Goal: Task Accomplishment & Management: Manage account settings

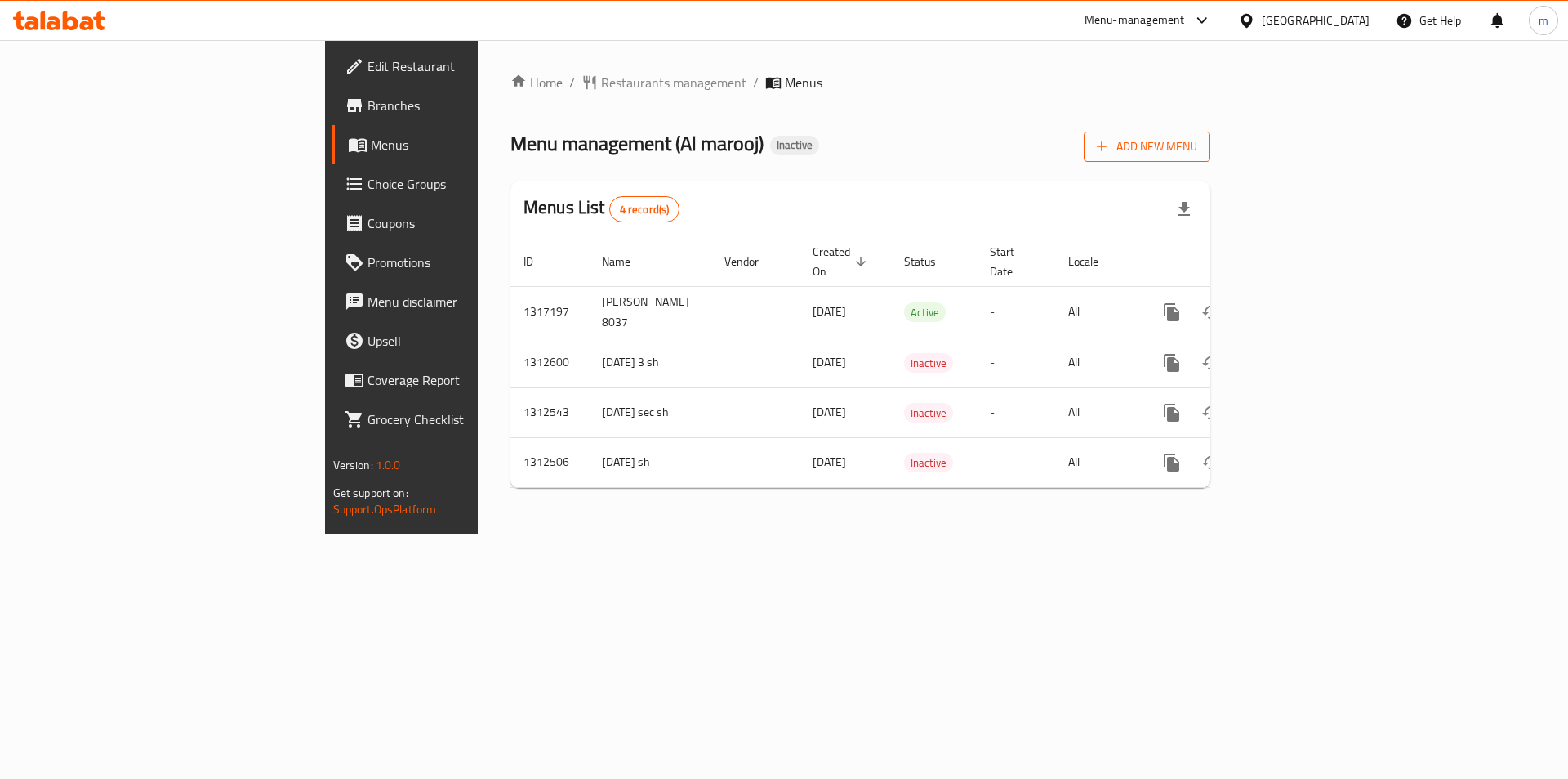
click at [1197, 149] on span "Add New Menu" at bounding box center [1147, 146] width 100 height 20
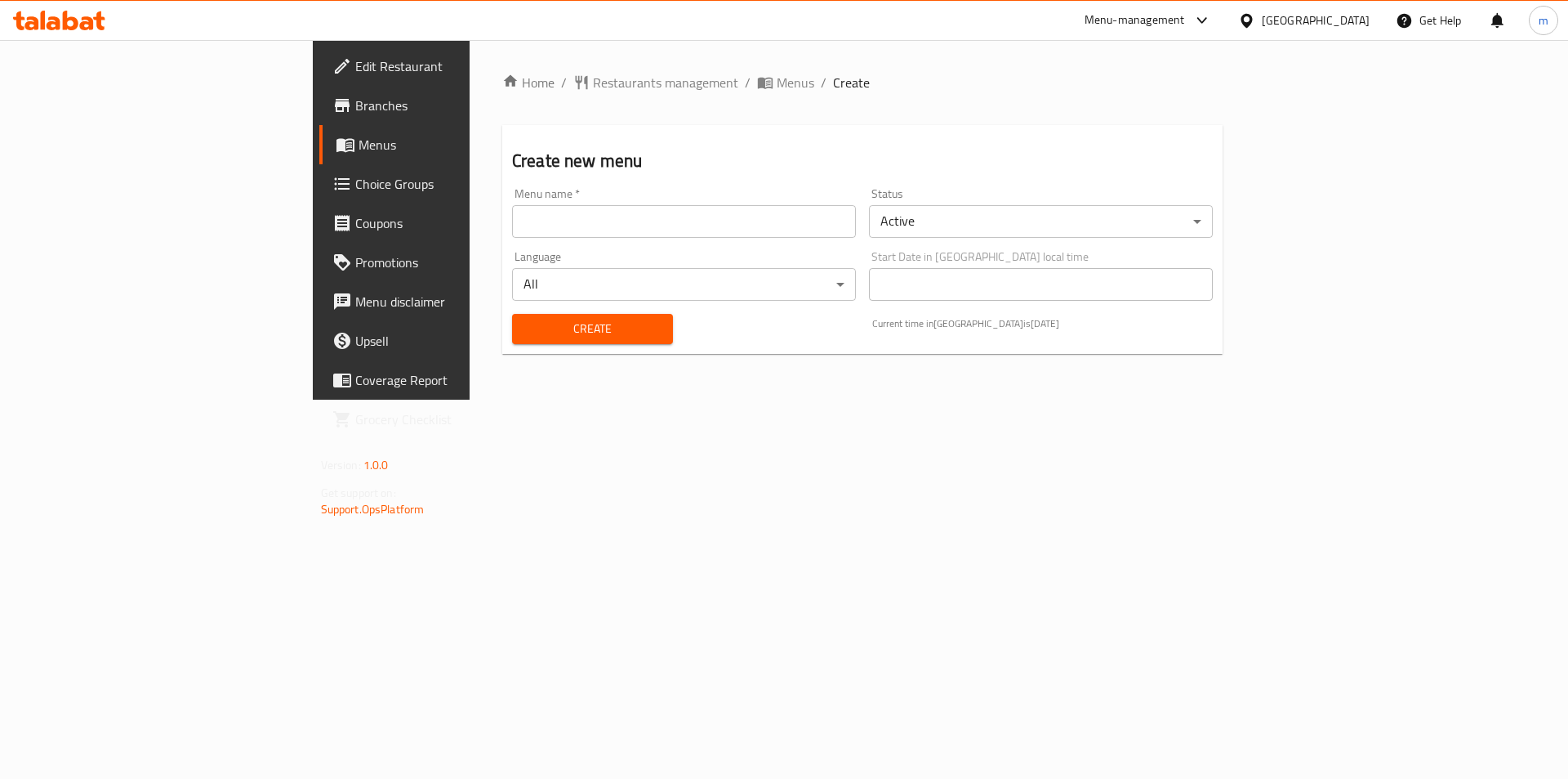
click at [512, 235] on input "text" at bounding box center [684, 221] width 344 height 33
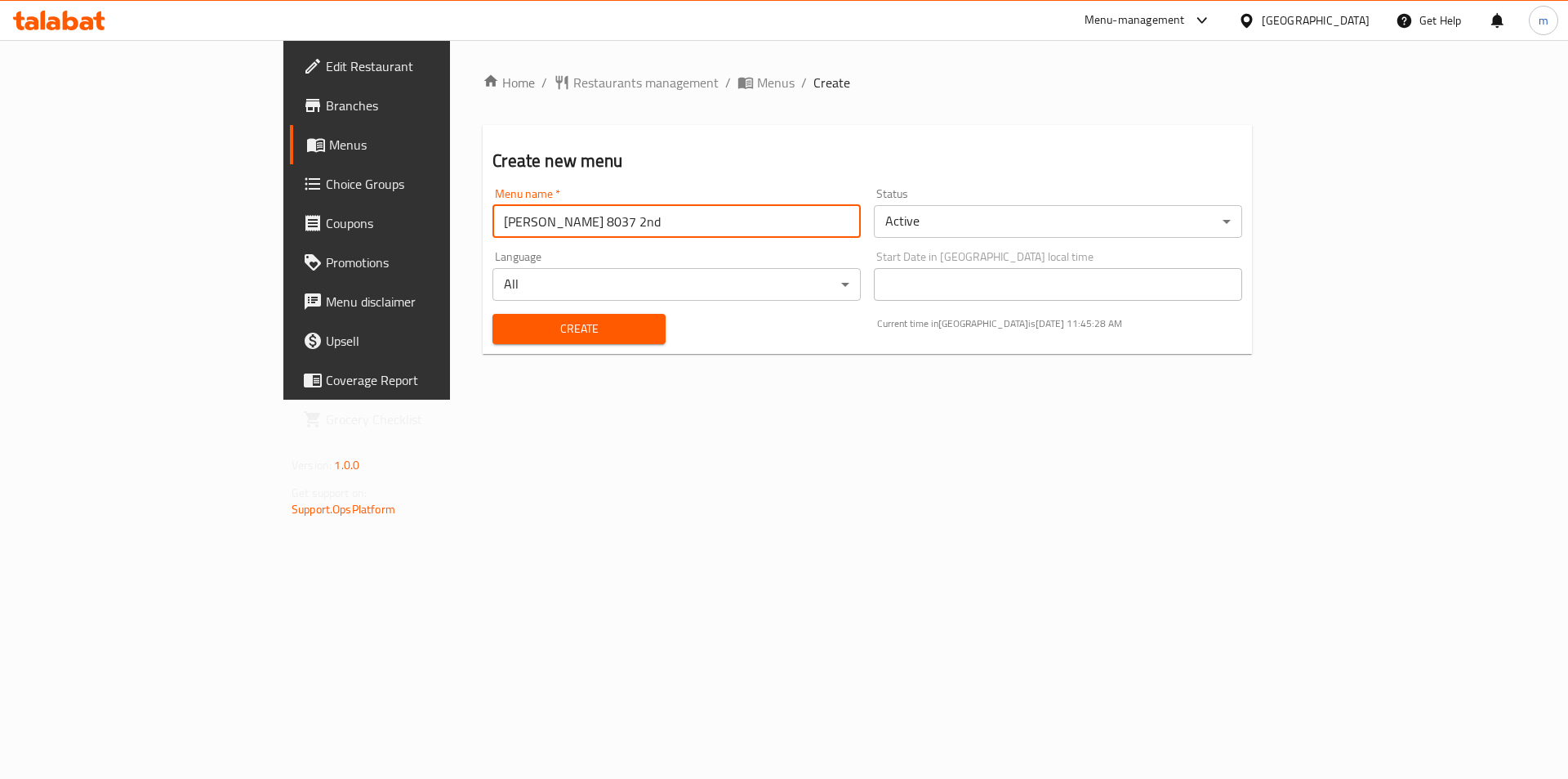
type input "[PERSON_NAME] 8037 2nd"
click at [518, 337] on span "Create" at bounding box center [579, 328] width 146 height 20
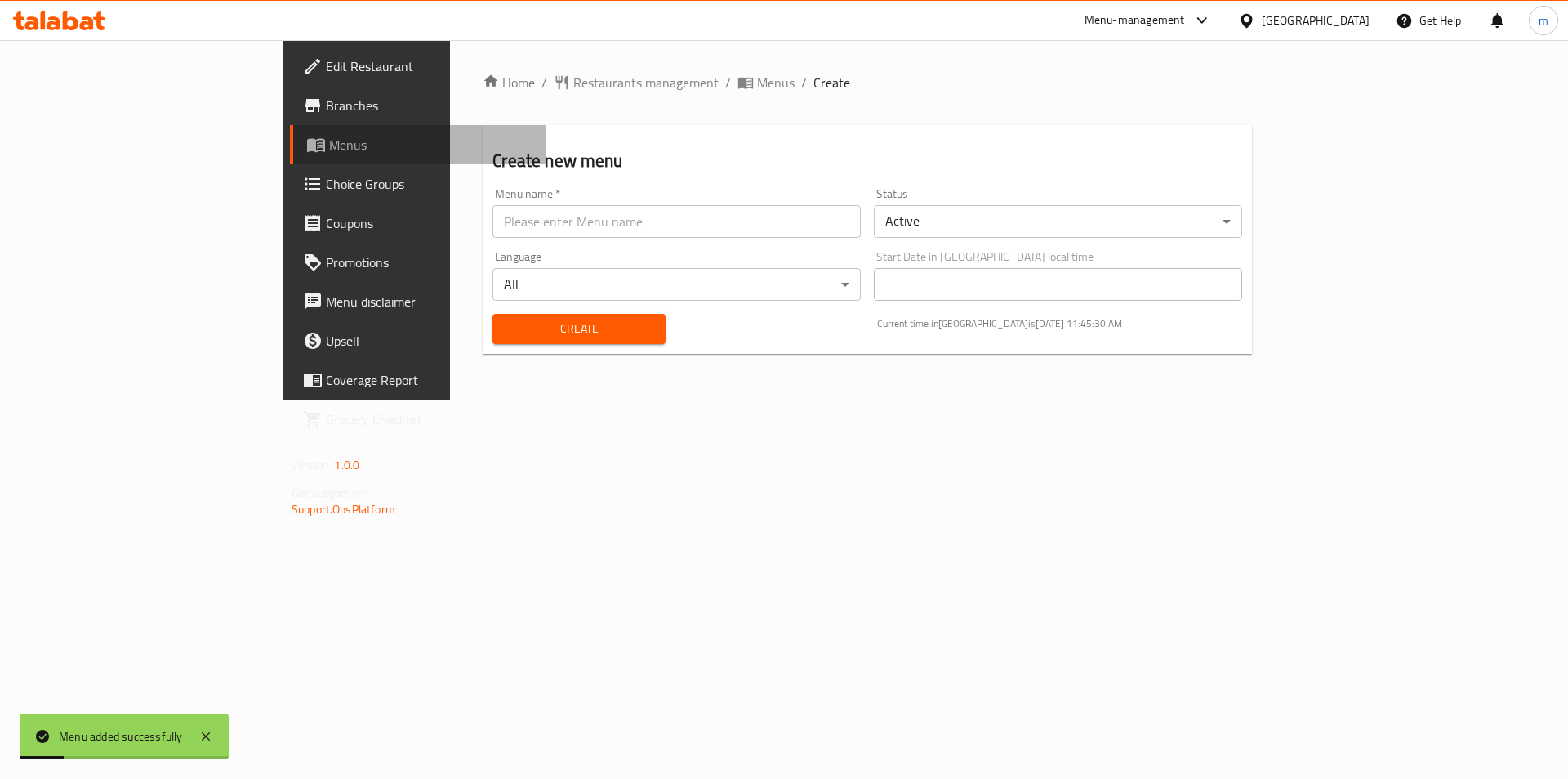
click at [329, 146] on span "Menus" at bounding box center [430, 145] width 204 height 20
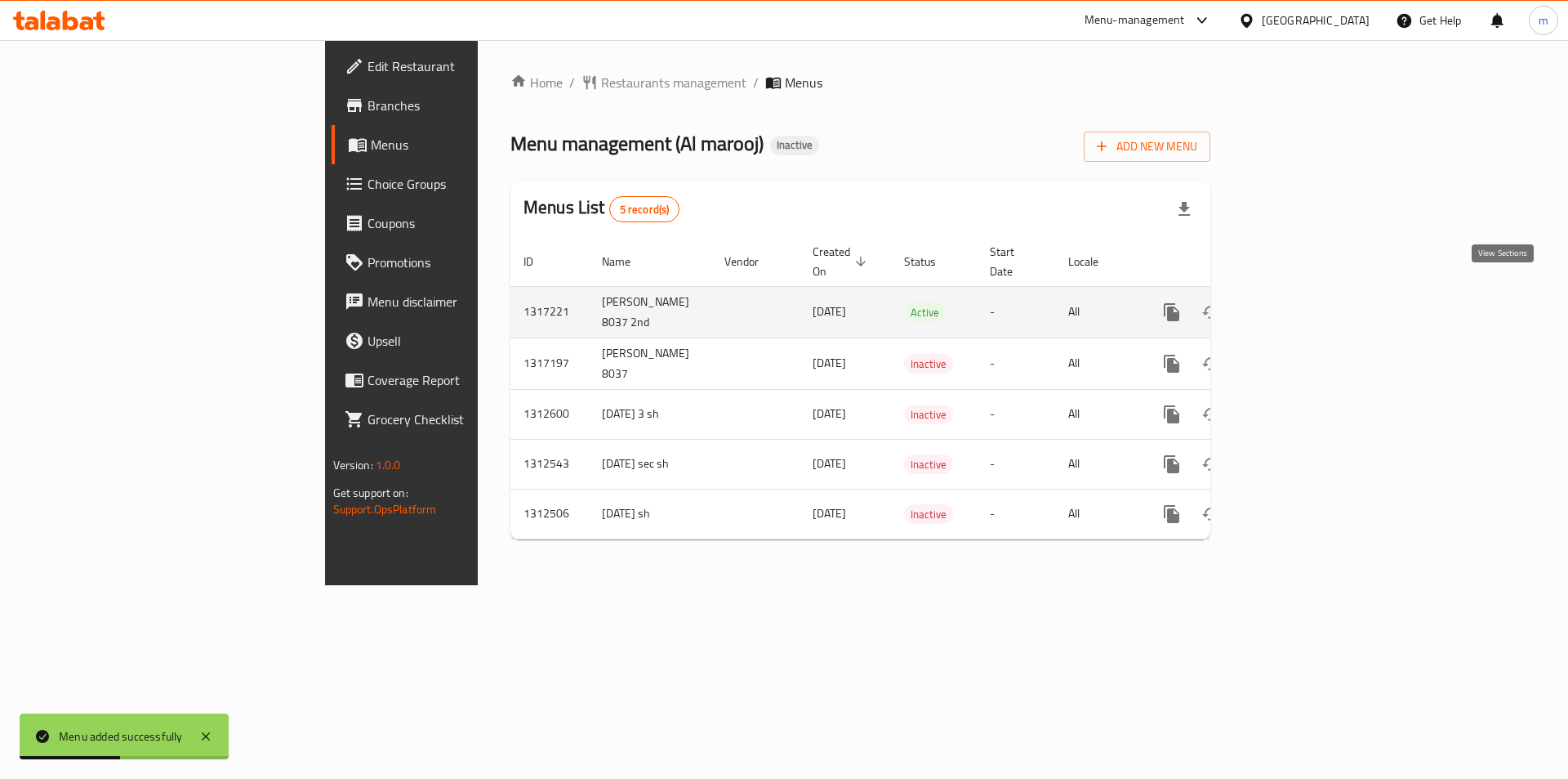
click at [1297, 305] on icon "enhanced table" at bounding box center [1290, 312] width 15 height 15
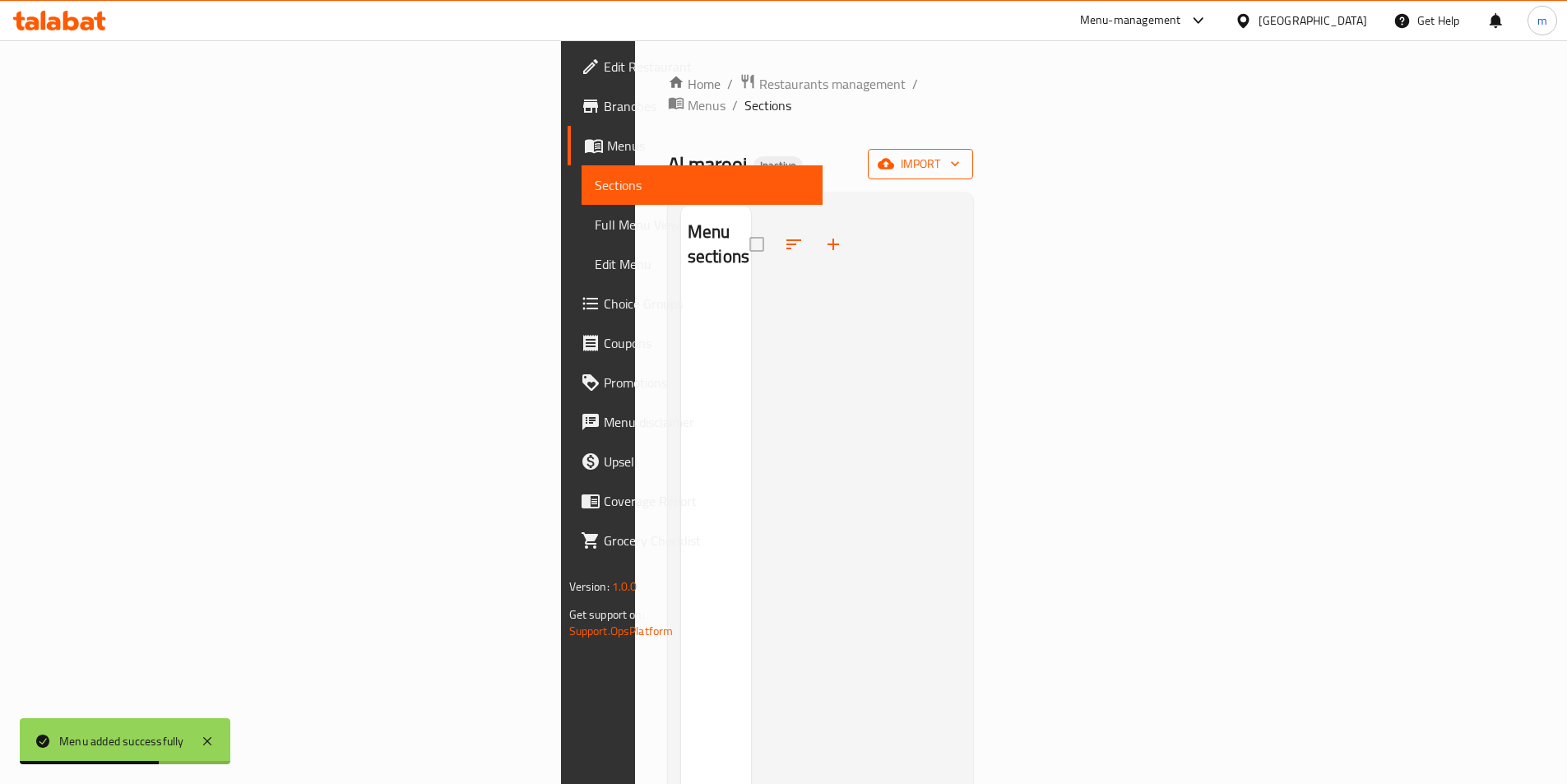
click at [960, 154] on span "import" at bounding box center [921, 164] width 79 height 21
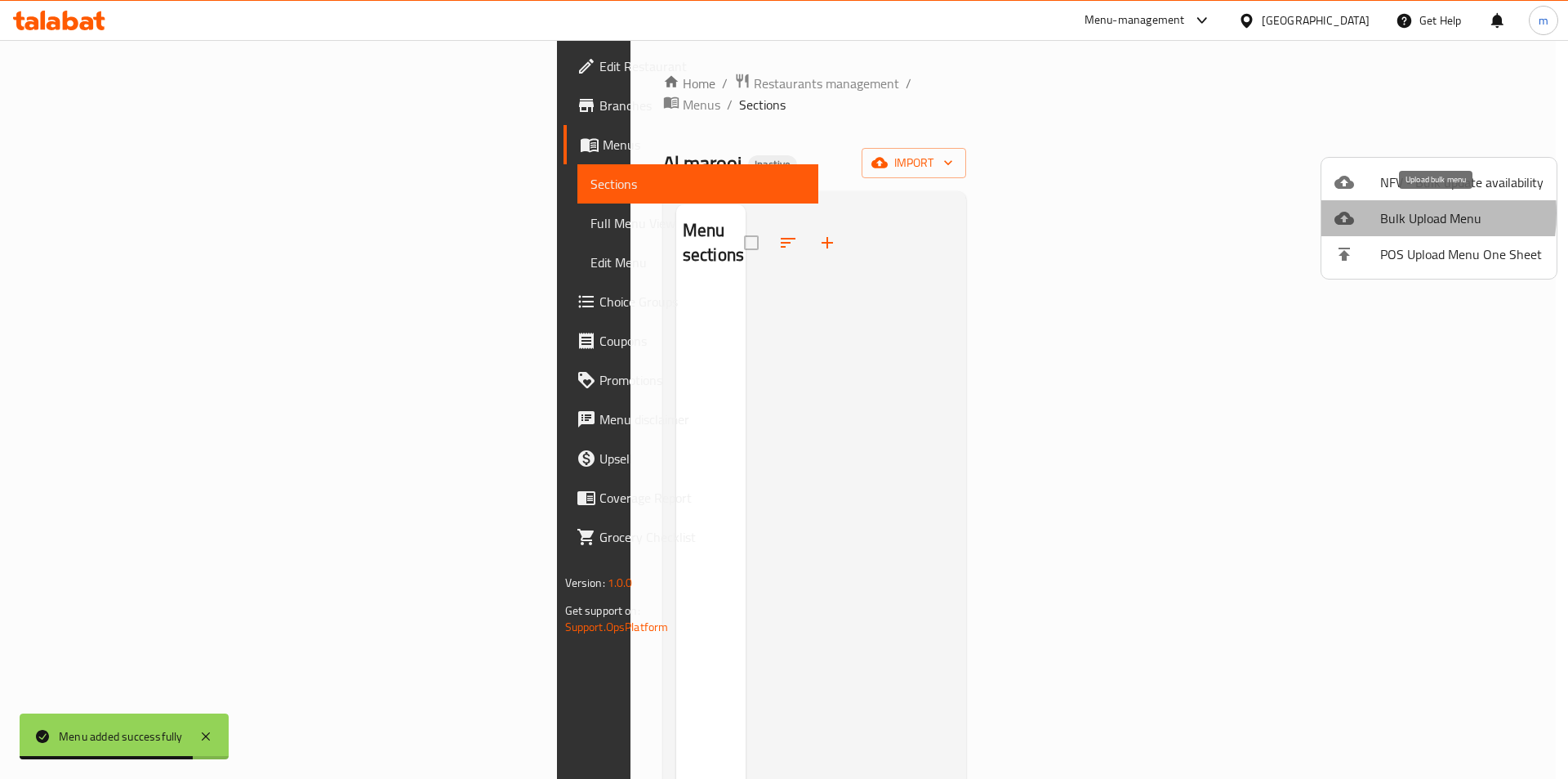
click at [1374, 213] on div at bounding box center [1356, 218] width 45 height 20
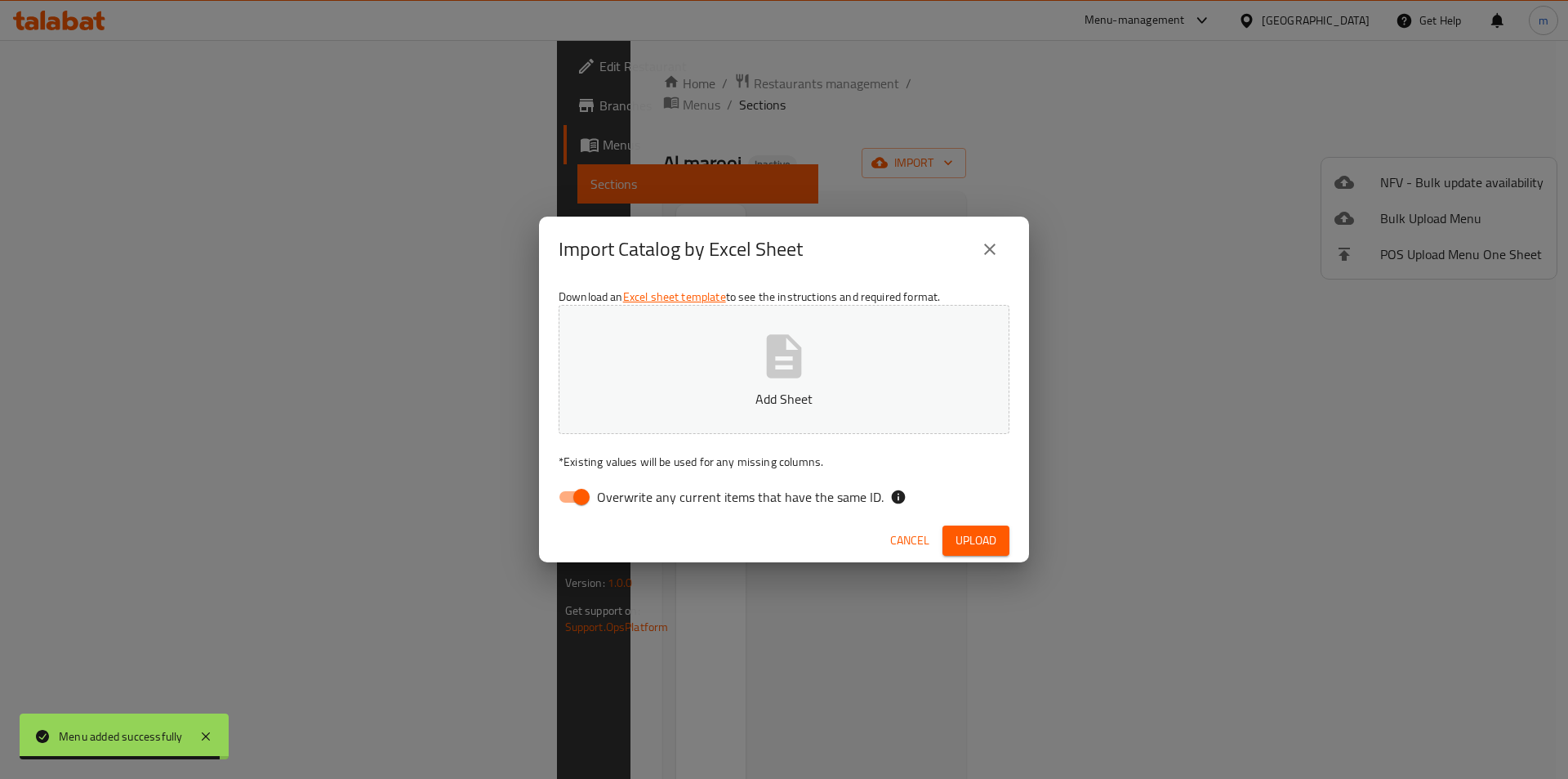
click at [581, 498] on input "Overwrite any current items that have the same ID." at bounding box center [581, 496] width 93 height 31
checkbox input "false"
click at [972, 555] on button "Upload" at bounding box center [975, 541] width 67 height 30
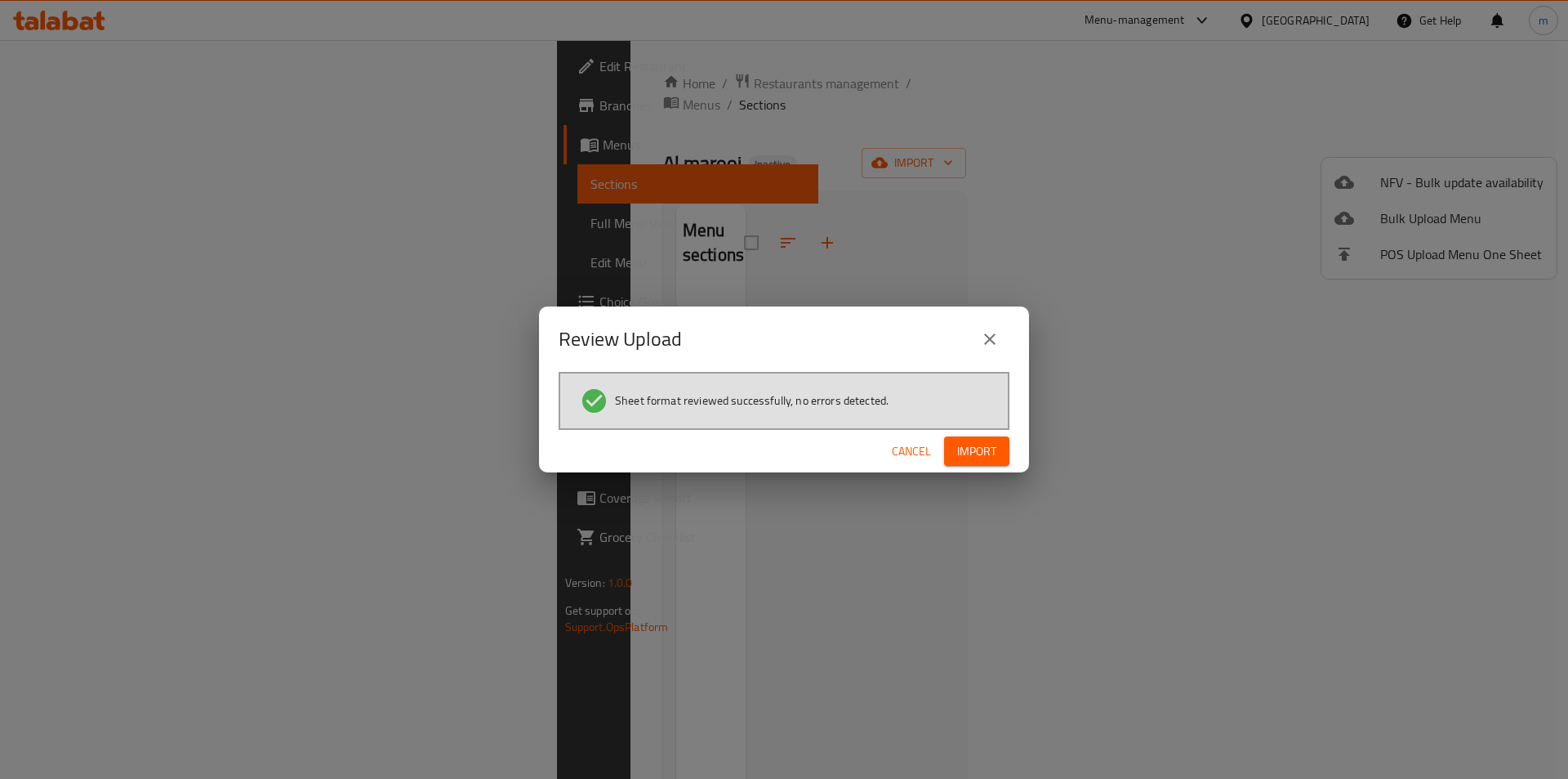
click at [1003, 443] on button "Import" at bounding box center [977, 452] width 66 height 30
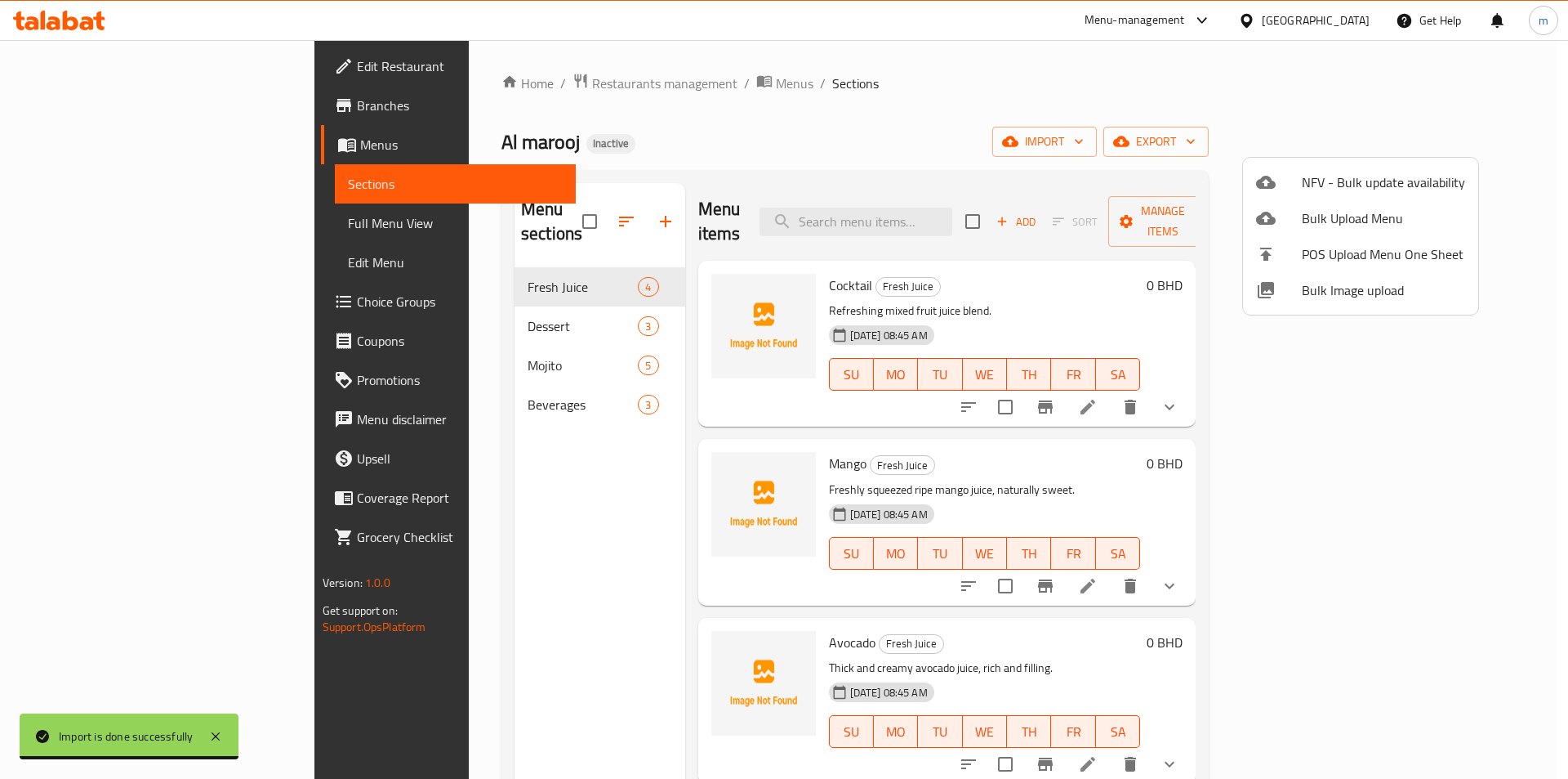
click at [1190, 438] on div at bounding box center [784, 390] width 1568 height 779
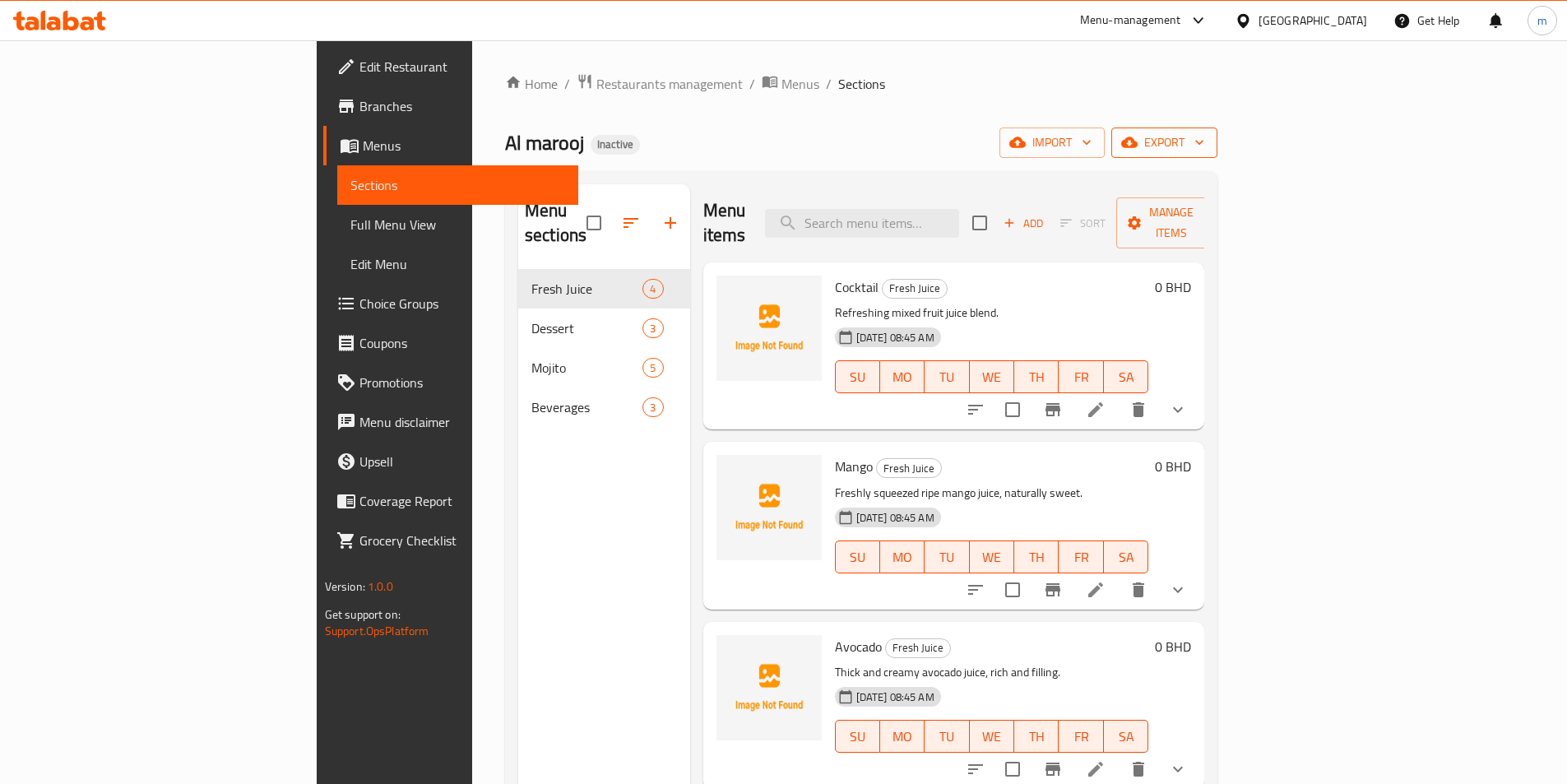
click at [1208, 144] on icon "button" at bounding box center [1199, 142] width 16 height 16
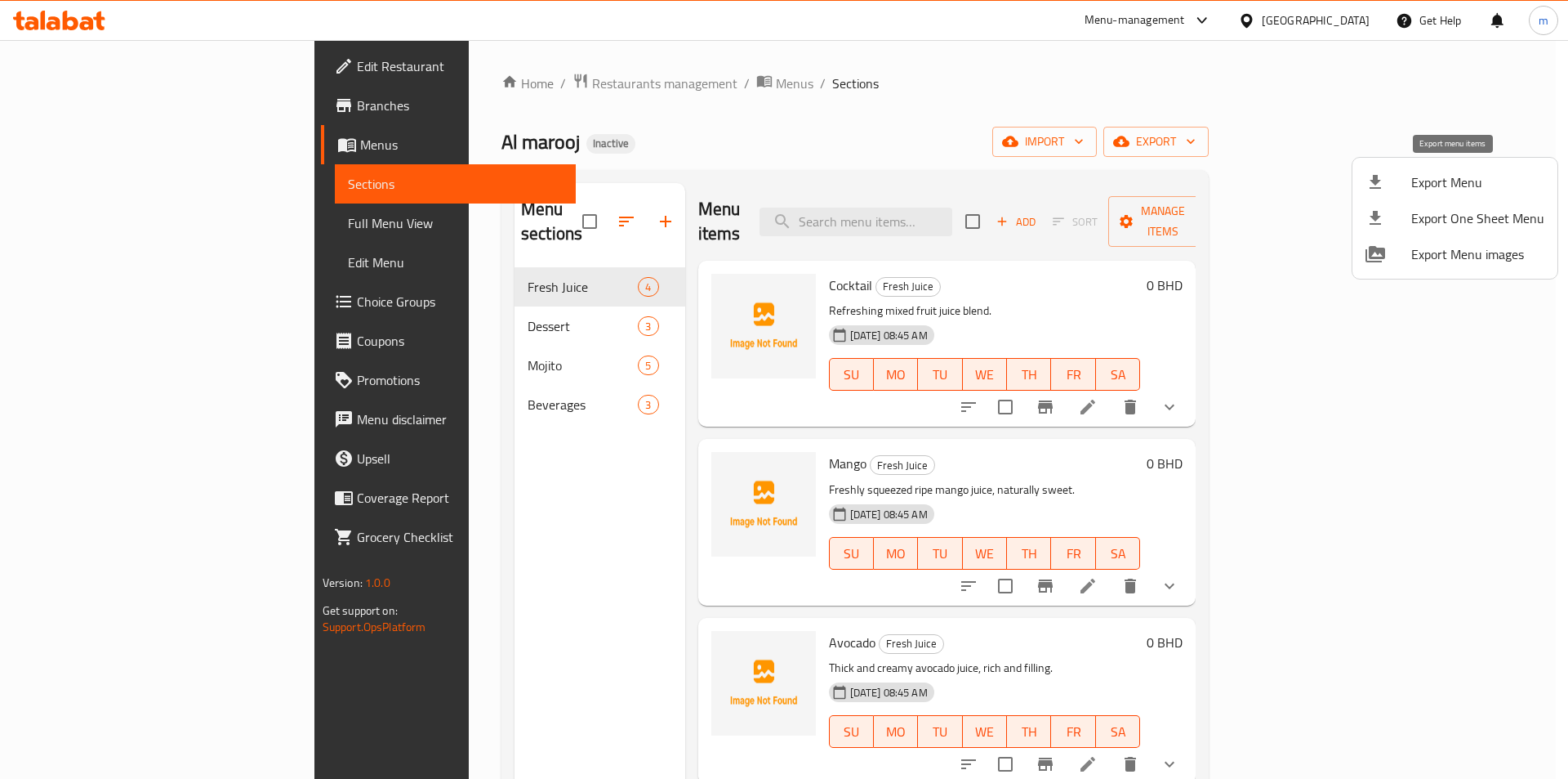
click at [1444, 180] on span "Export Menu" at bounding box center [1478, 182] width 133 height 20
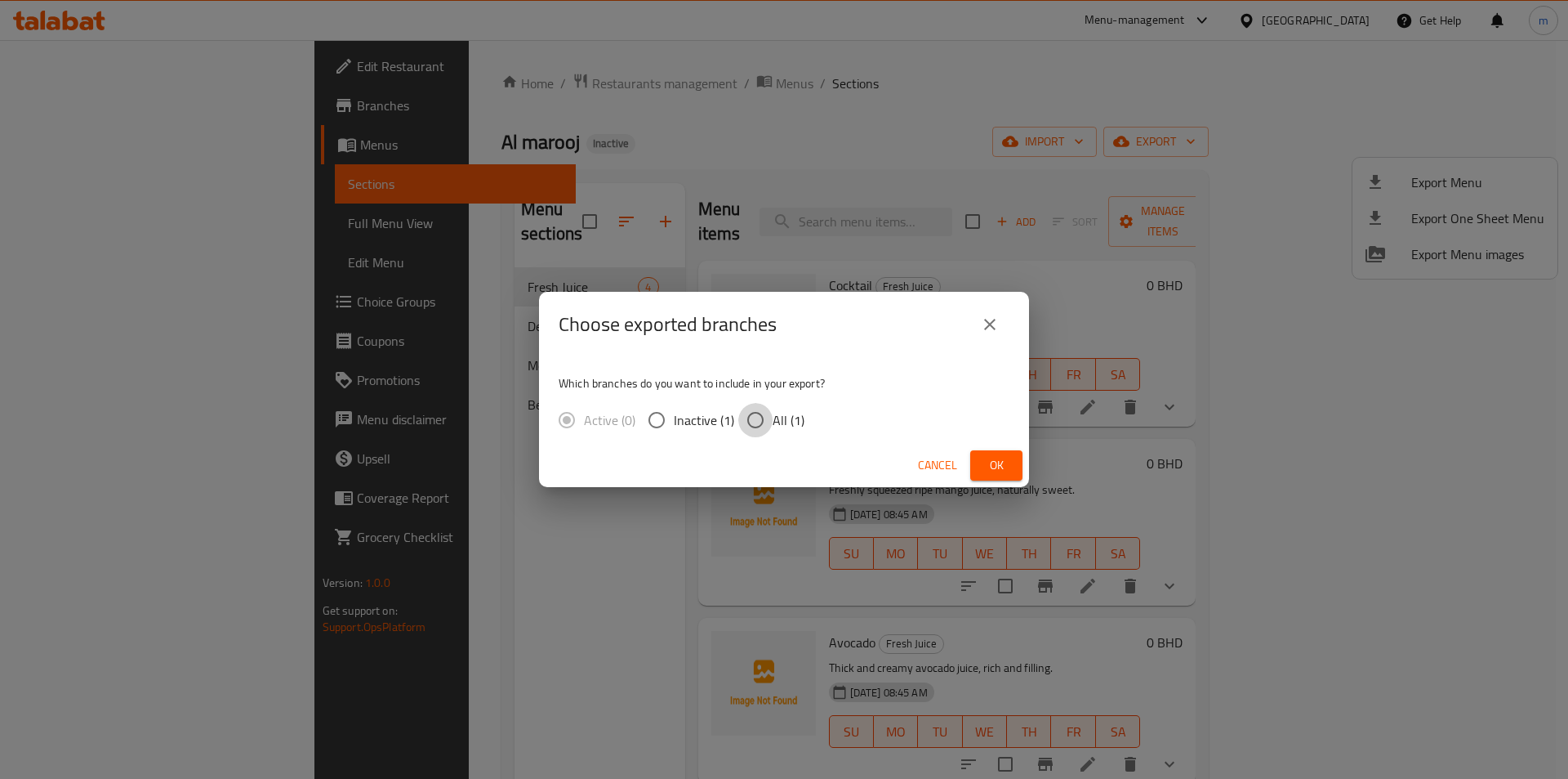
click at [745, 421] on input "All (1)" at bounding box center [756, 420] width 35 height 35
radio input "true"
click at [982, 463] on button "Ok" at bounding box center [996, 465] width 52 height 30
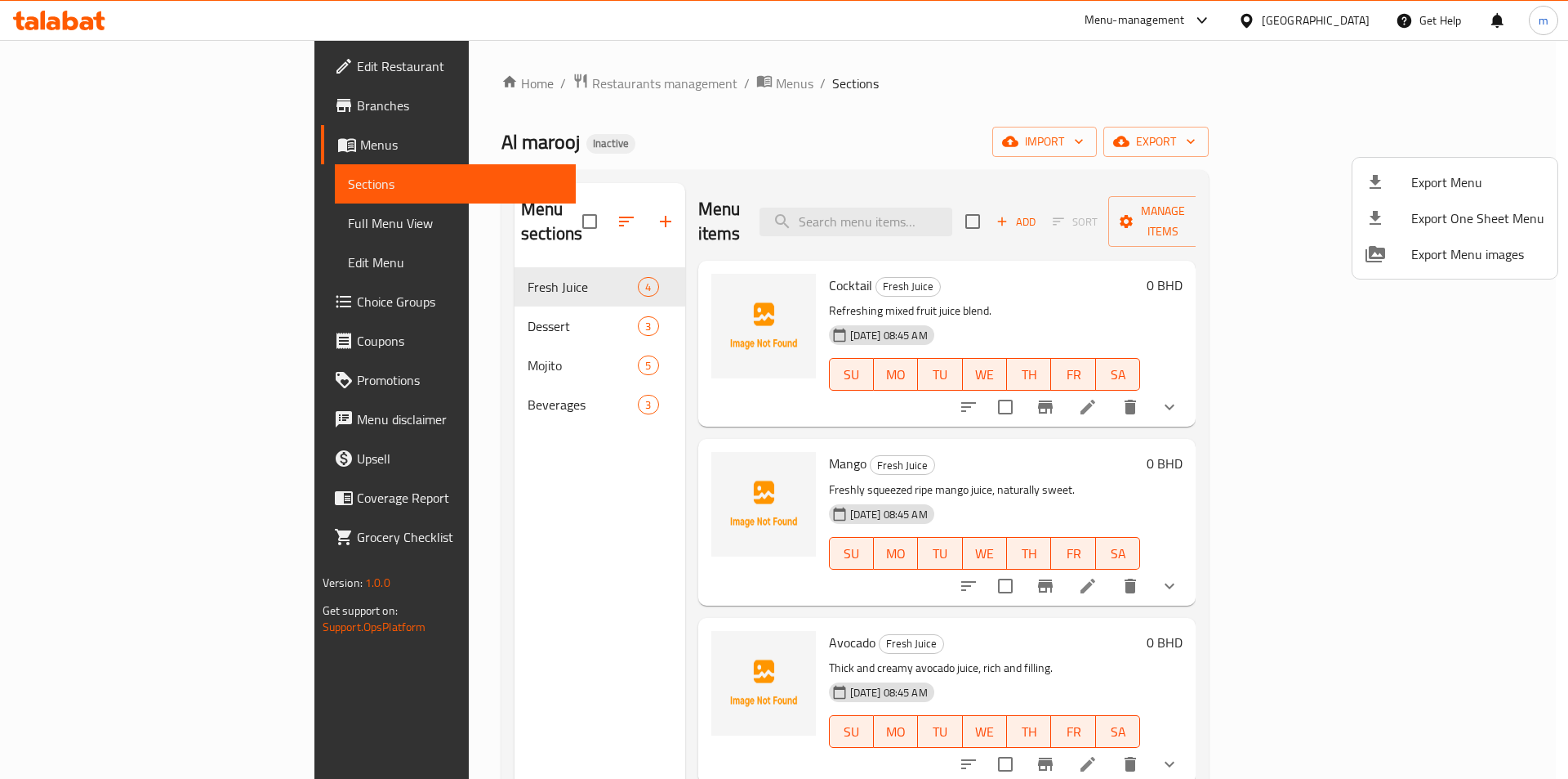
click at [99, 226] on div at bounding box center [784, 390] width 1568 height 779
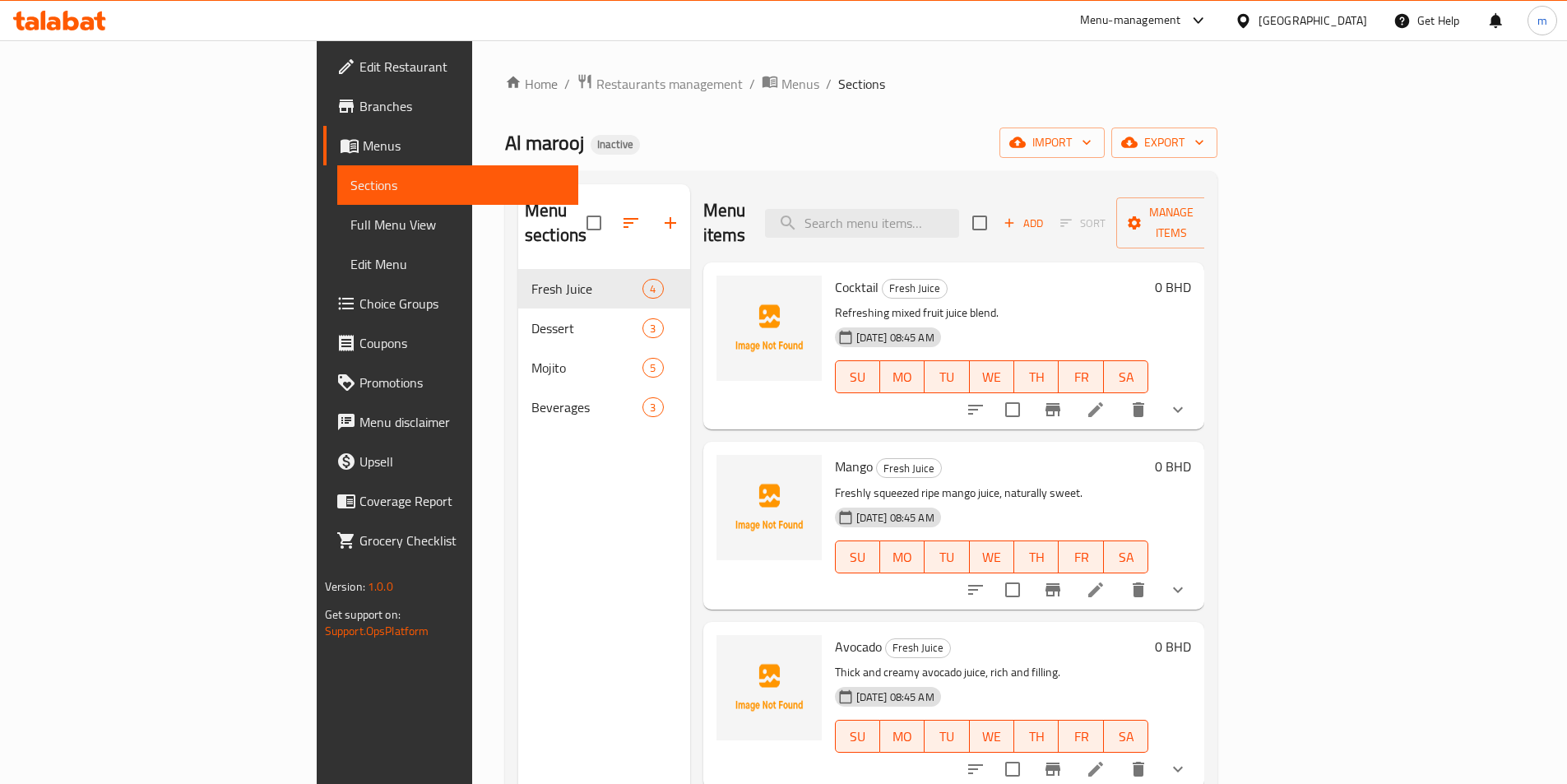
click at [350, 227] on span "Full Menu View" at bounding box center [458, 225] width 215 height 20
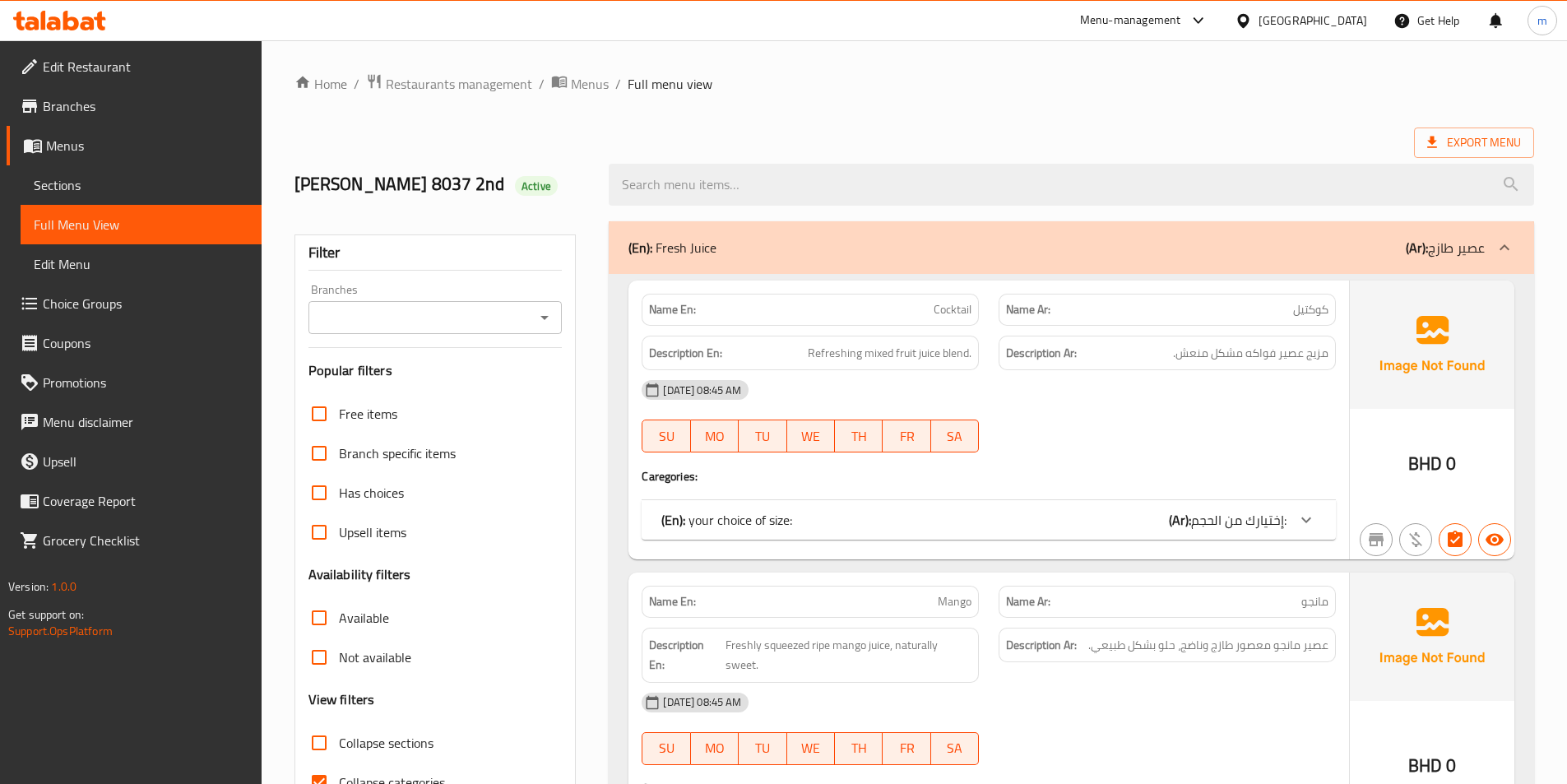
click at [323, 777] on input "Collapse categories" at bounding box center [319, 782] width 39 height 39
checkbox input "false"
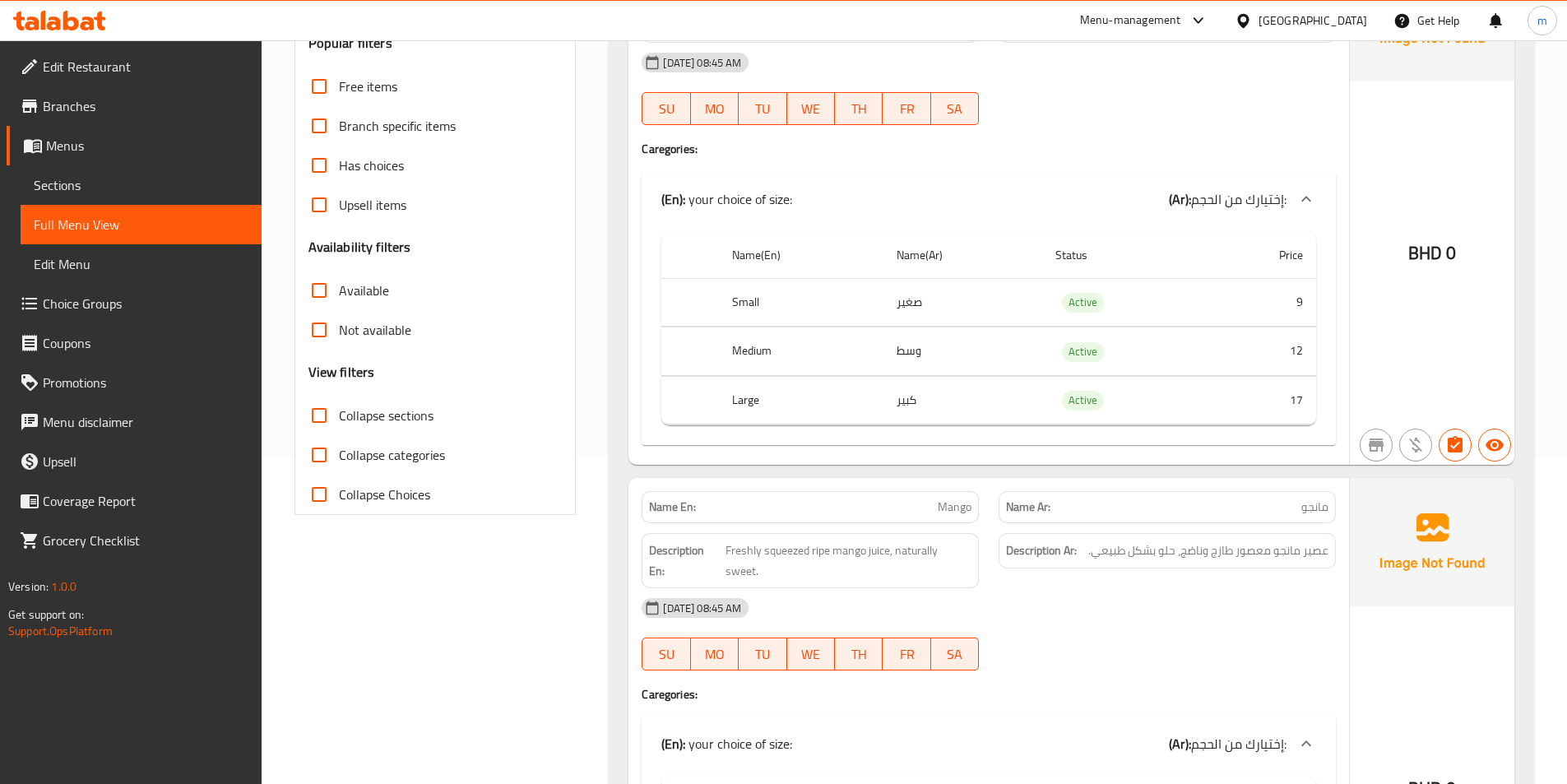
scroll to position [329, 0]
click at [951, 492] on div "Name En: Mango" at bounding box center [810, 506] width 338 height 32
click at [951, 507] on span "Mango" at bounding box center [955, 505] width 34 height 17
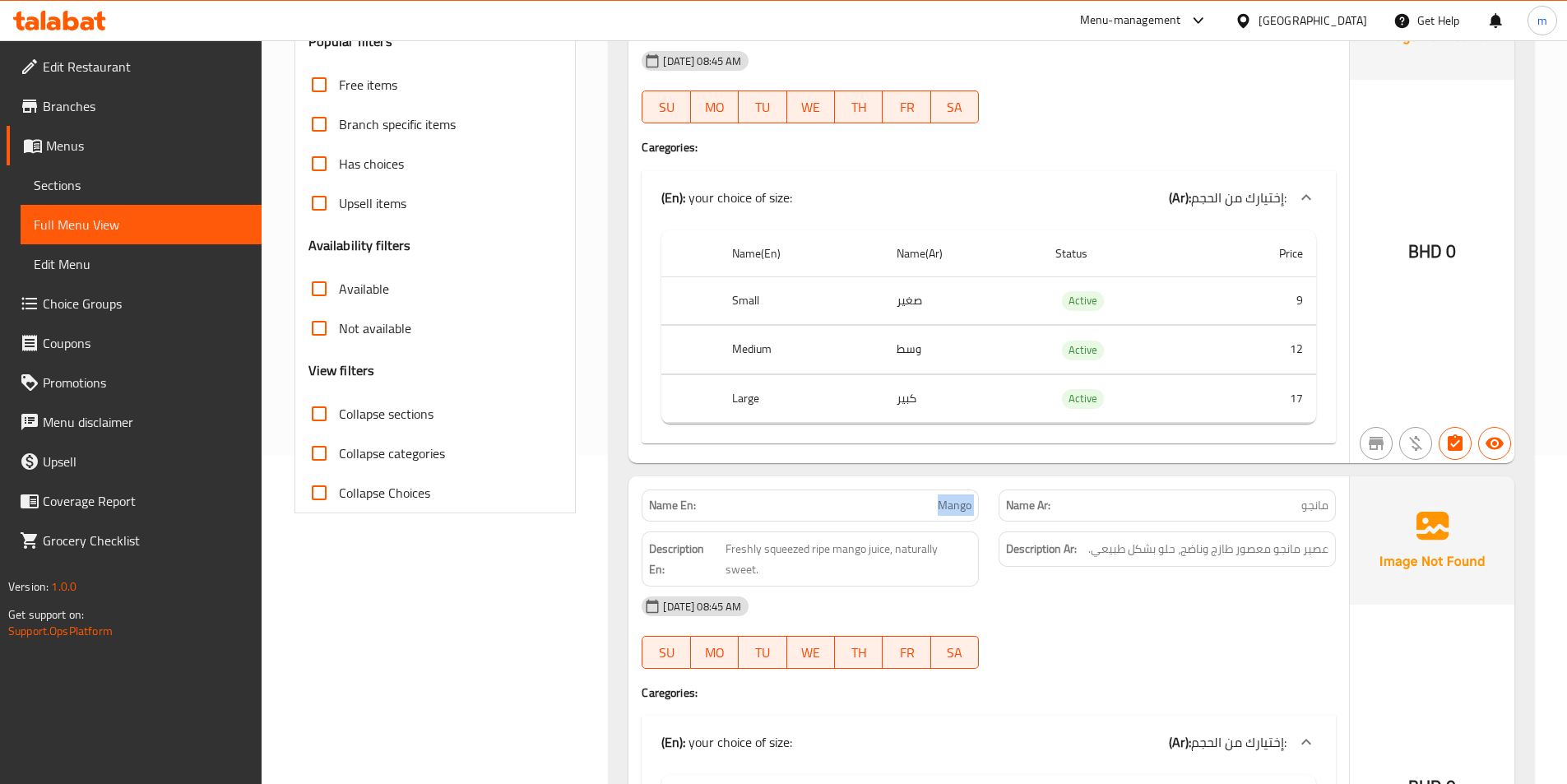
copy span "Mango"
click at [65, 191] on span "Sections" at bounding box center [141, 185] width 215 height 20
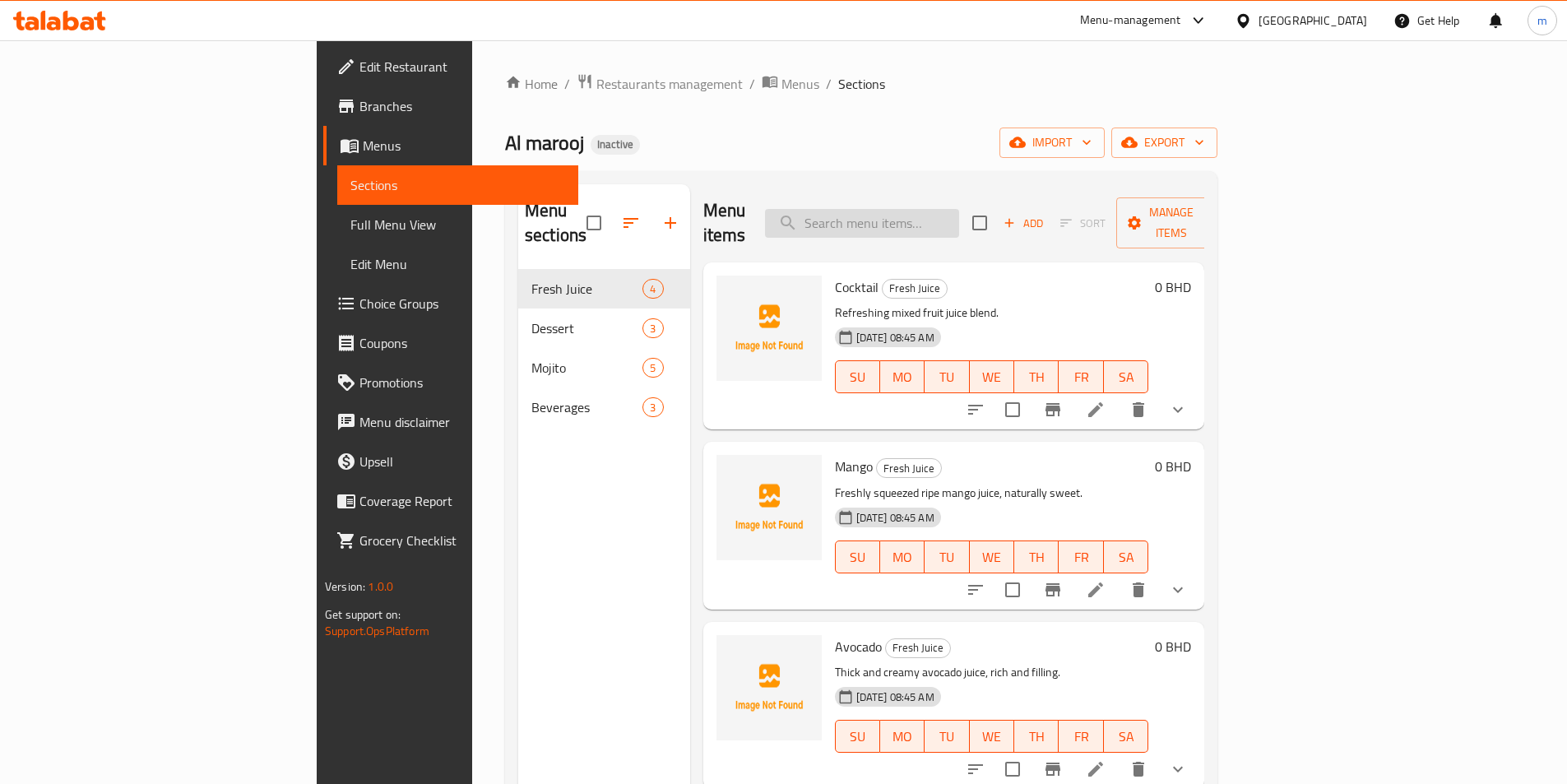
click at [959, 216] on input "search" at bounding box center [862, 223] width 194 height 29
paste input "Mango"
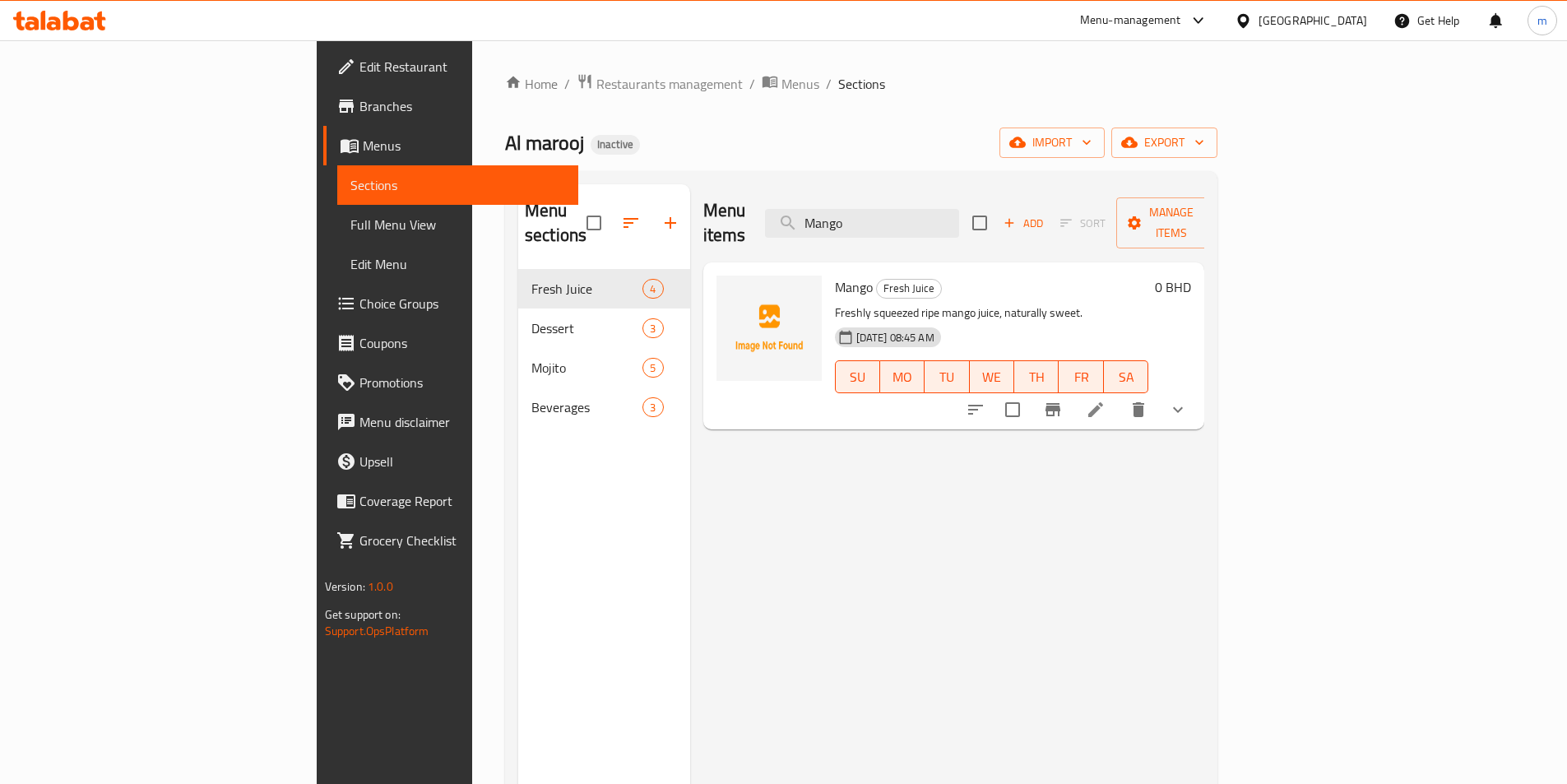
type input "Mango"
click at [1106, 400] on icon at bounding box center [1096, 410] width 20 height 20
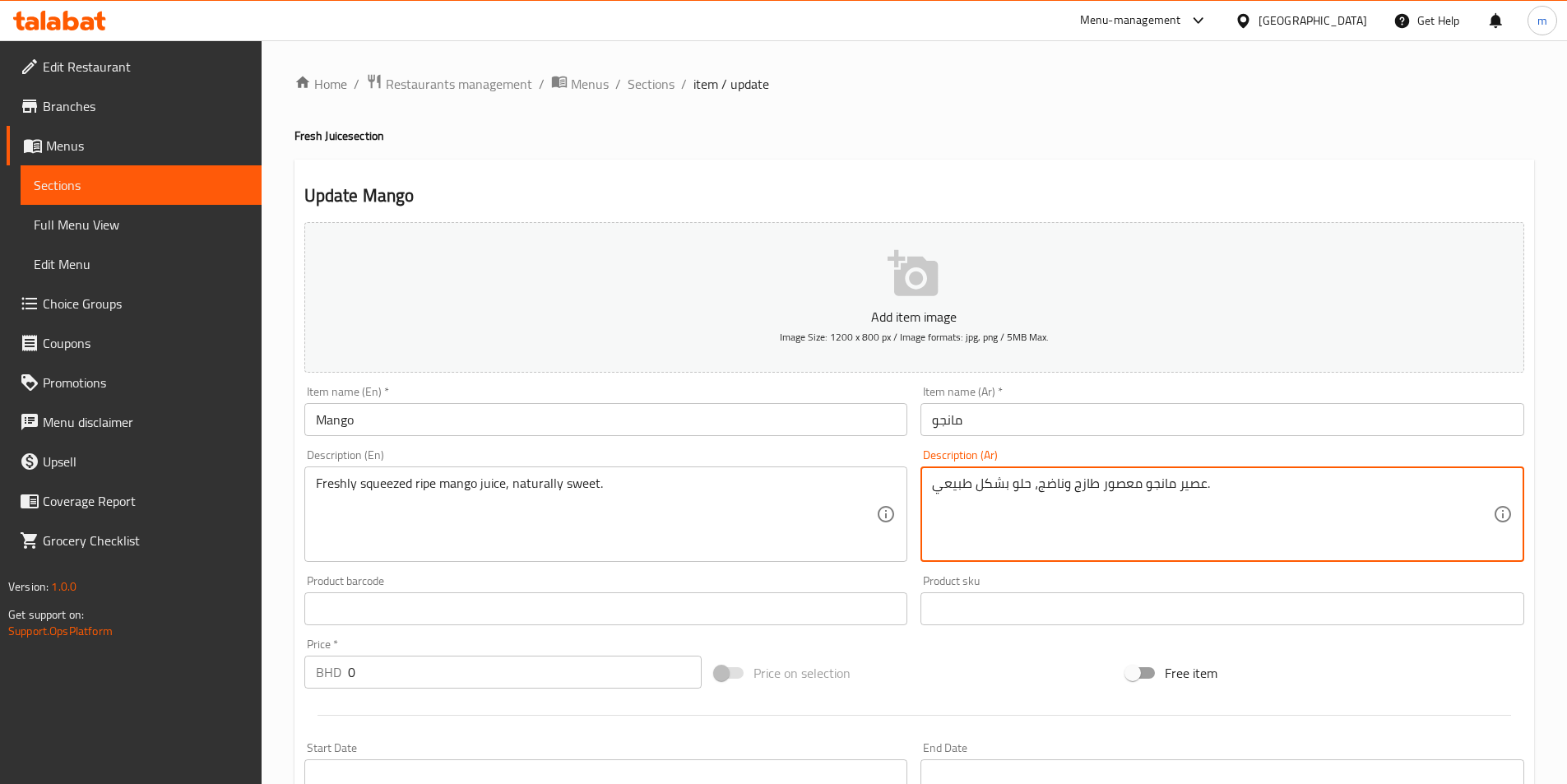
click at [1077, 487] on textarea "عصير مانجو معصور طازج وناضج، حلو بشكل طبيعي." at bounding box center [1212, 514] width 561 height 78
click at [1117, 493] on textarea "عصير مانجو معصور طازج وناضج، حلو بشكل طبيعي." at bounding box center [1212, 514] width 561 height 78
click at [1121, 486] on textarea "عصير مانجو معصور طازج وناضج، حلو بشكل طبيعي." at bounding box center [1212, 514] width 561 height 78
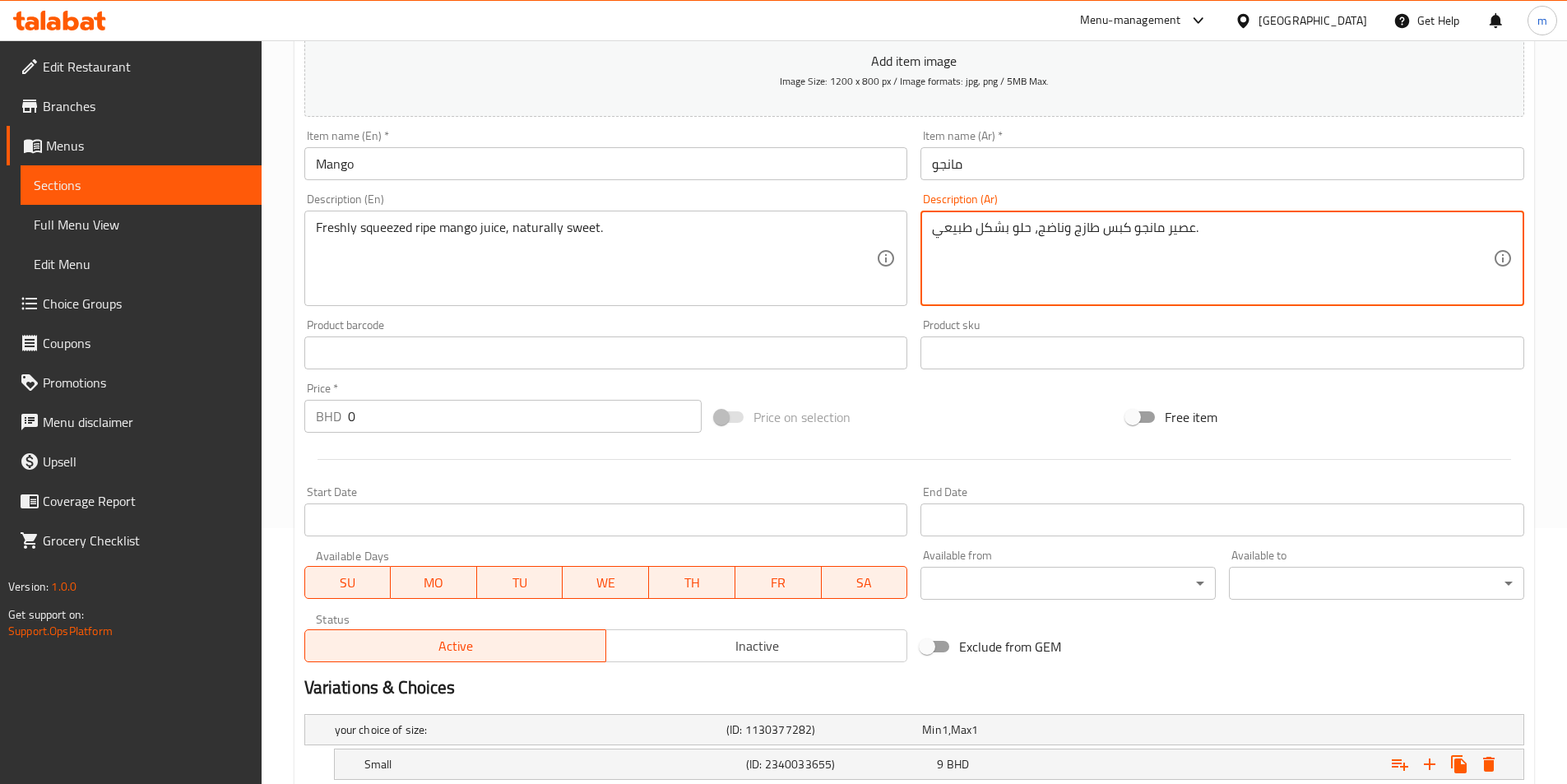
scroll to position [463, 0]
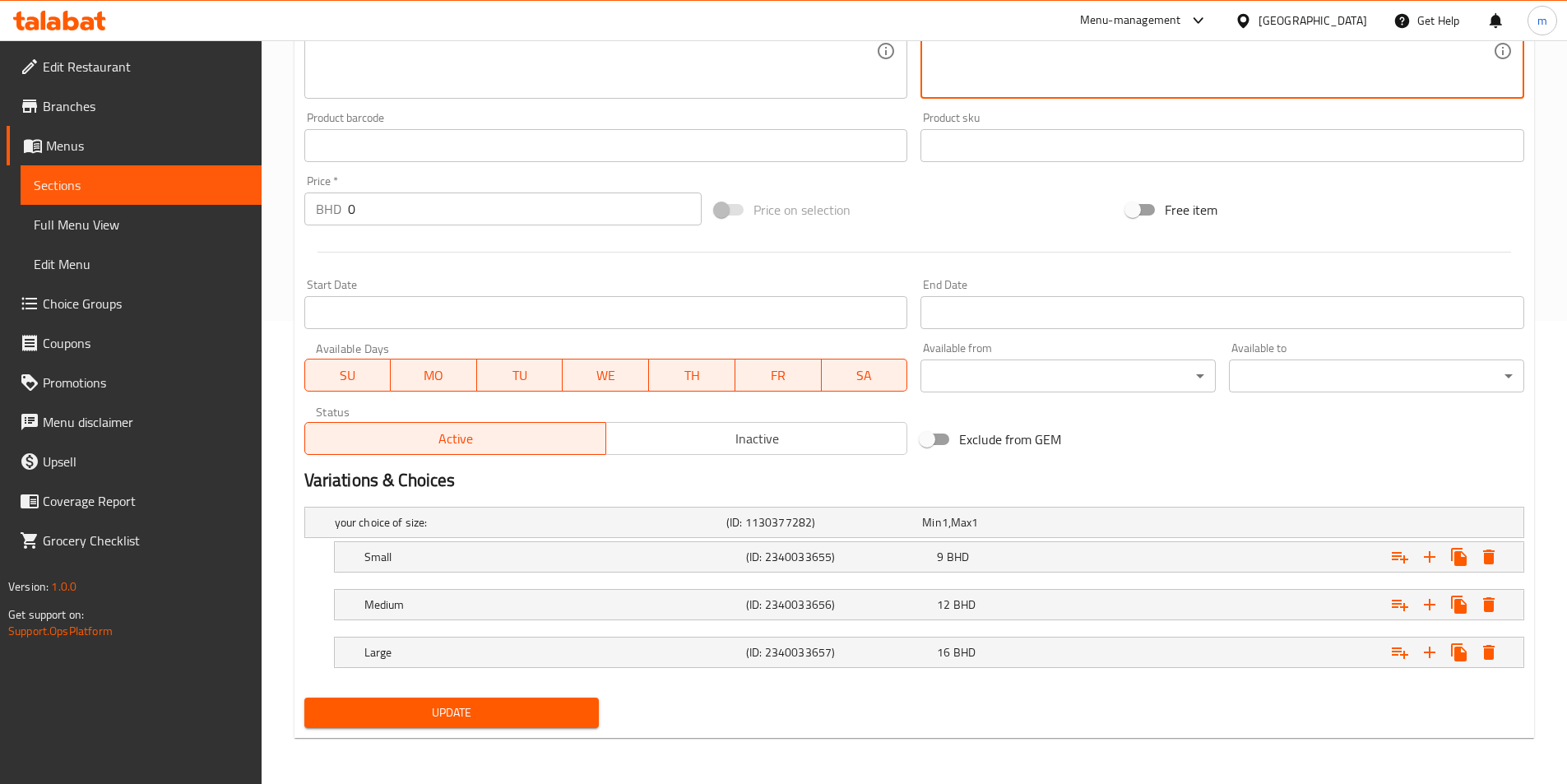
type textarea "عصير مانجو كبس طازج وناضج، حلو بشكل طبيعي."
click at [463, 719] on span "Update" at bounding box center [452, 712] width 269 height 21
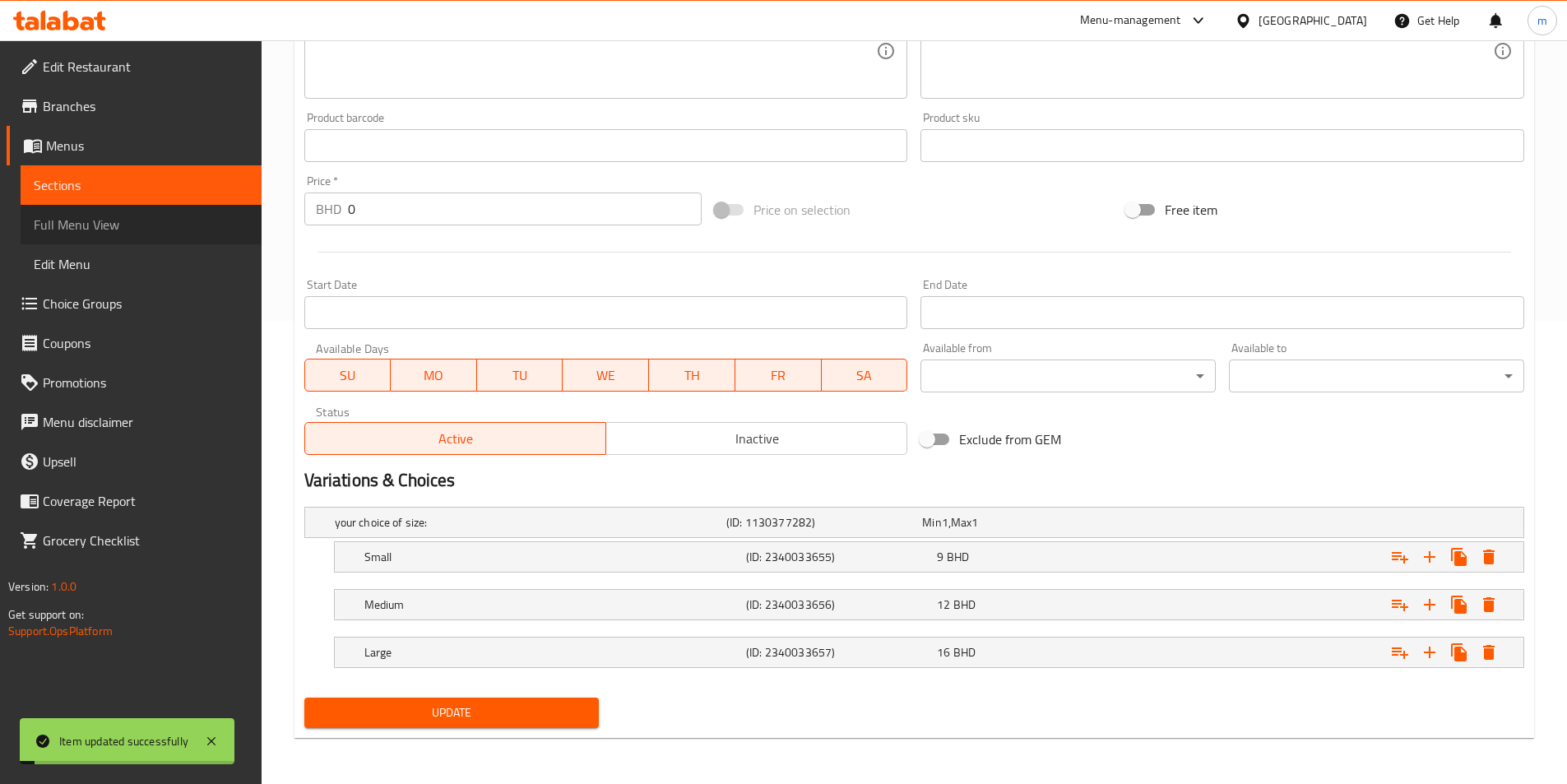
click at [73, 225] on span "Full Menu View" at bounding box center [141, 225] width 215 height 20
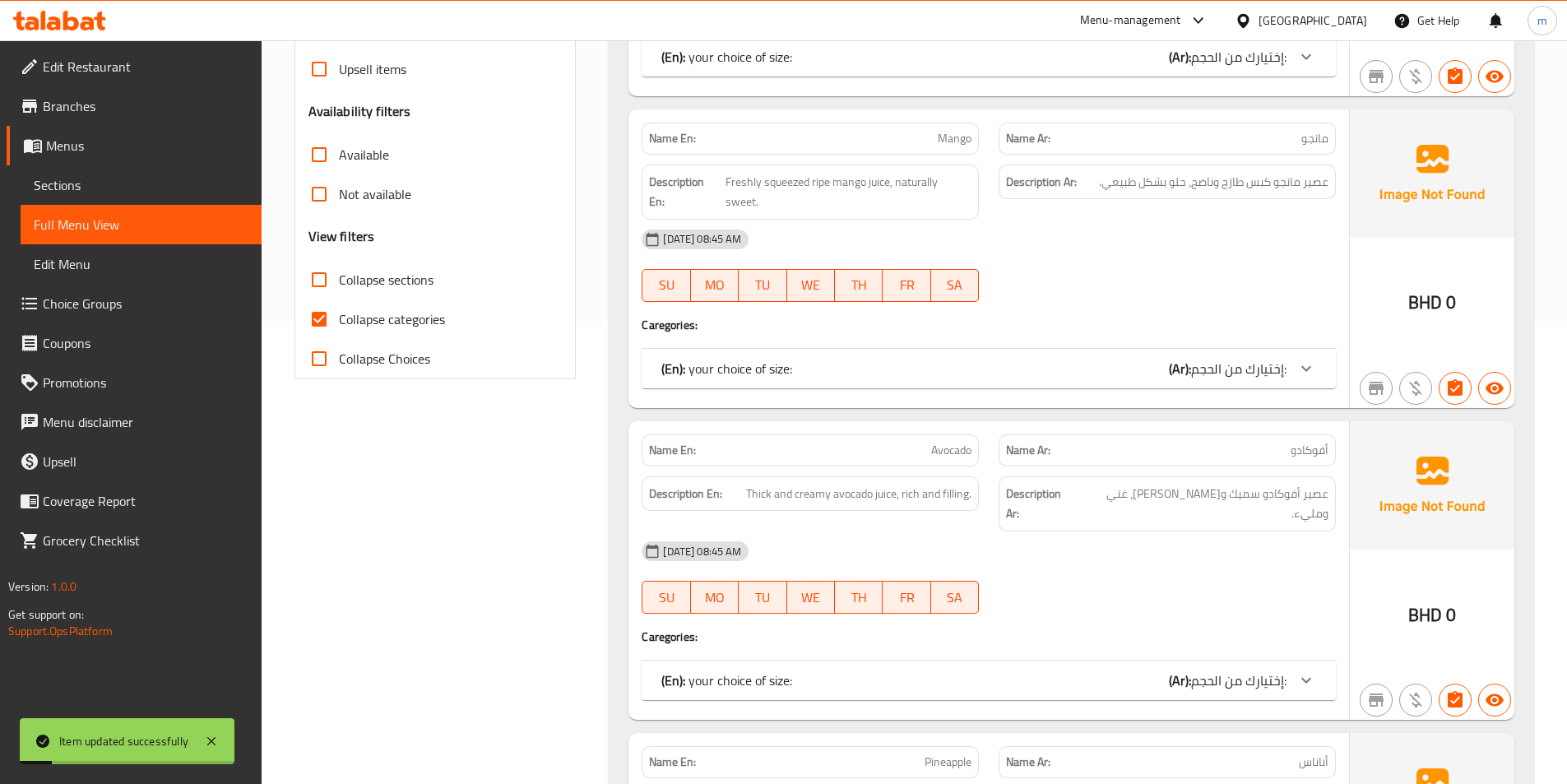
click at [363, 320] on span "Collapse categories" at bounding box center [392, 319] width 107 height 20
click at [339, 320] on input "Collapse categories" at bounding box center [319, 319] width 39 height 39
checkbox input "false"
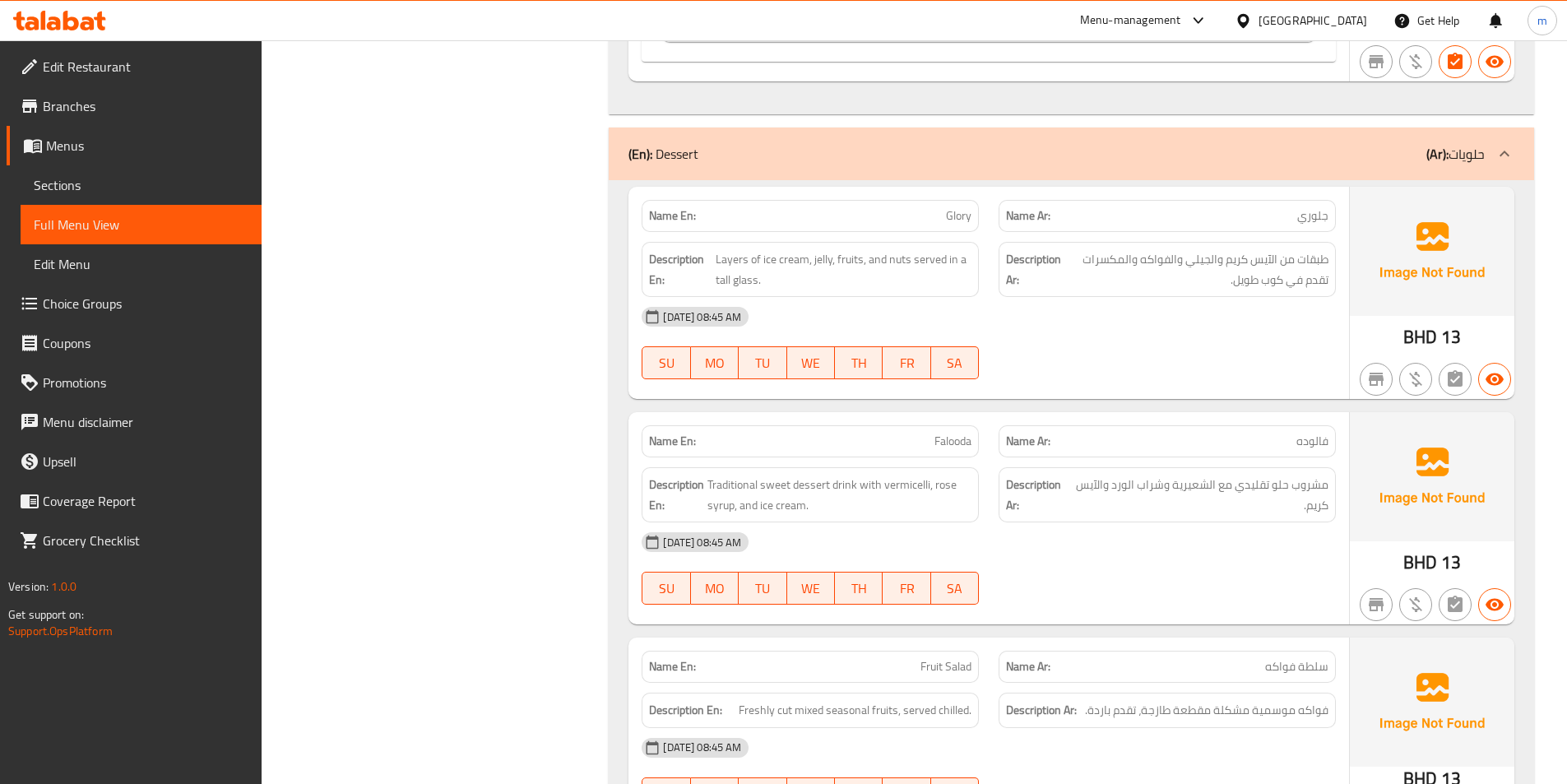
scroll to position [2355, 0]
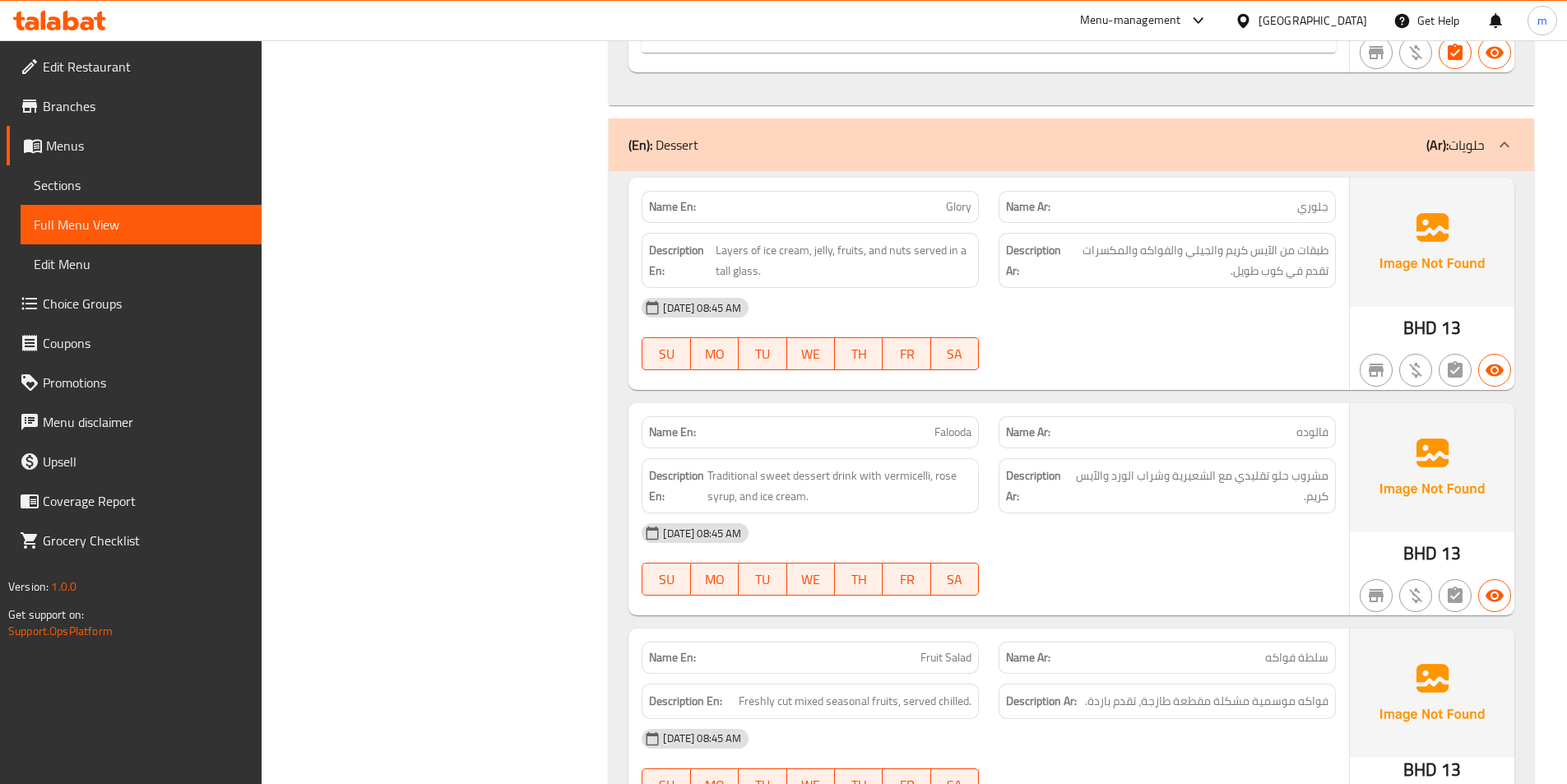
click at [949, 423] on span "Falooda" at bounding box center [953, 431] width 37 height 17
copy span "Falooda"
click at [68, 180] on span "Sections" at bounding box center [141, 185] width 215 height 20
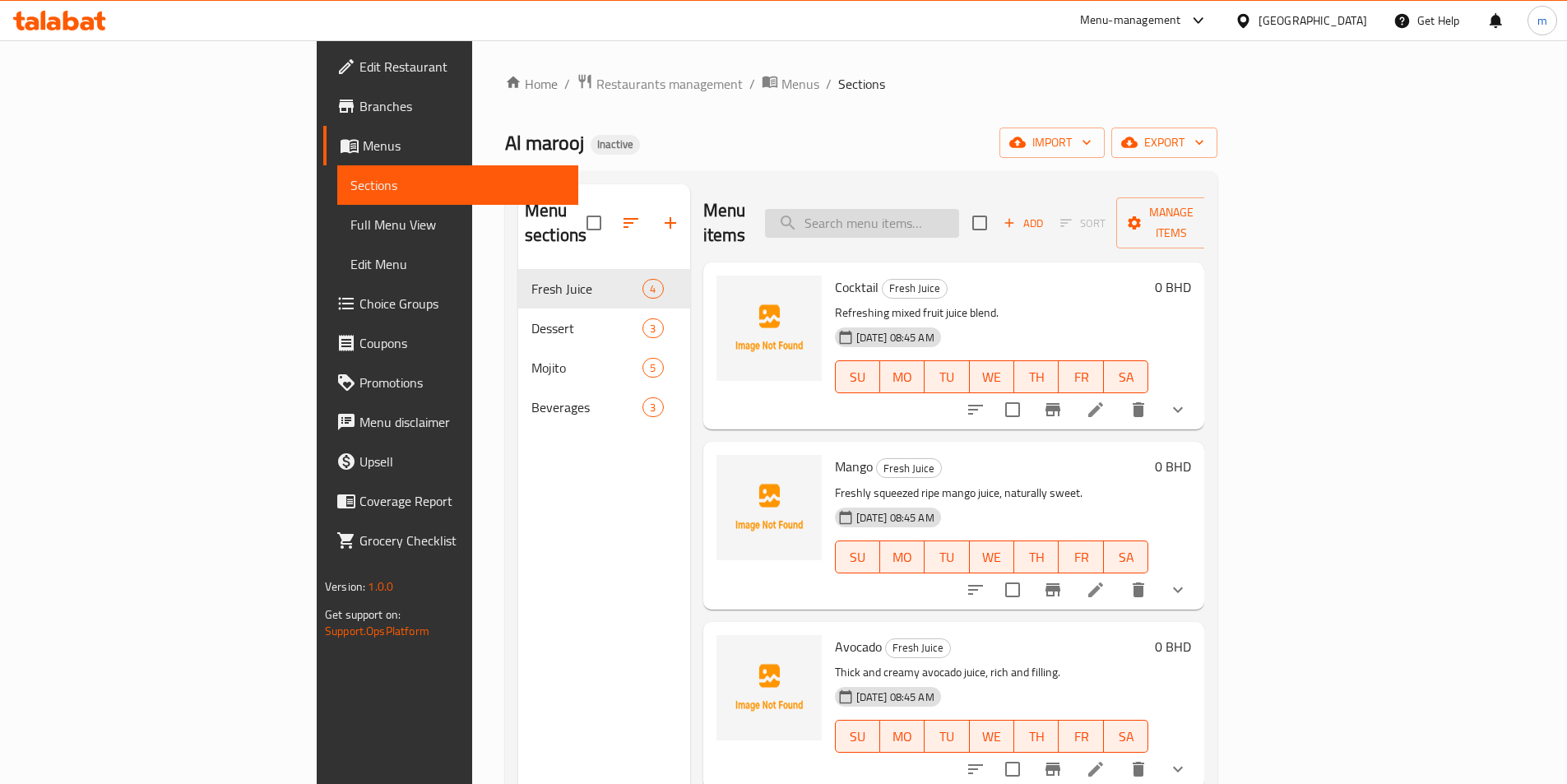
click at [959, 209] on input "search" at bounding box center [862, 223] width 194 height 29
paste input "Falooda"
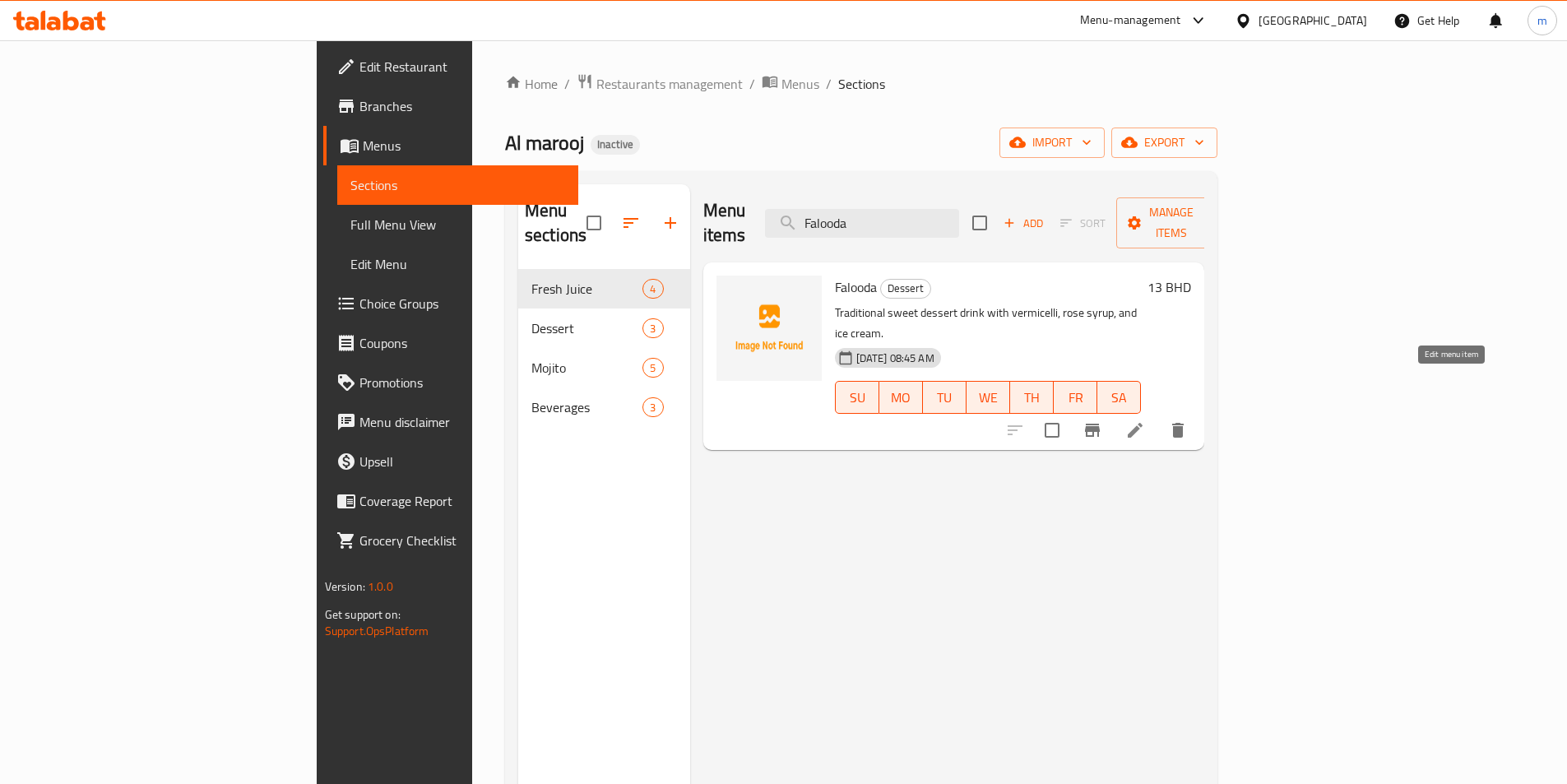
type input "Falooda"
click at [1143, 422] on icon at bounding box center [1135, 430] width 15 height 15
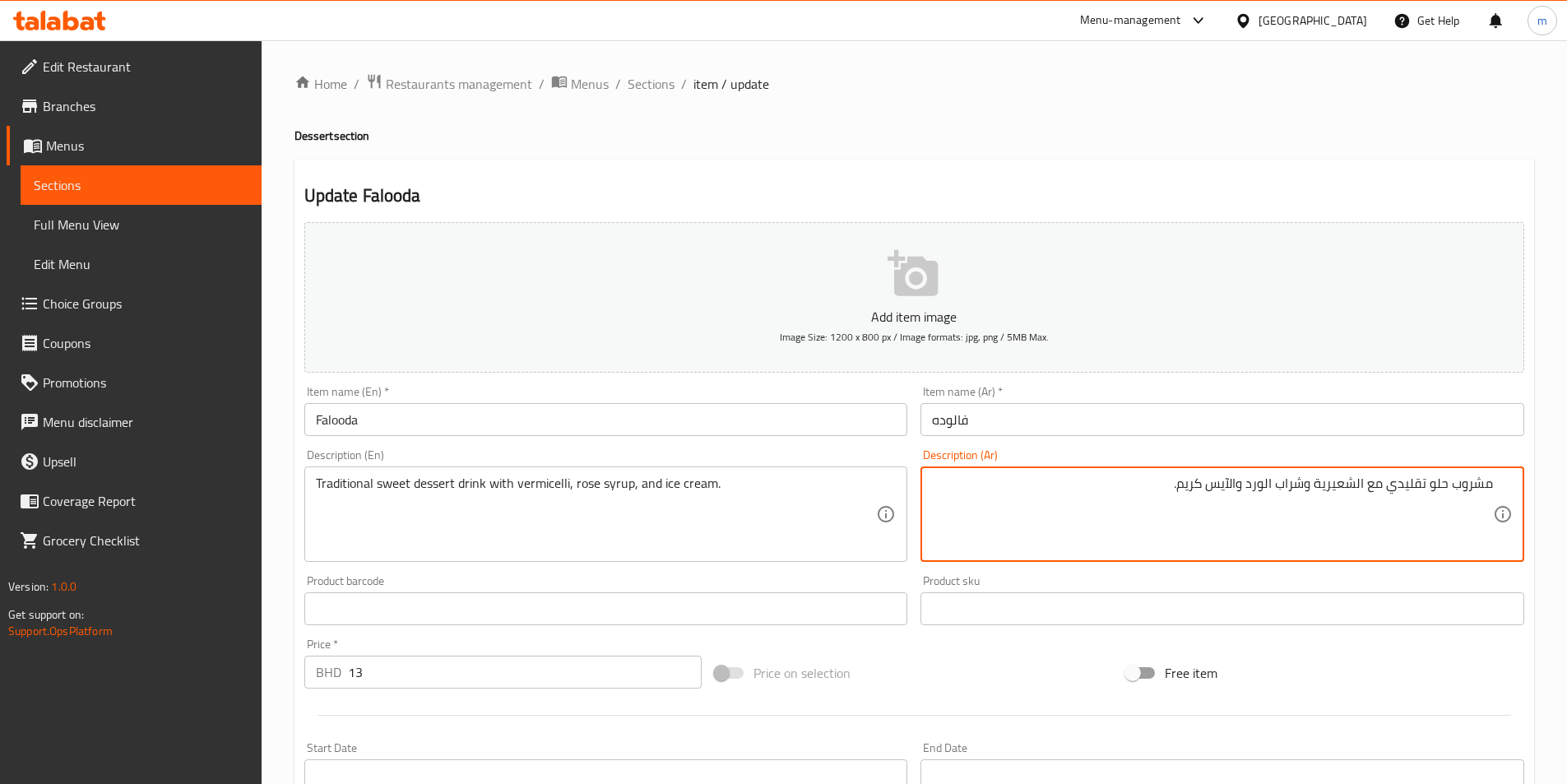
drag, startPoint x: 1430, startPoint y: 481, endPoint x: 1448, endPoint y: 481, distance: 18.0
click at [1448, 481] on textarea "مشروب حلو تقليدي مع الشعيرية وشراب الورد والآيس كريم." at bounding box center [1212, 514] width 561 height 78
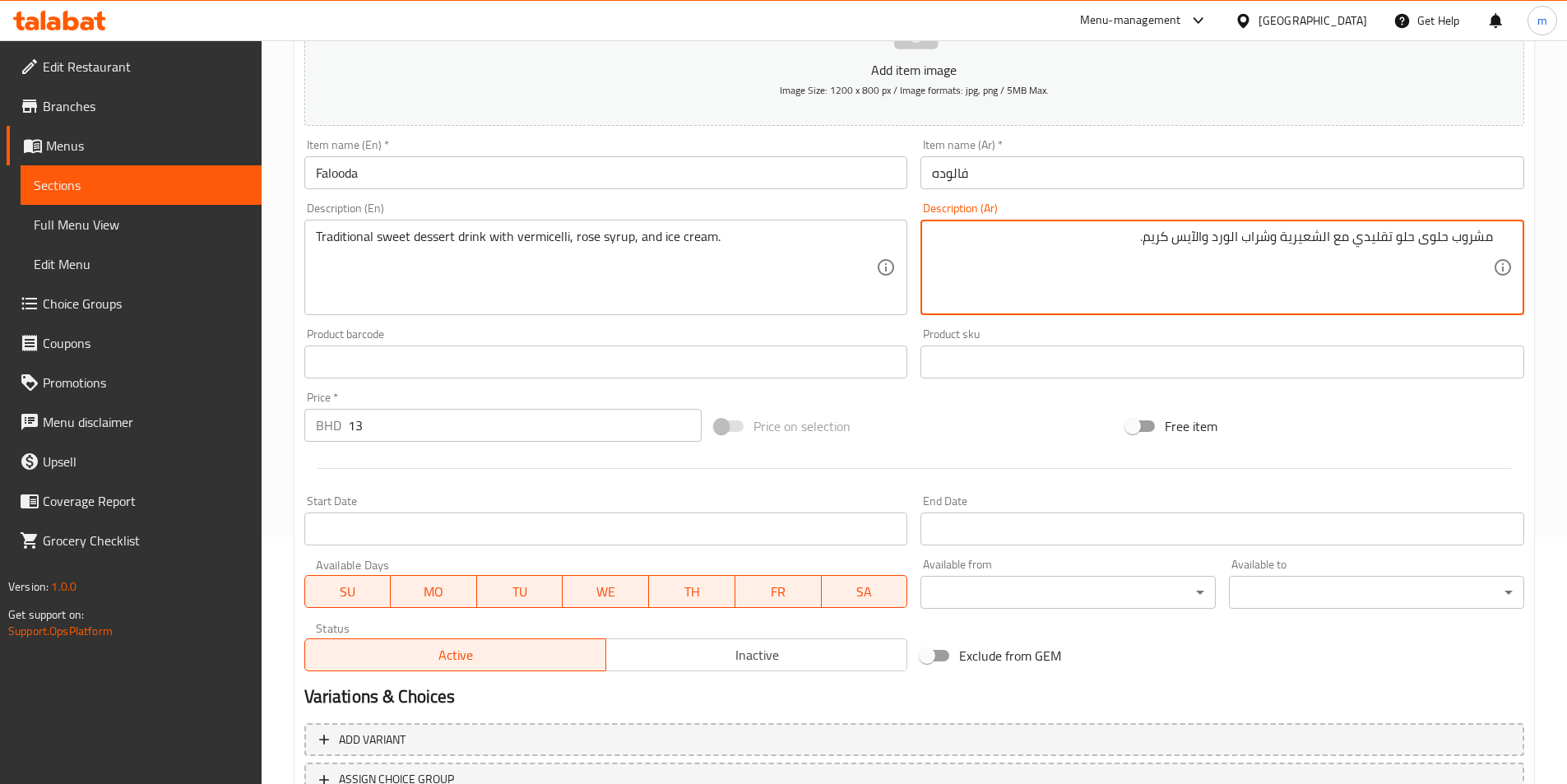
scroll to position [379, 0]
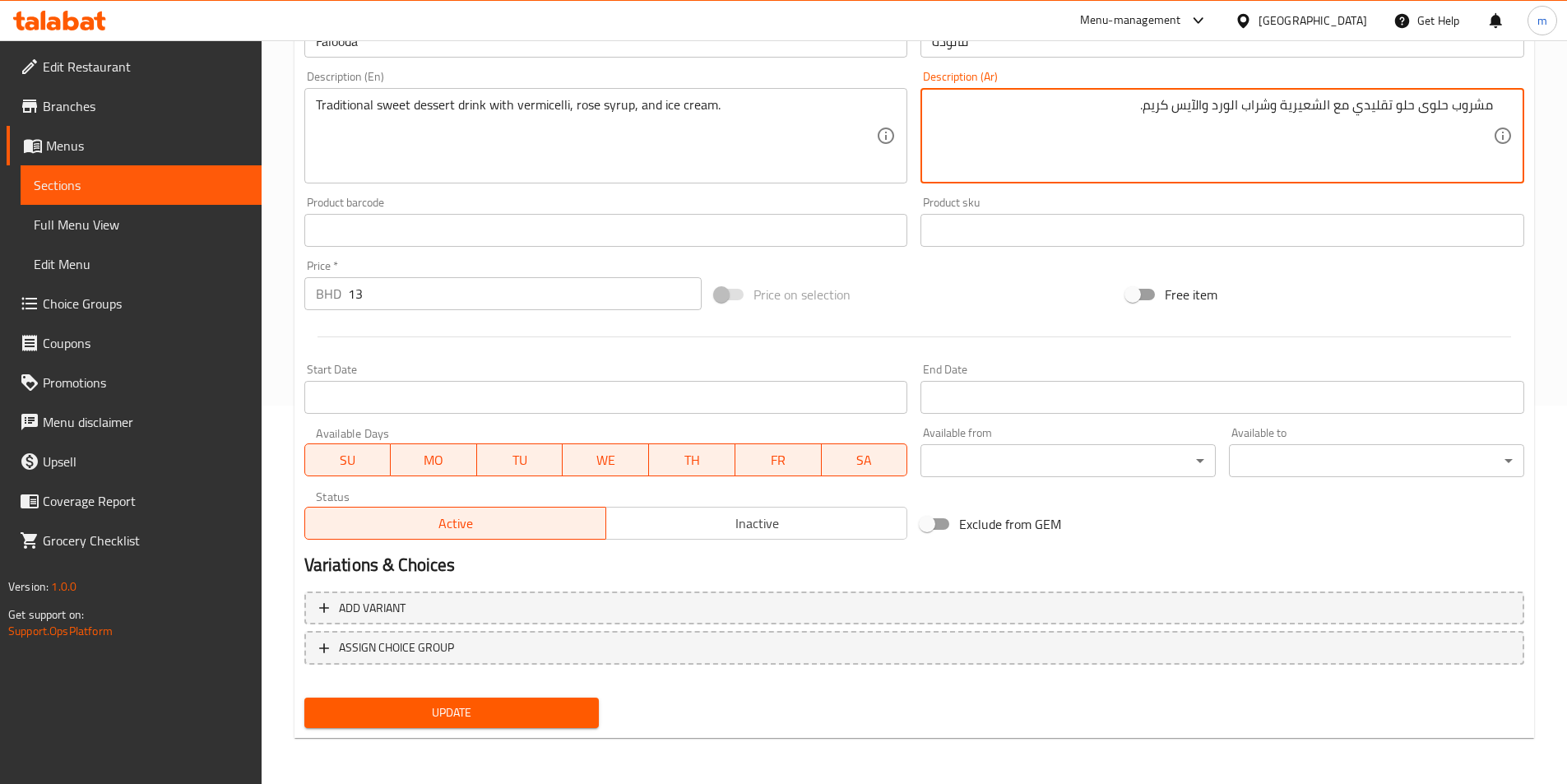
type textarea "مشروب حلوى حلو تقليدي مع الشعيرية وشراب الورد والآيس كريم."
click at [513, 704] on span "Update" at bounding box center [452, 712] width 269 height 21
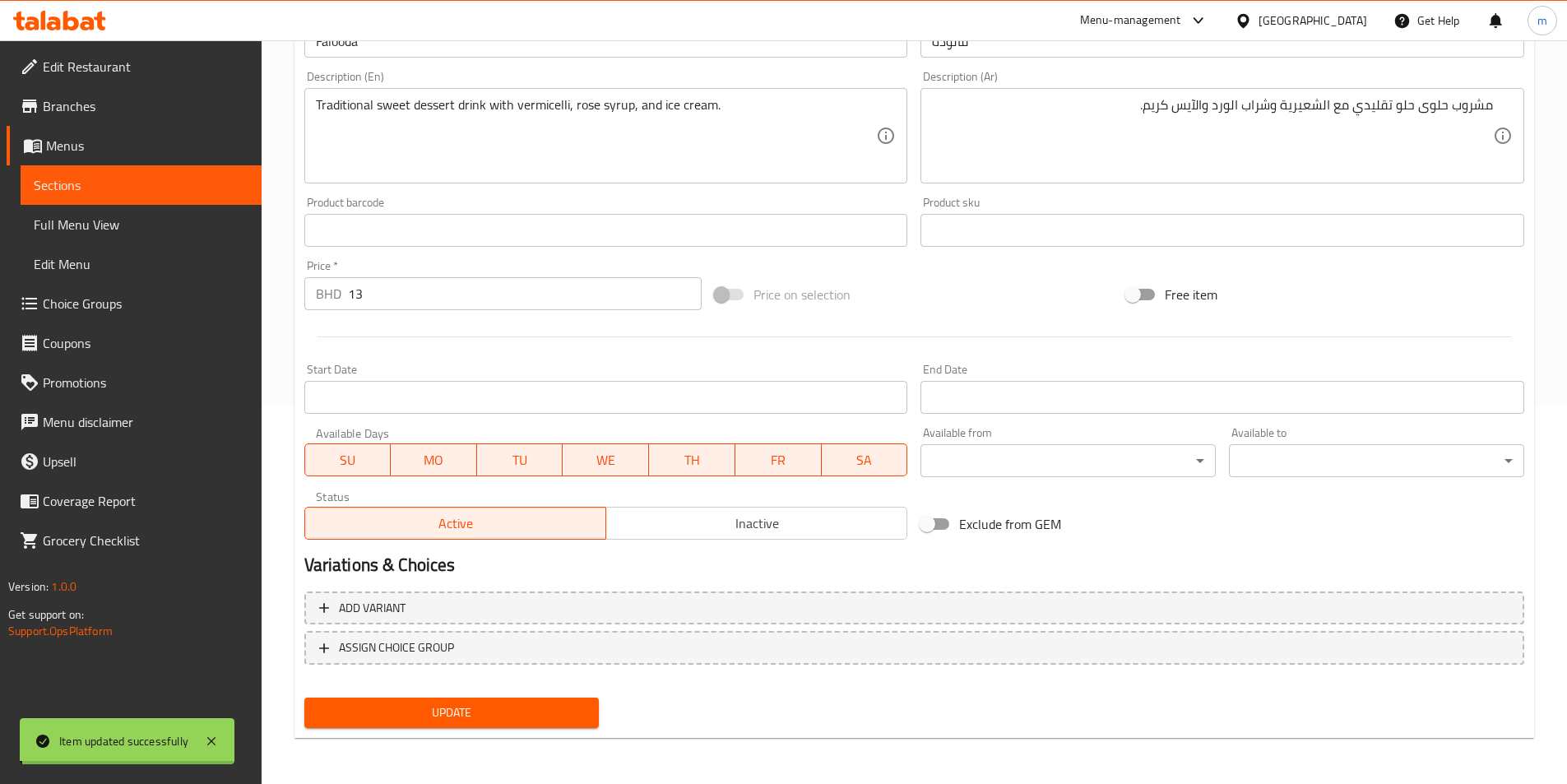
click at [77, 221] on span "Full Menu View" at bounding box center [141, 225] width 215 height 20
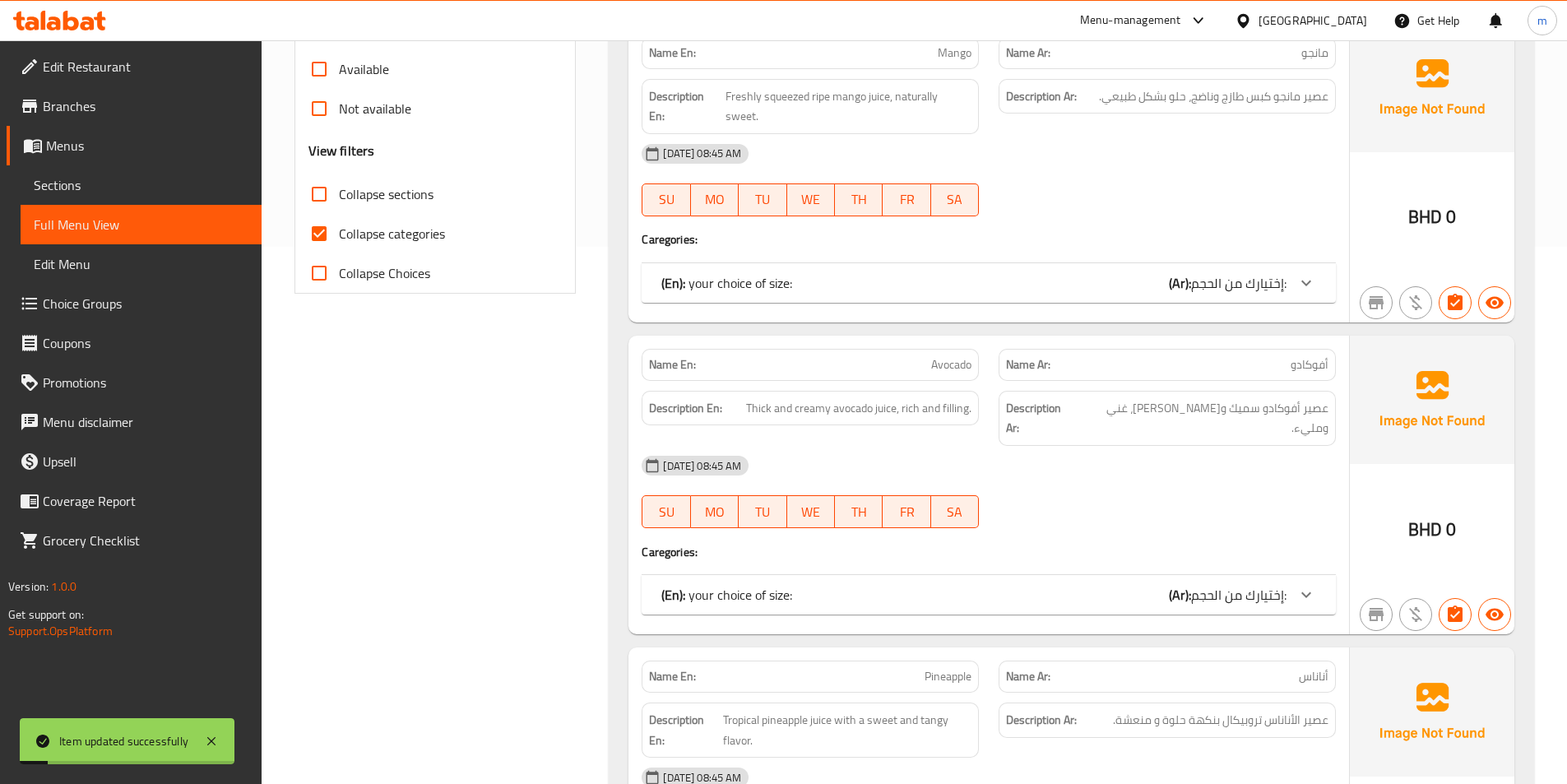
scroll to position [707, 0]
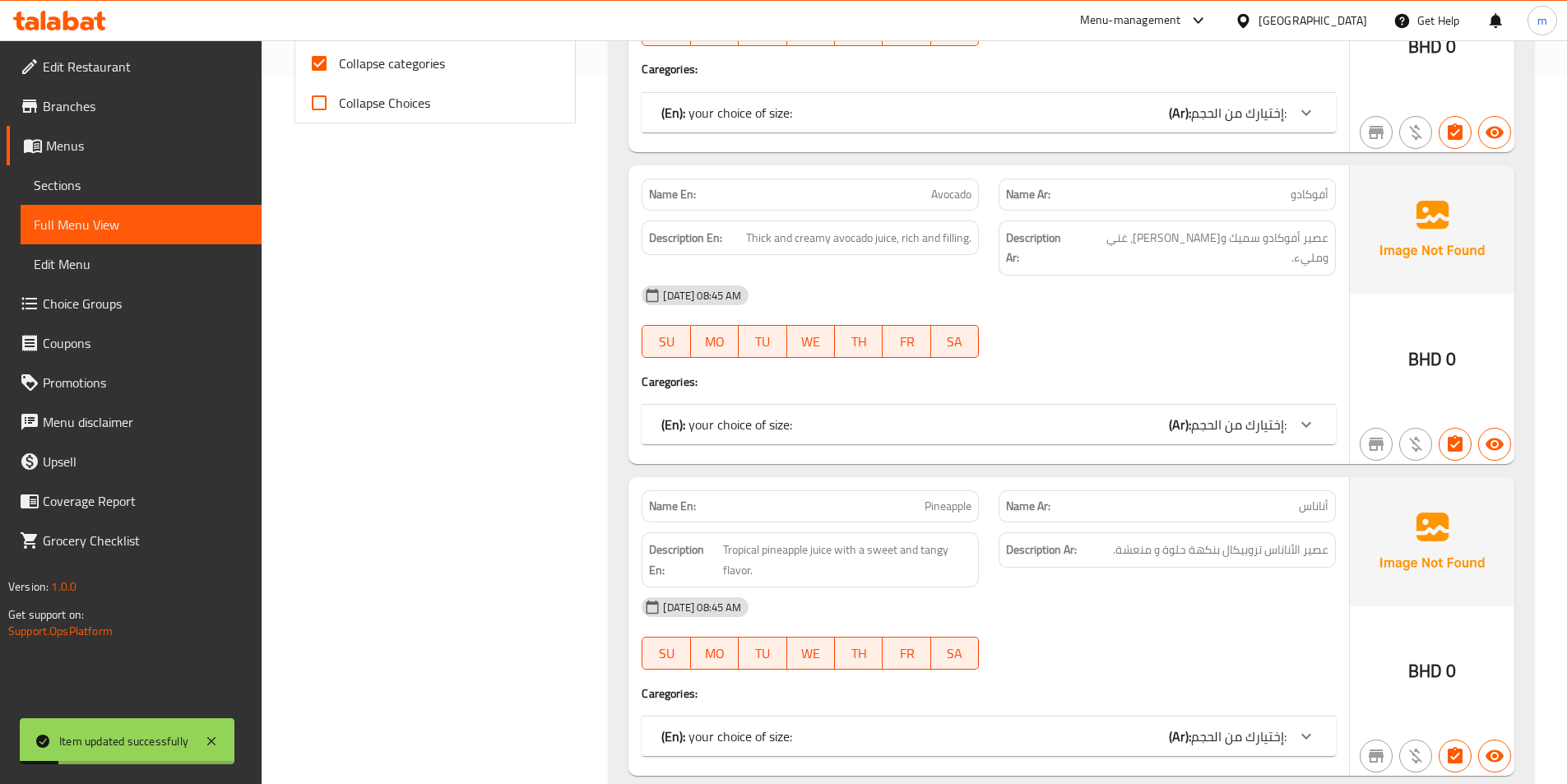
click at [329, 71] on input "Collapse categories" at bounding box center [319, 64] width 39 height 39
checkbox input "false"
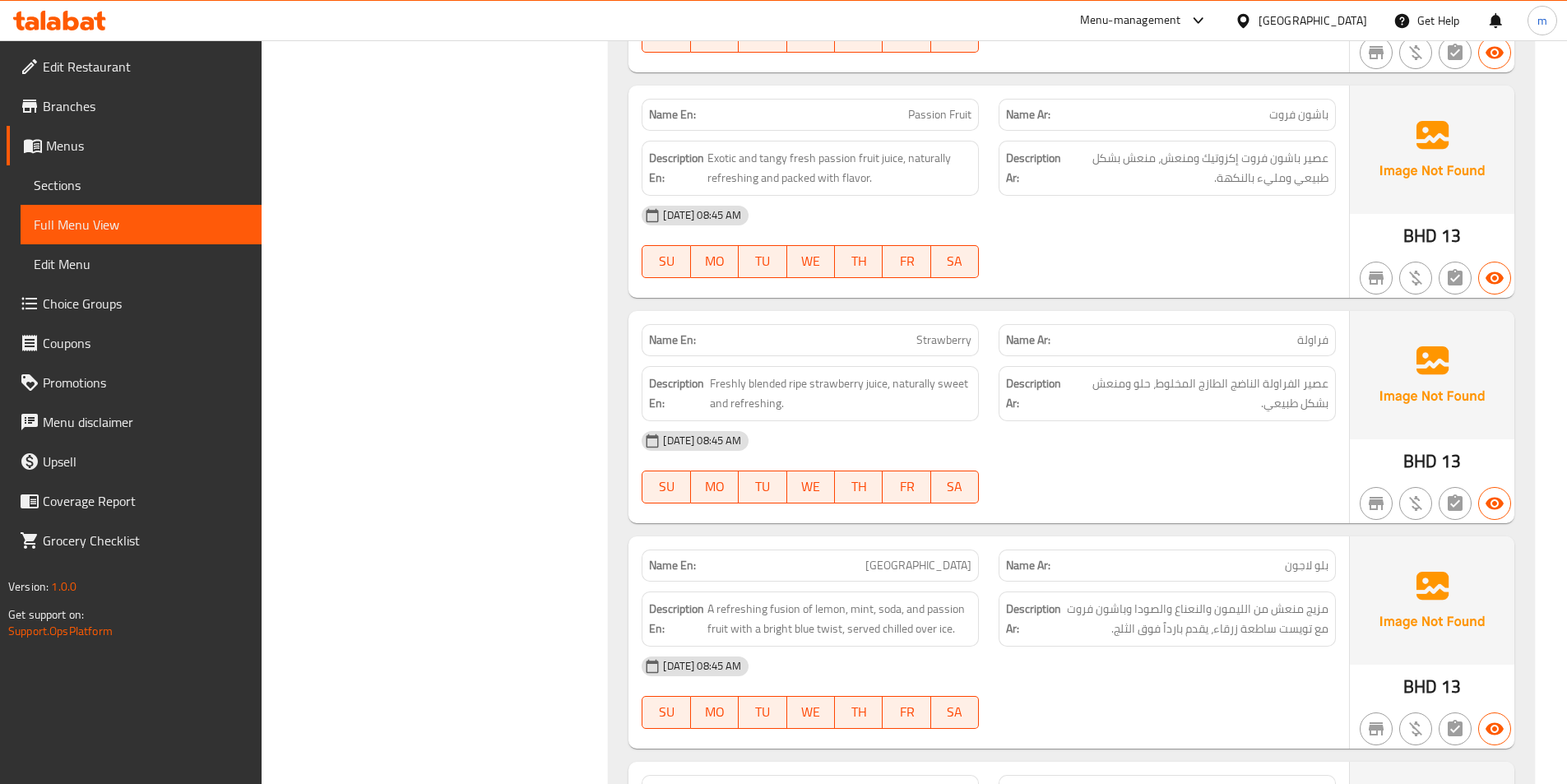
scroll to position [3092, 0]
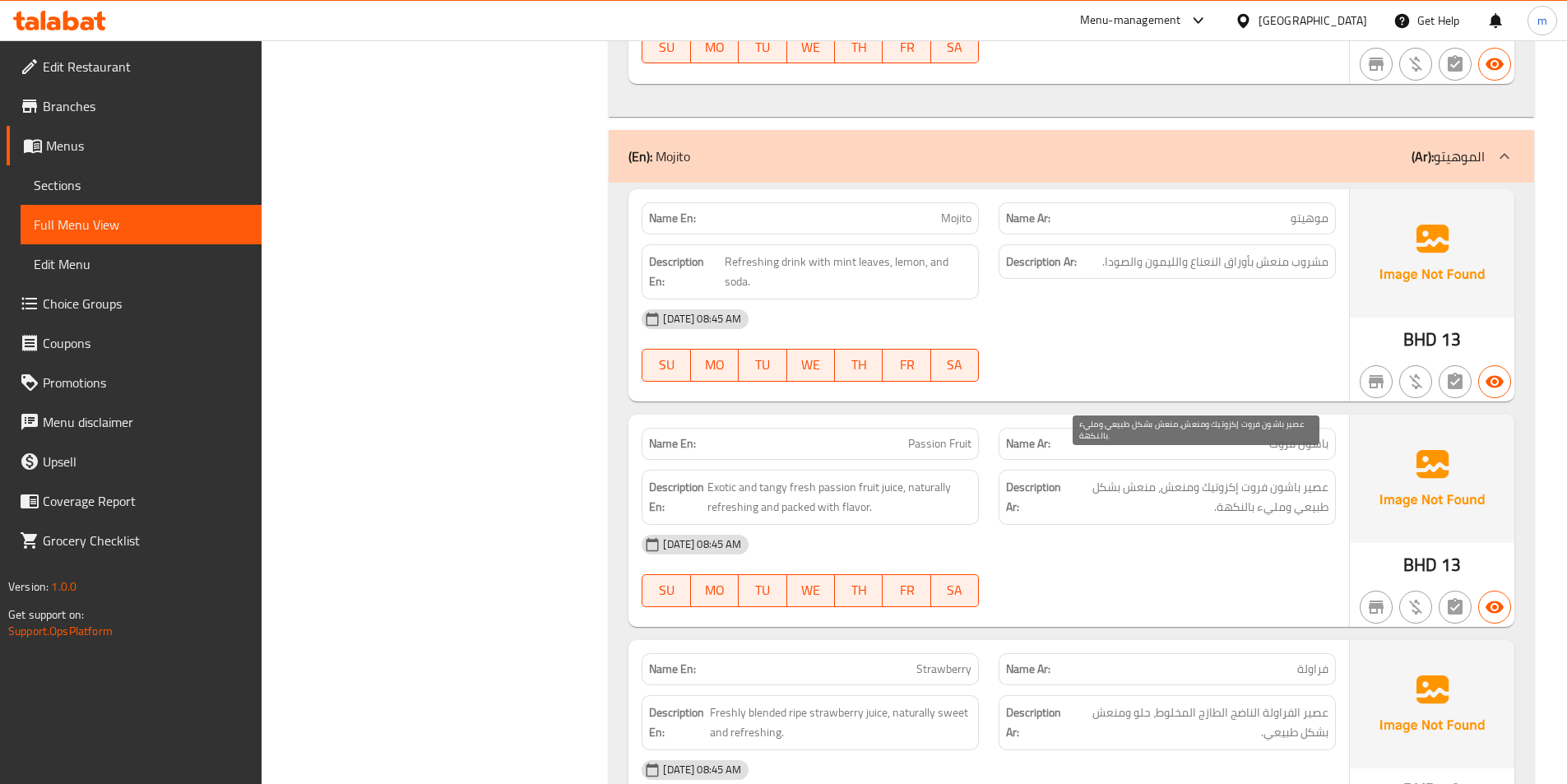
click at [1229, 480] on span "عصير باشون فروت إكزوتيك ومنعش، منعش بشكل طبيعي ومليء بالنكهة." at bounding box center [1196, 497] width 264 height 40
copy div "عصير باشون فروت إكزوتيك ومنعش، منعش بشكل طبيعي ومليء بالنكهة."
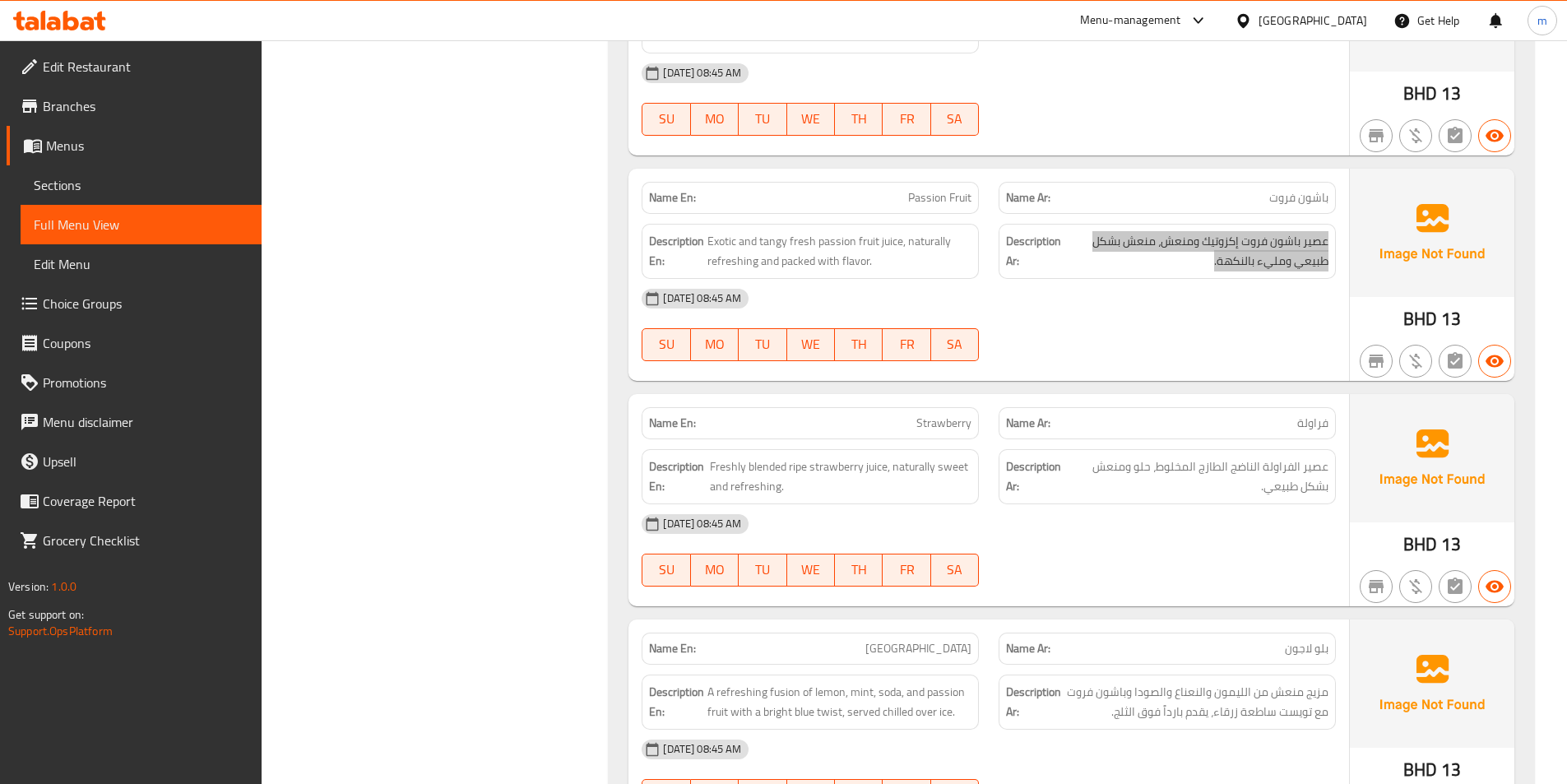
scroll to position [3338, 0]
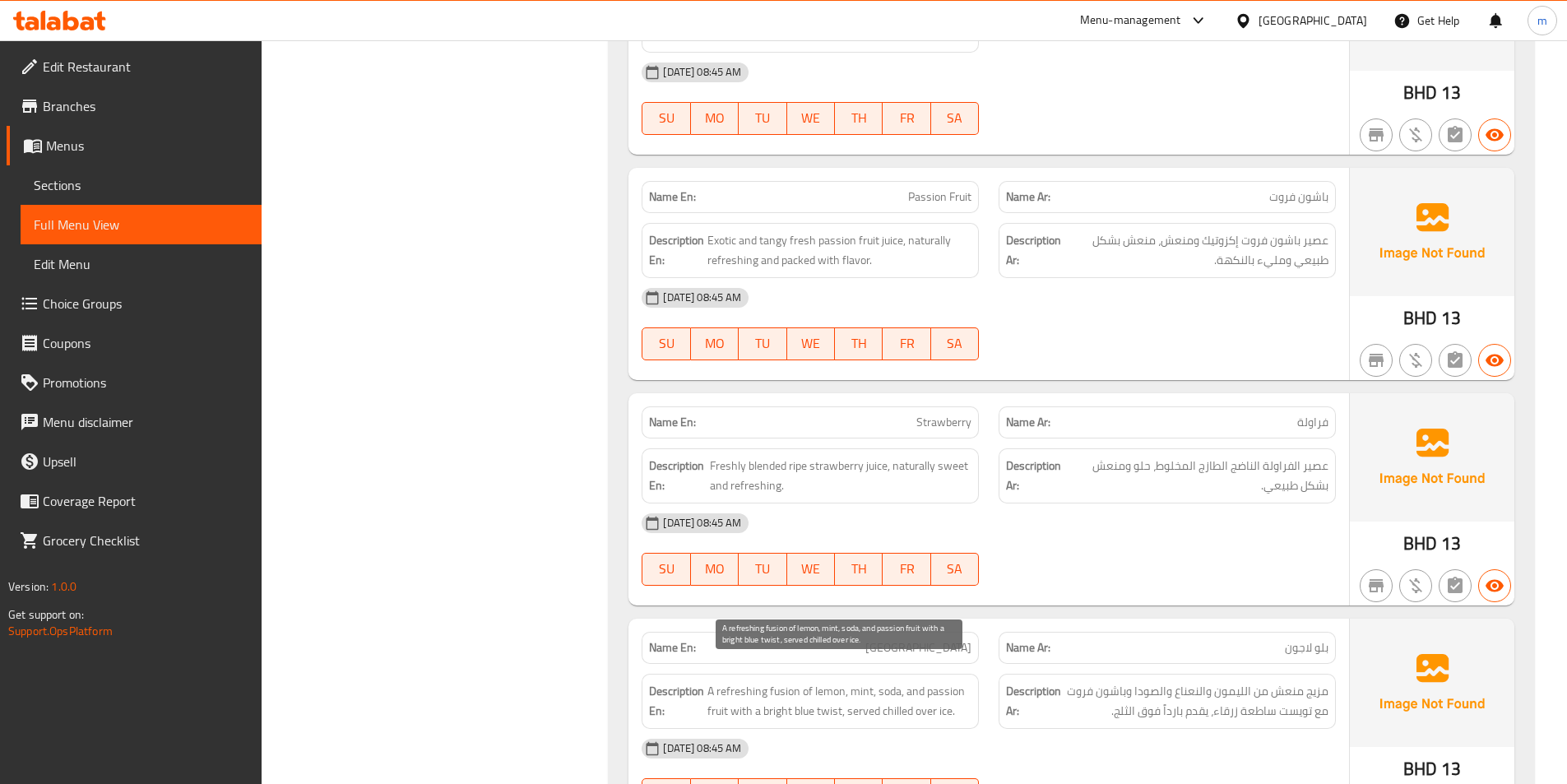
click at [789, 681] on span "A refreshing fusion of lemon, mint, soda, and passion fruit with a bright blue …" at bounding box center [839, 701] width 264 height 40
copy span "A refreshing fusion of lemon, mint, soda, and passion fruit with a bright blue …"
click at [1153, 547] on div "[DATE] 08:45 AM SU MO TU WE TH FR SA" at bounding box center [989, 549] width 715 height 92
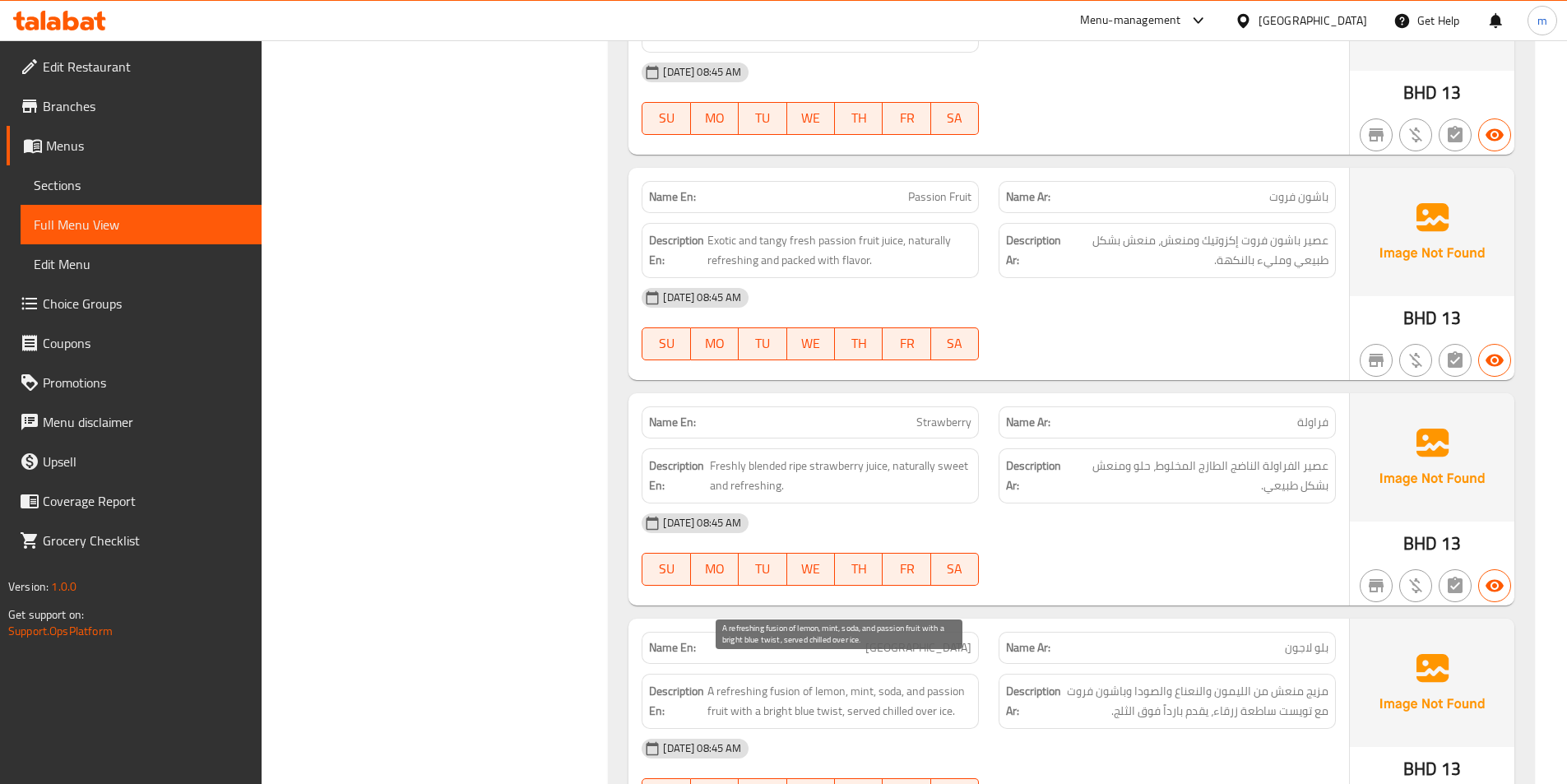
click at [775, 690] on span "A refreshing fusion of lemon, mint, soda, and passion fruit with a bright blue …" at bounding box center [839, 701] width 264 height 40
drag, startPoint x: 775, startPoint y: 690, endPoint x: 644, endPoint y: 592, distance: 163.6
click at [644, 592] on div "Name En: Mojito Name Ar: [PERSON_NAME] En: Refreshing drink with mint leaves, l…" at bounding box center [1072, 512] width 926 height 1153
click at [938, 639] on span "[GEOGRAPHIC_DATA]" at bounding box center [919, 647] width 107 height 17
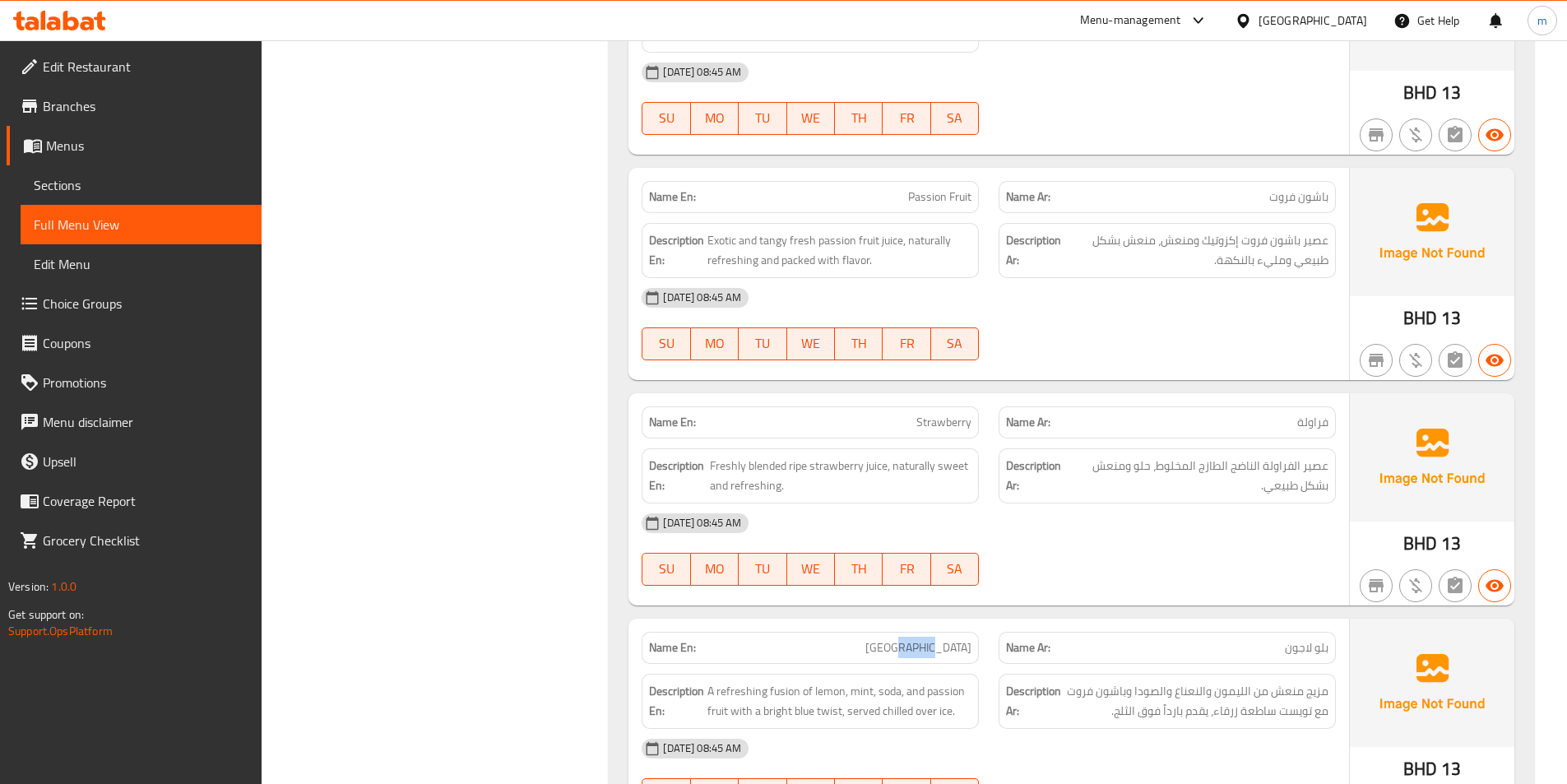
click at [938, 639] on span "[GEOGRAPHIC_DATA]" at bounding box center [919, 647] width 107 height 17
copy span "[GEOGRAPHIC_DATA]"
click at [66, 195] on span "Sections" at bounding box center [141, 185] width 215 height 20
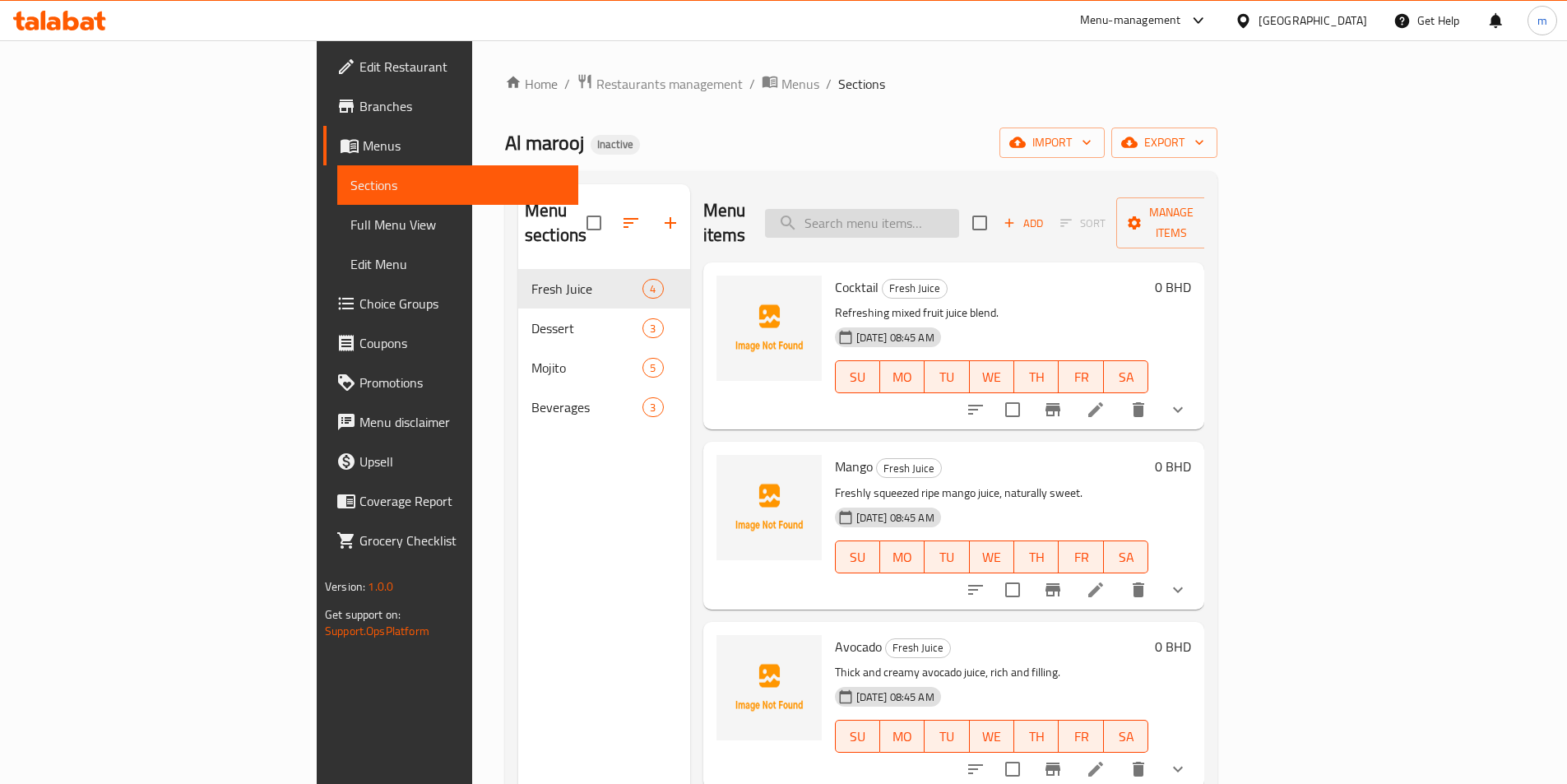
click at [959, 217] on input "search" at bounding box center [862, 223] width 194 height 29
paste input "[GEOGRAPHIC_DATA]"
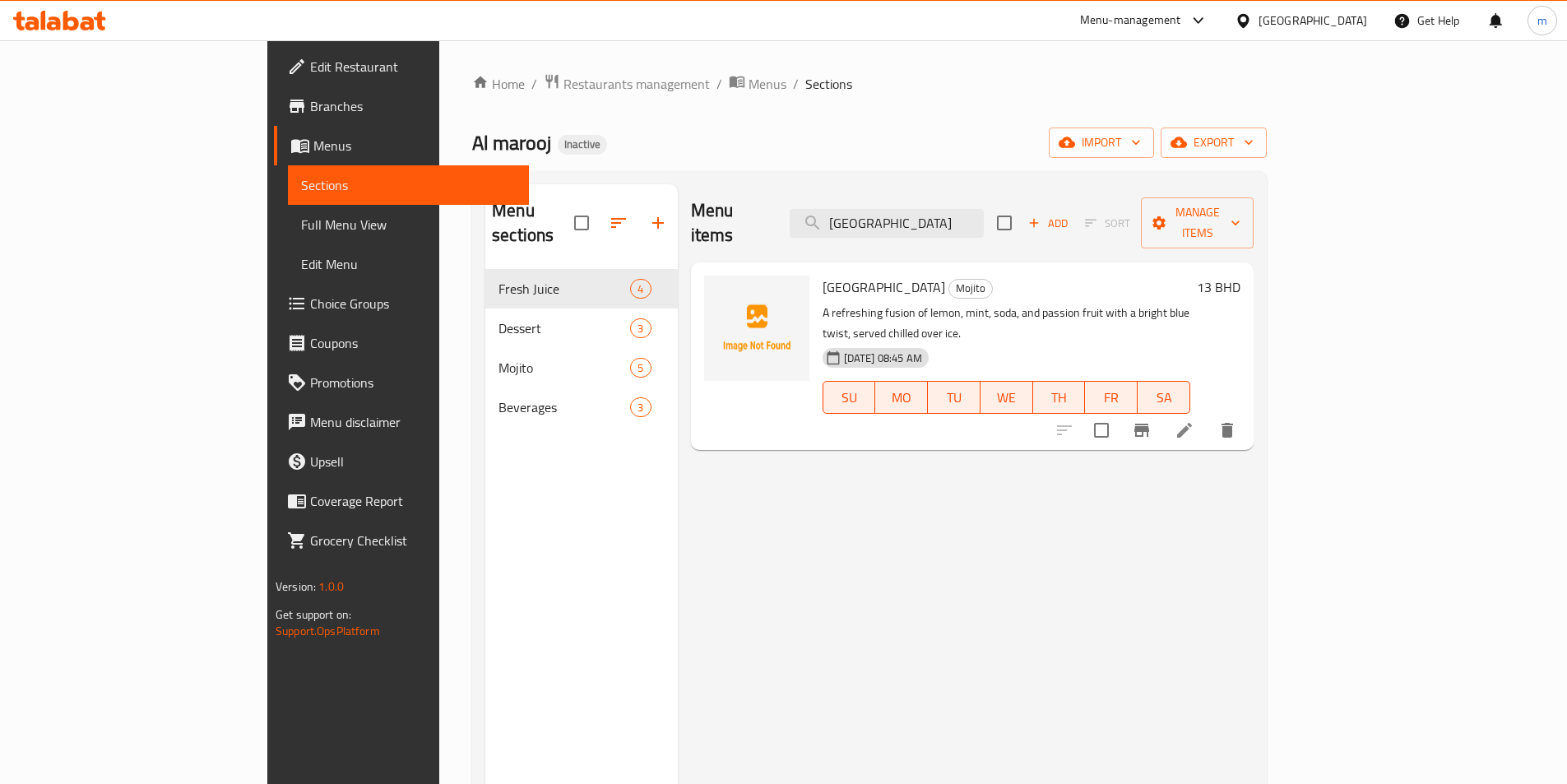
type input "[GEOGRAPHIC_DATA]"
click at [1195, 421] on icon at bounding box center [1185, 430] width 20 height 20
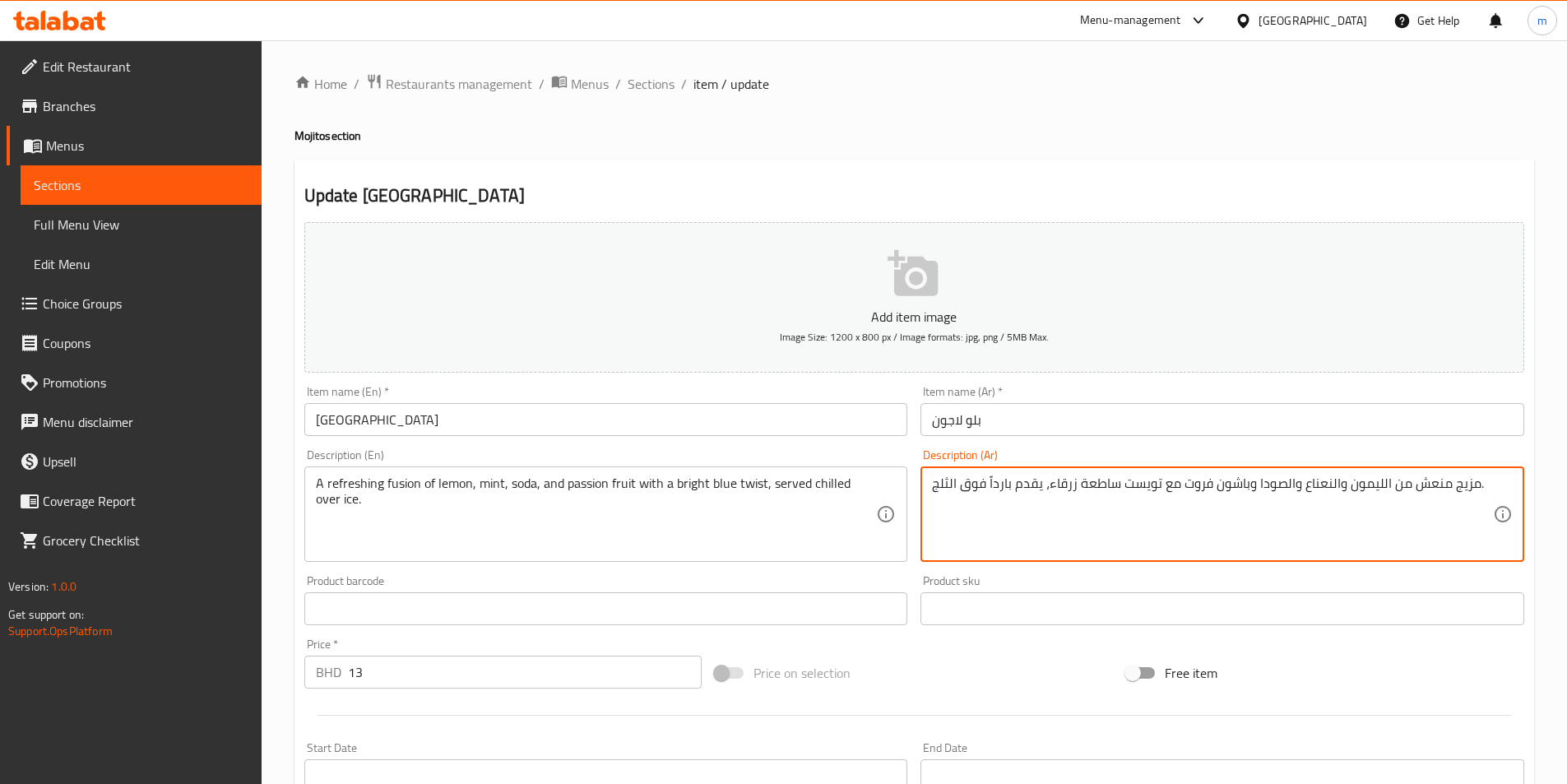
click at [1083, 482] on textarea "مزيج منعش من الليمون والنعناع والصودا وباشون فروت مع تويست ساطعة زرقاء، يقدم با…" at bounding box center [1212, 514] width 561 height 78
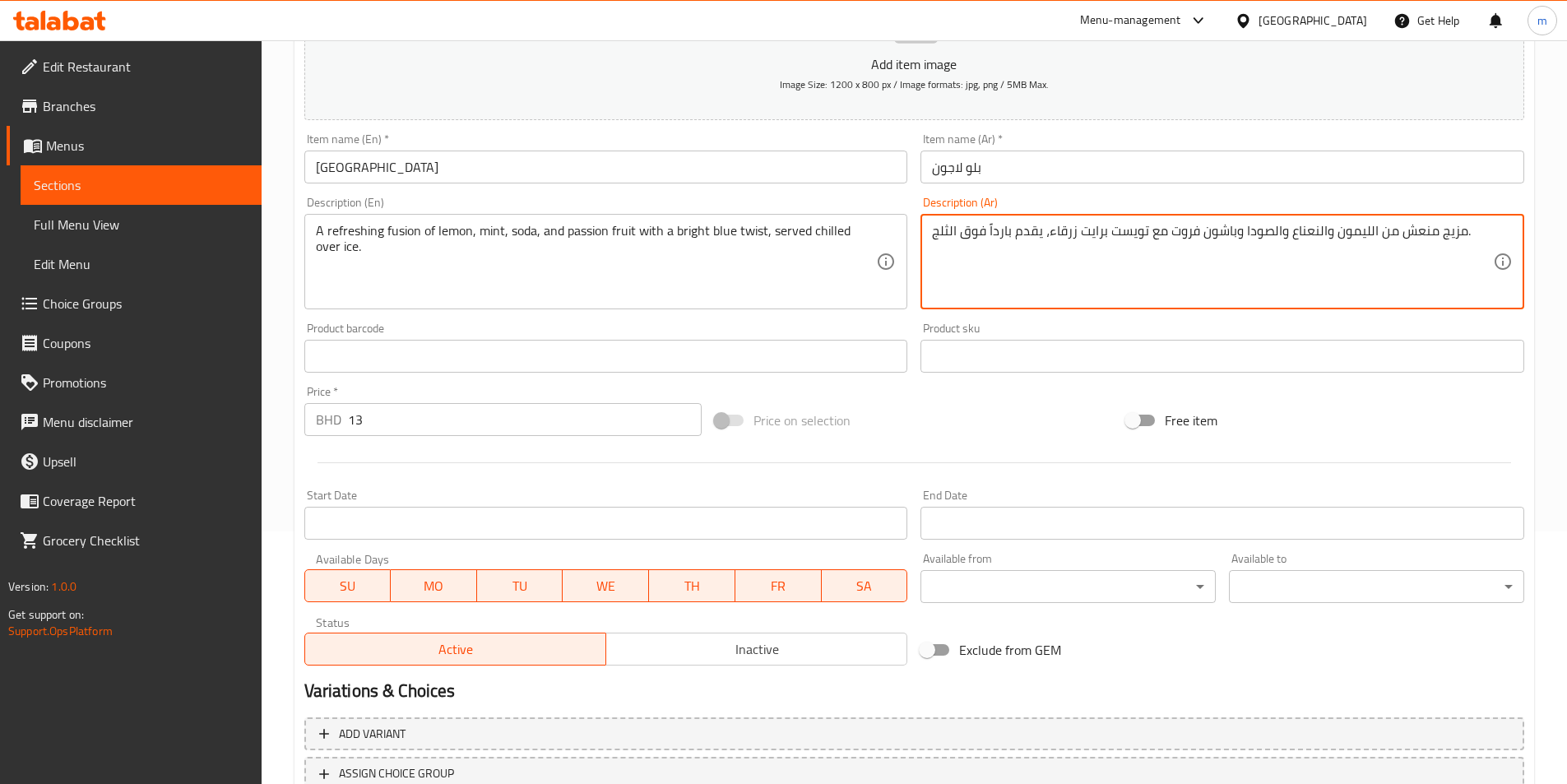
scroll to position [379, 0]
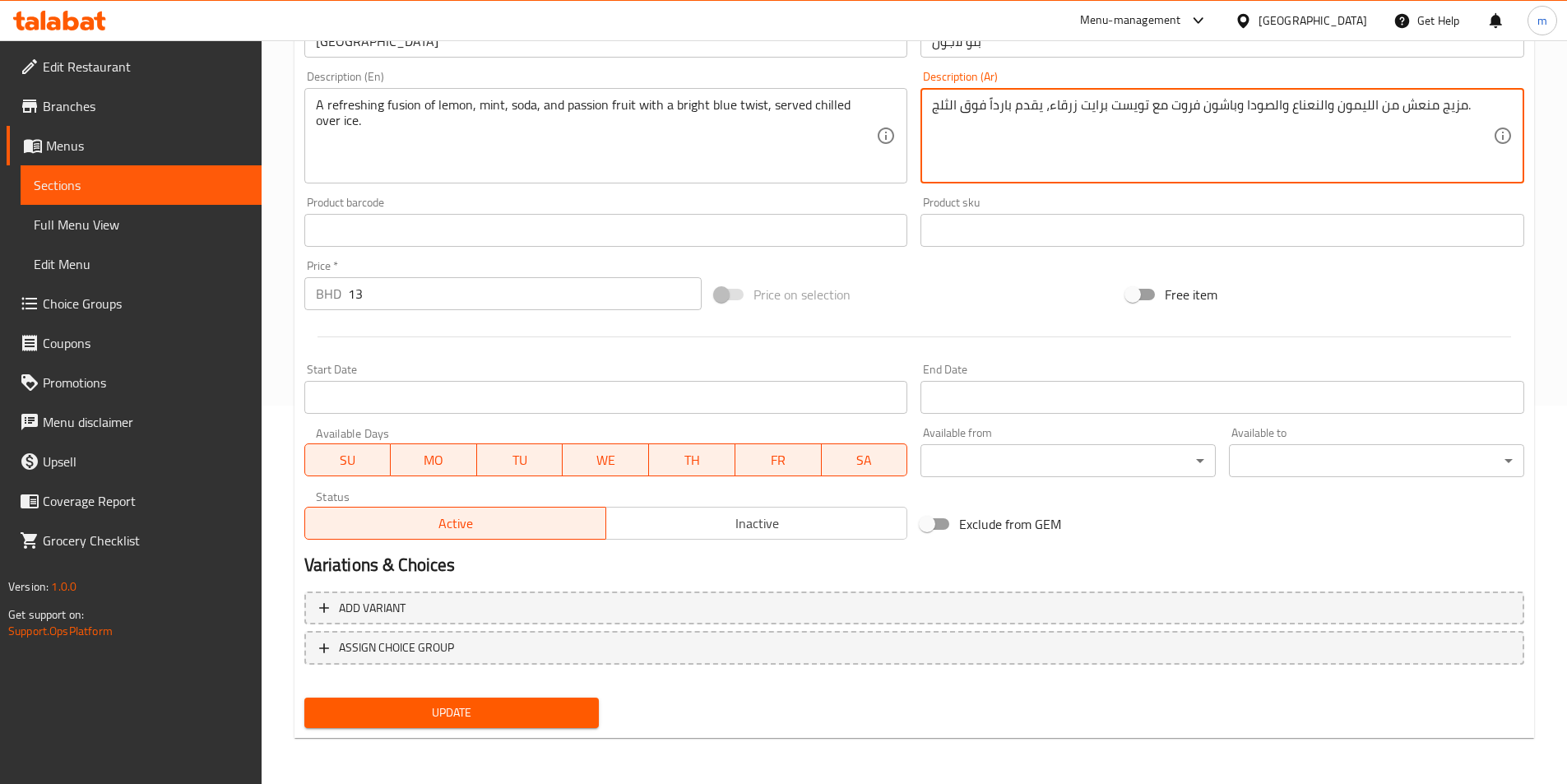
click at [489, 704] on span "Update" at bounding box center [452, 712] width 269 height 21
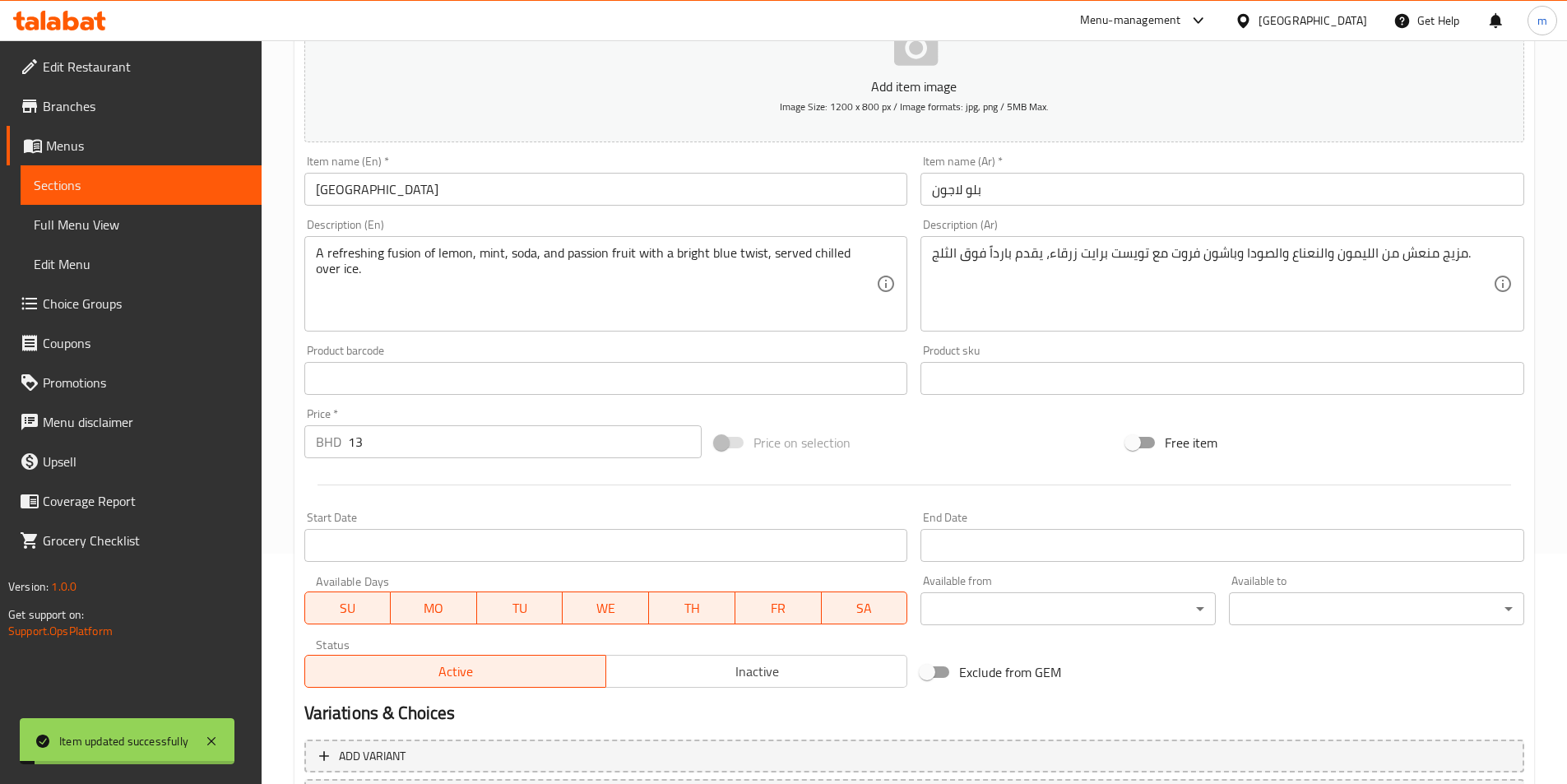
scroll to position [214, 0]
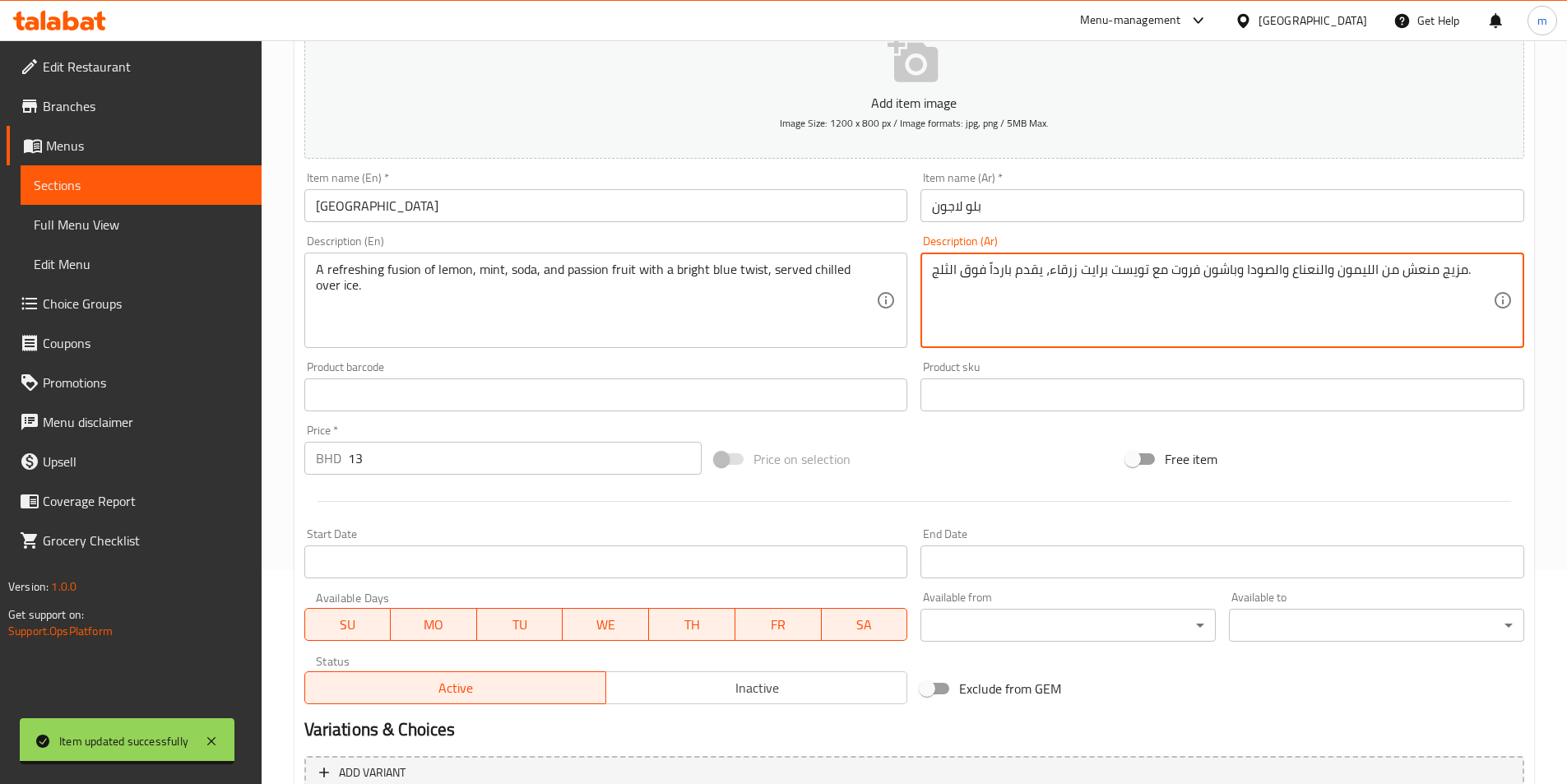
drag, startPoint x: 1047, startPoint y: 271, endPoint x: 1103, endPoint y: 275, distance: 56.1
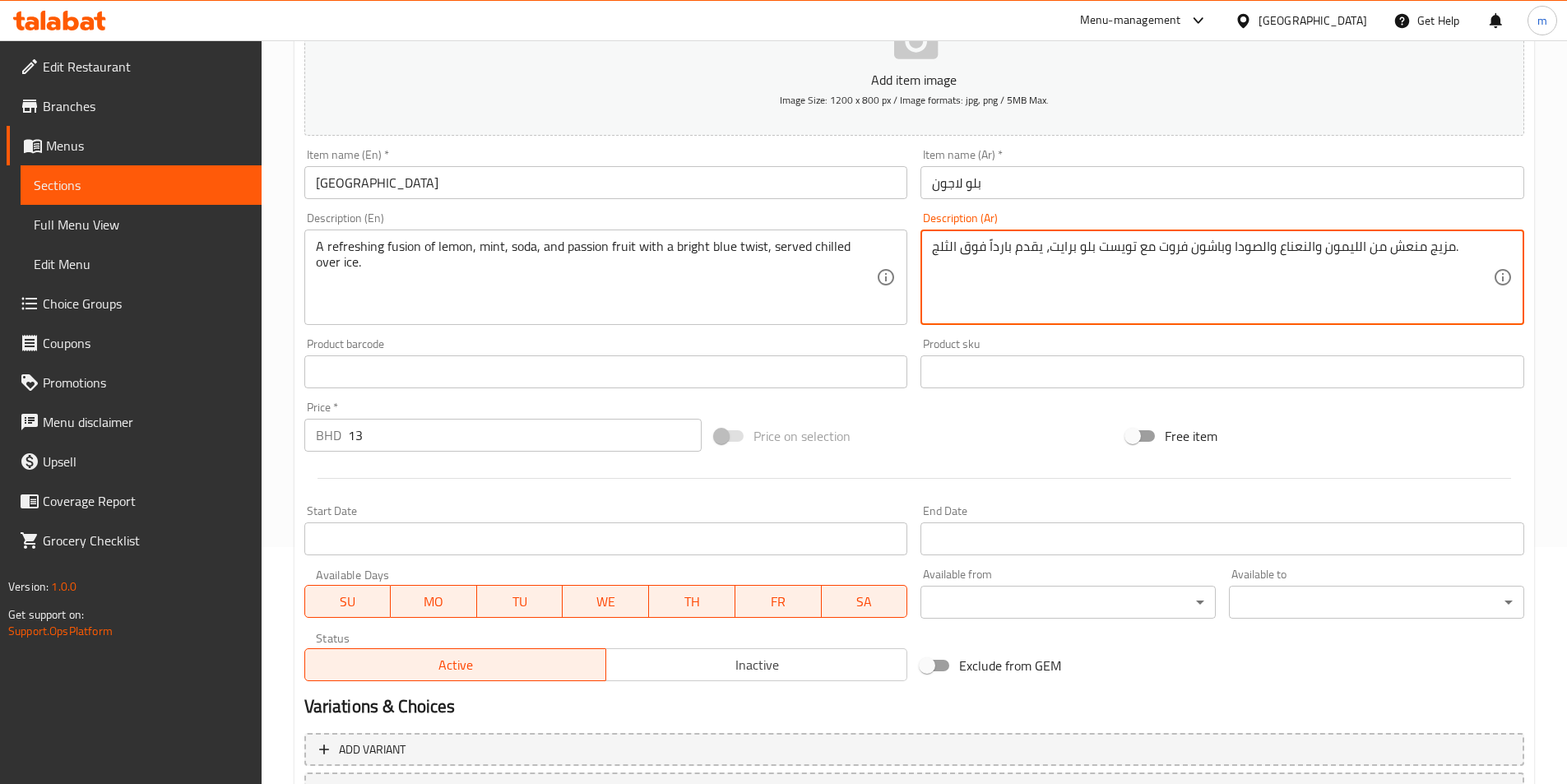
scroll to position [379, 0]
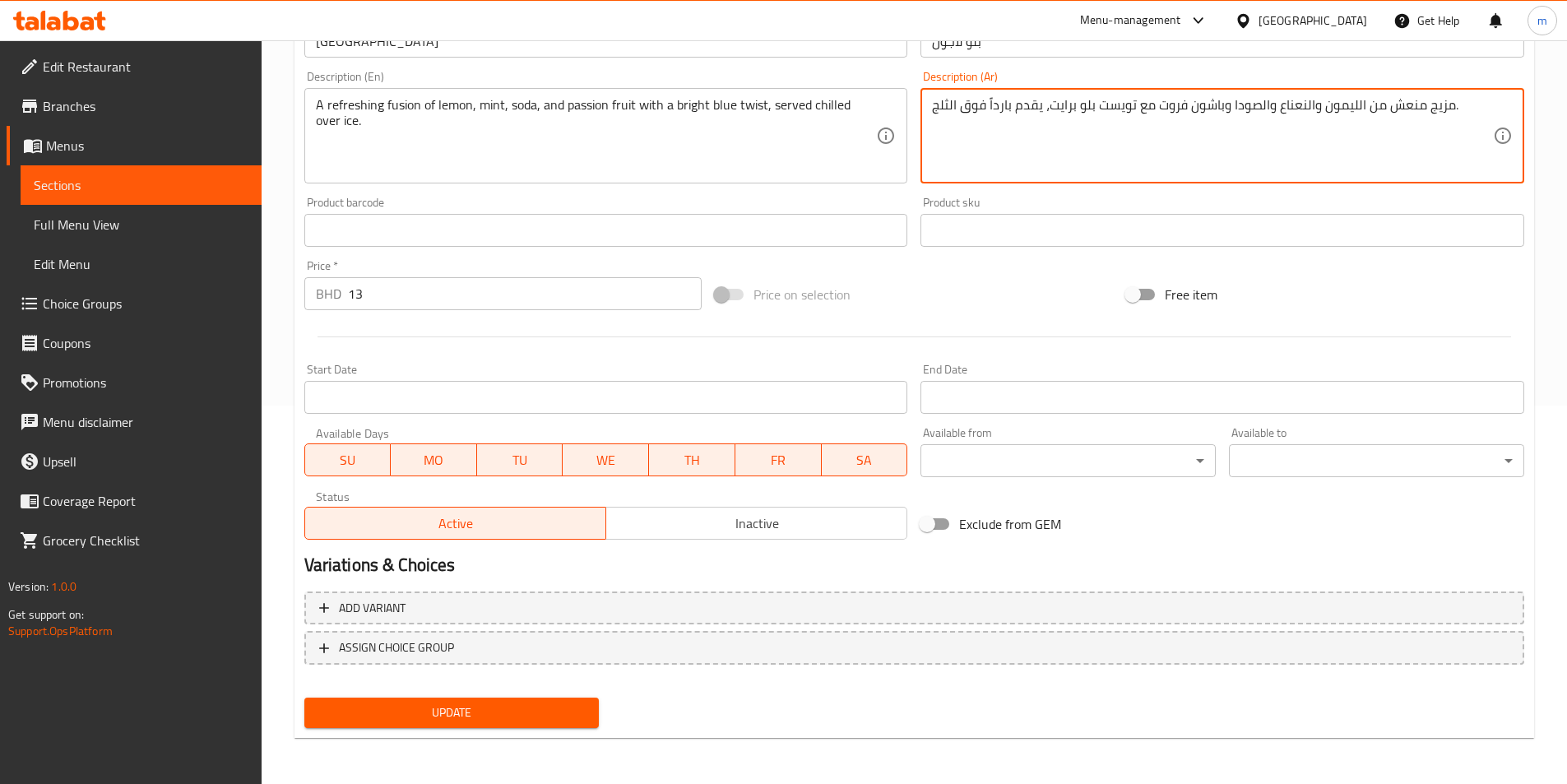
type textarea "مزيج منعش من الليمون والنعناع والصودا وباشون فروت مع تويست بلو برايت، يقدم بارد…"
click at [507, 718] on span "Update" at bounding box center [452, 712] width 269 height 21
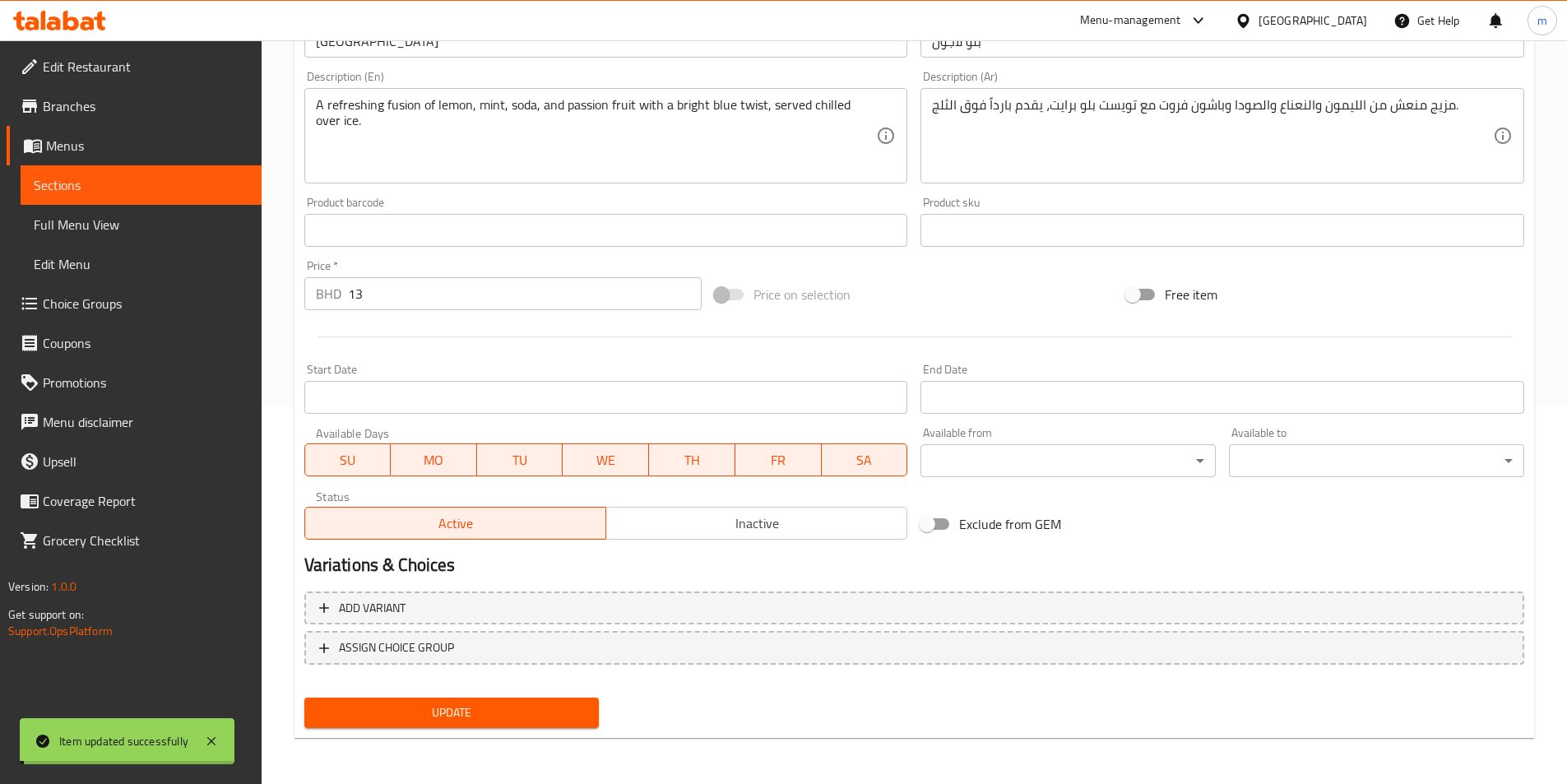
click at [117, 220] on span "Full Menu View" at bounding box center [141, 225] width 215 height 20
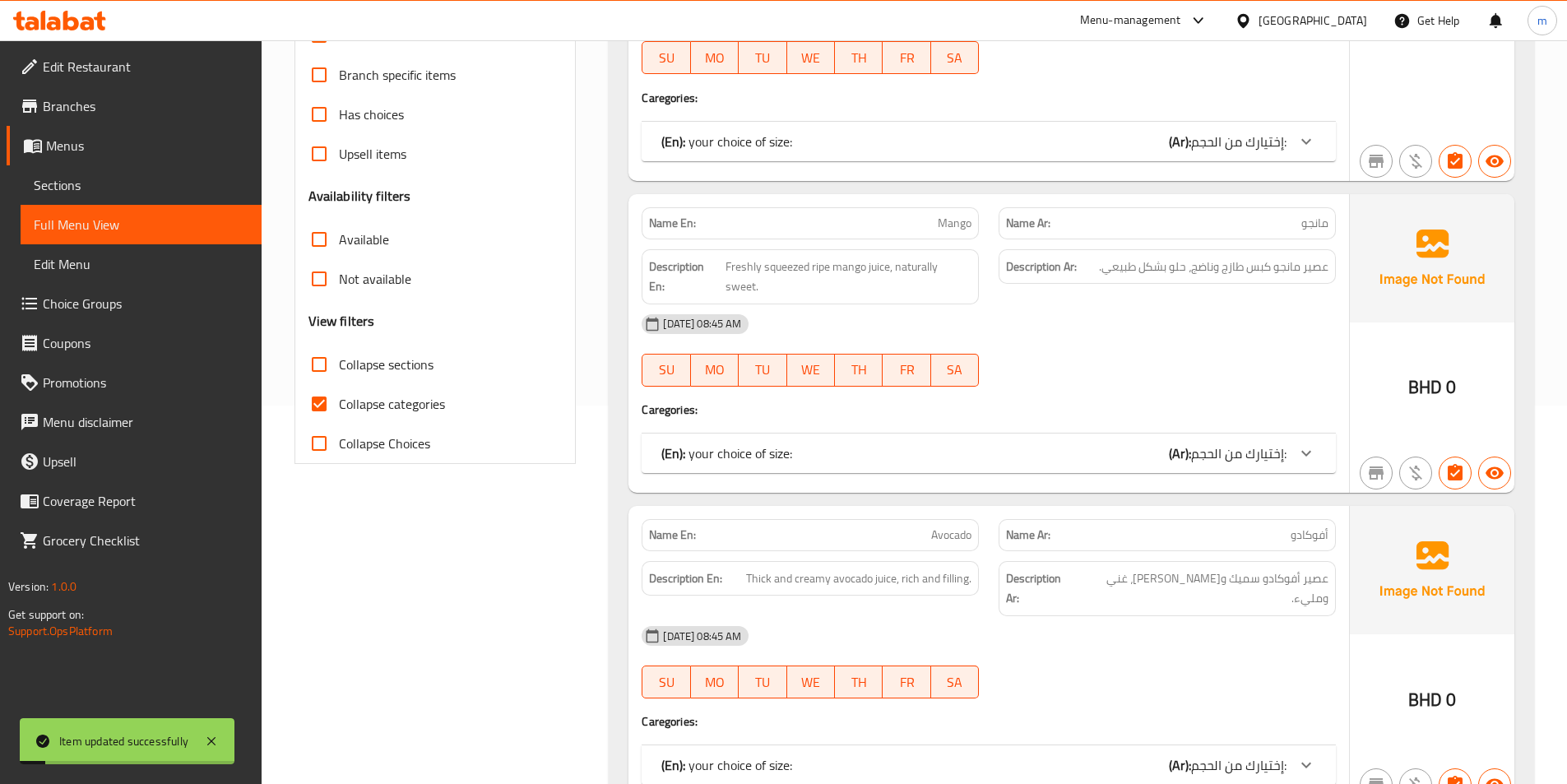
click at [393, 405] on span "Collapse categories" at bounding box center [392, 404] width 107 height 20
click at [339, 405] on input "Collapse categories" at bounding box center [319, 404] width 39 height 39
checkbox input "false"
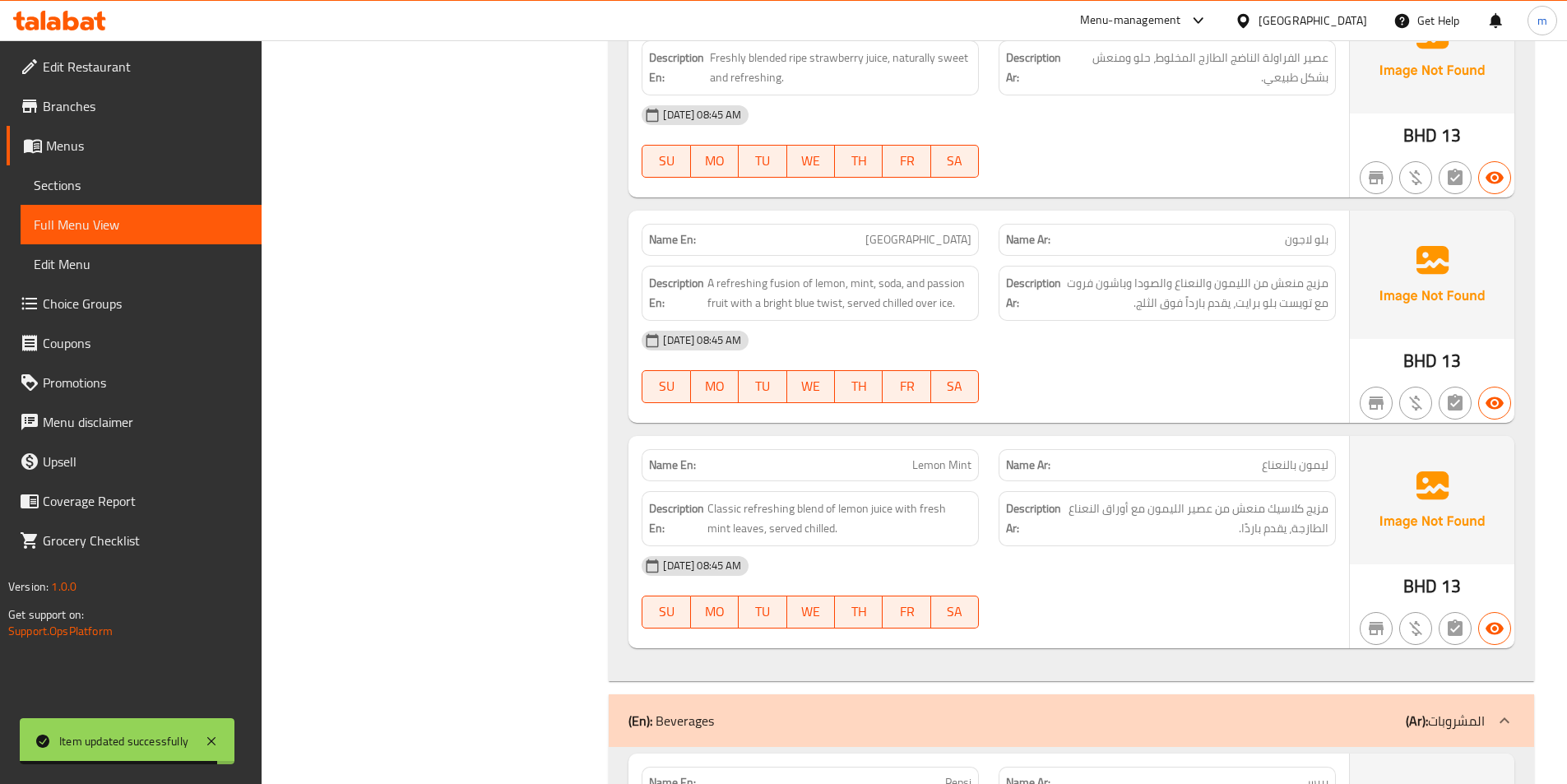
scroll to position [3750, 0]
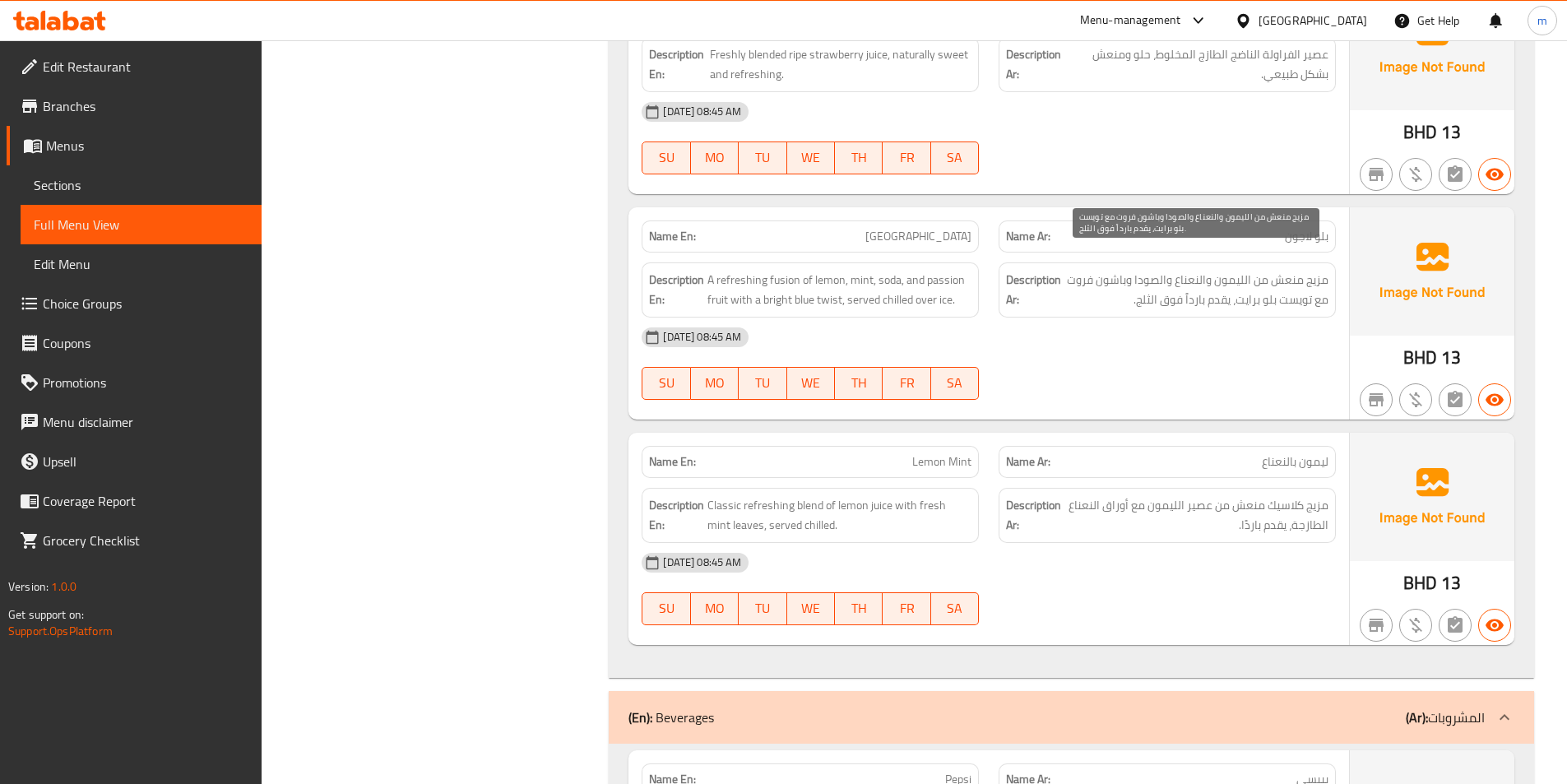
click at [1143, 274] on span "مزيج منعش من الليمون والنعناع والصودا وباشون فروت مع تويست بلو برايت، يقدم بارد…" at bounding box center [1196, 289] width 264 height 40
copy div "مزيج منعش من الليمون والنعناع والصودا وباشون فروت مع تويست بلو برايت، يقدم بارد…"
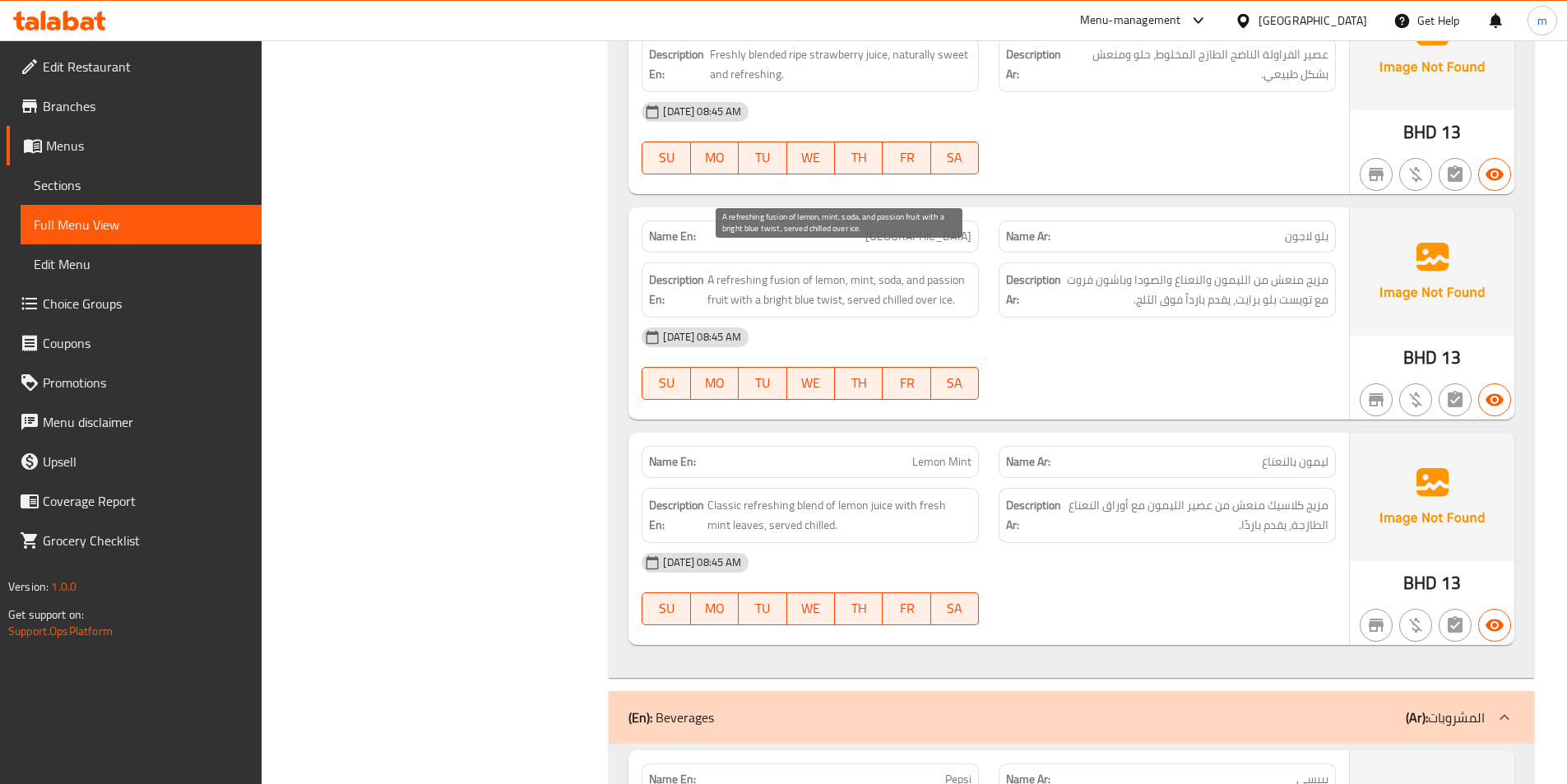
click at [774, 283] on span "A refreshing fusion of lemon, mint, soda, and passion fruit with a bright blue …" at bounding box center [839, 289] width 264 height 40
copy span "bright"
click at [939, 262] on div "Description En: A refreshing fusion of lemon, mint, soda, and passion fruit wit…" at bounding box center [810, 290] width 338 height 55
click at [995, 212] on div "Name Ar: [PERSON_NAME]" at bounding box center [1167, 236] width 357 height 52
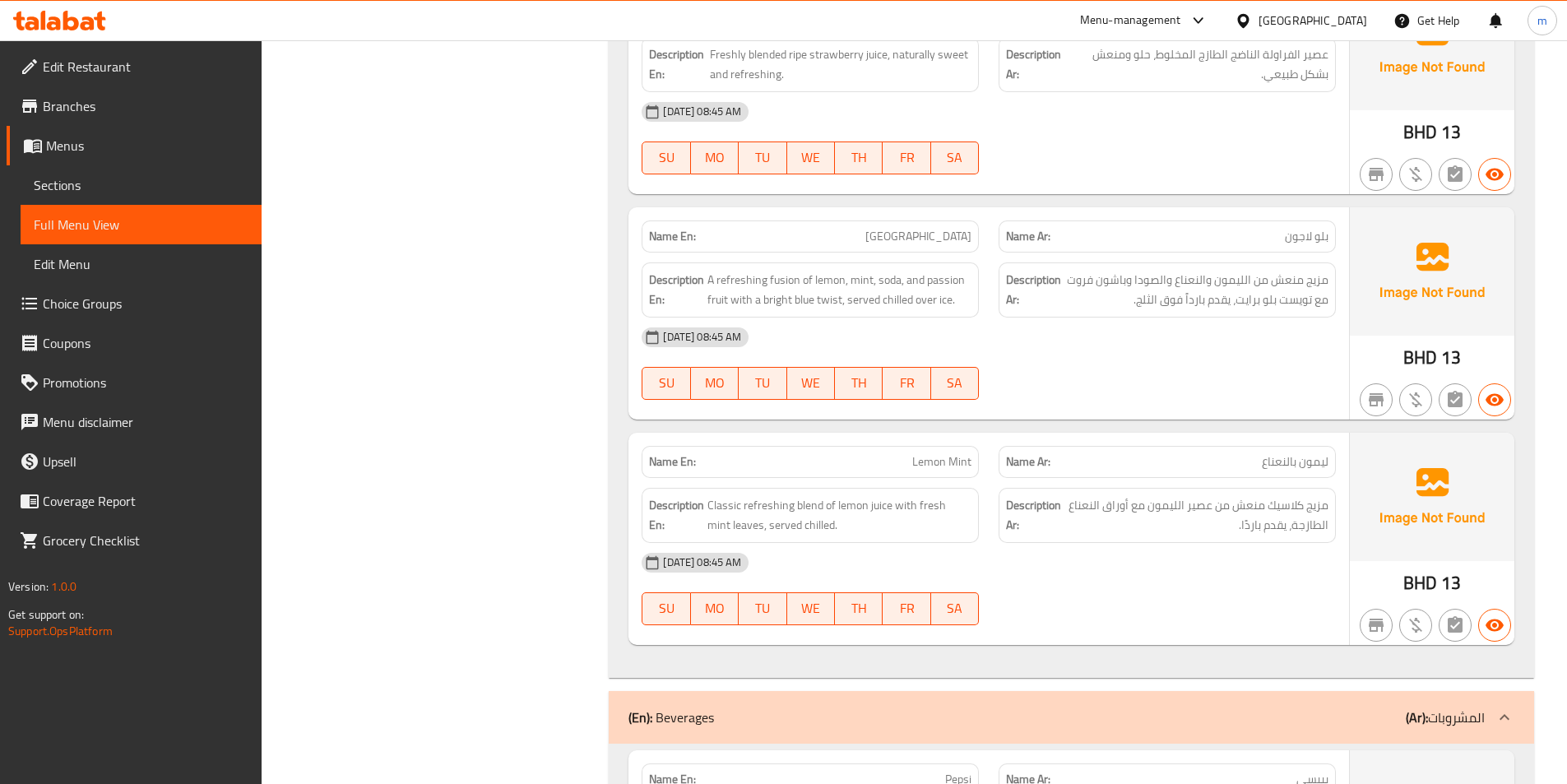
click at [933, 228] on span "[GEOGRAPHIC_DATA]" at bounding box center [919, 236] width 107 height 17
copy span "[GEOGRAPHIC_DATA]"
click at [95, 199] on link "Sections" at bounding box center [141, 185] width 241 height 39
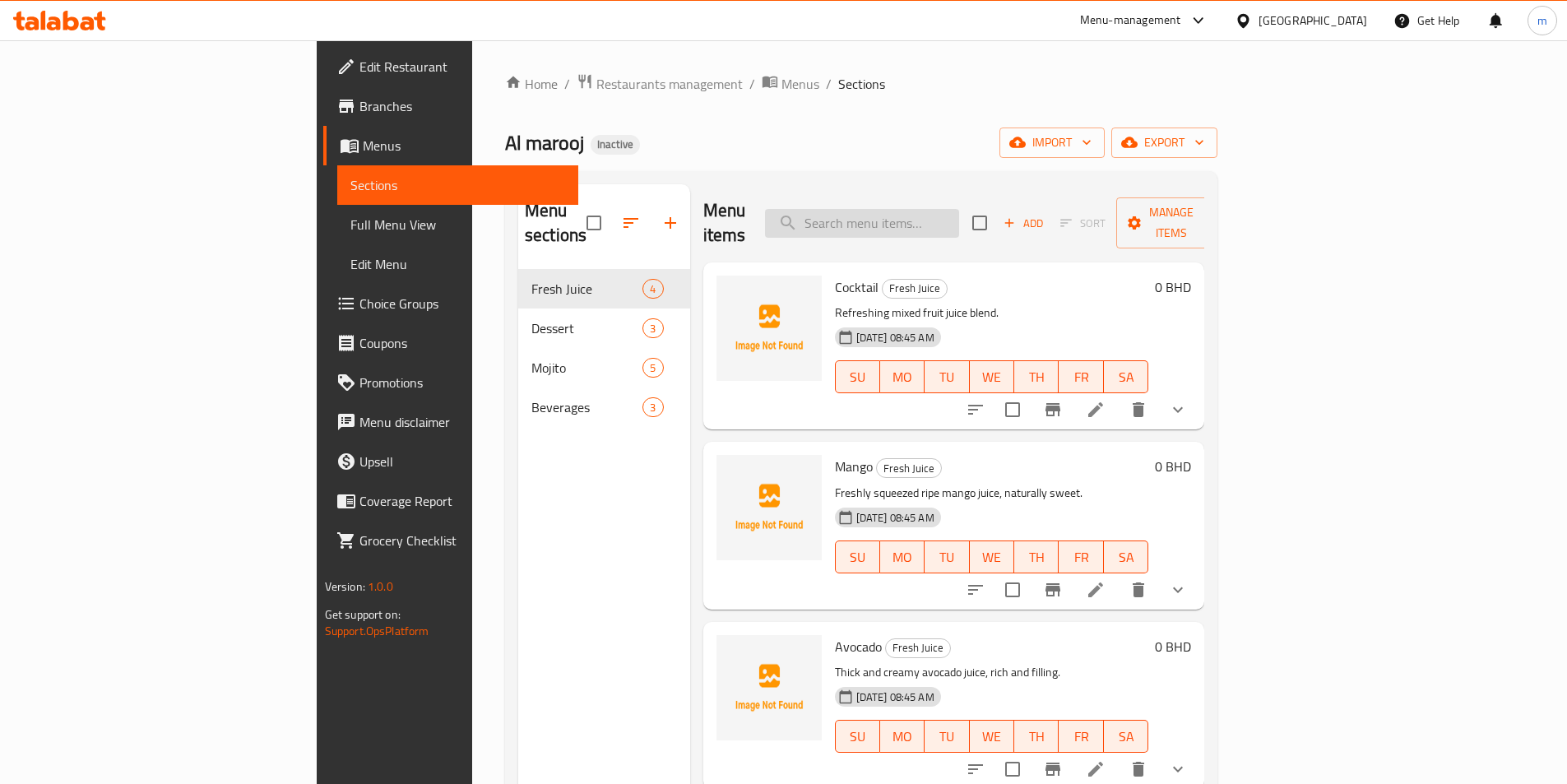
click at [959, 209] on input "search" at bounding box center [862, 223] width 194 height 29
paste input "[GEOGRAPHIC_DATA]"
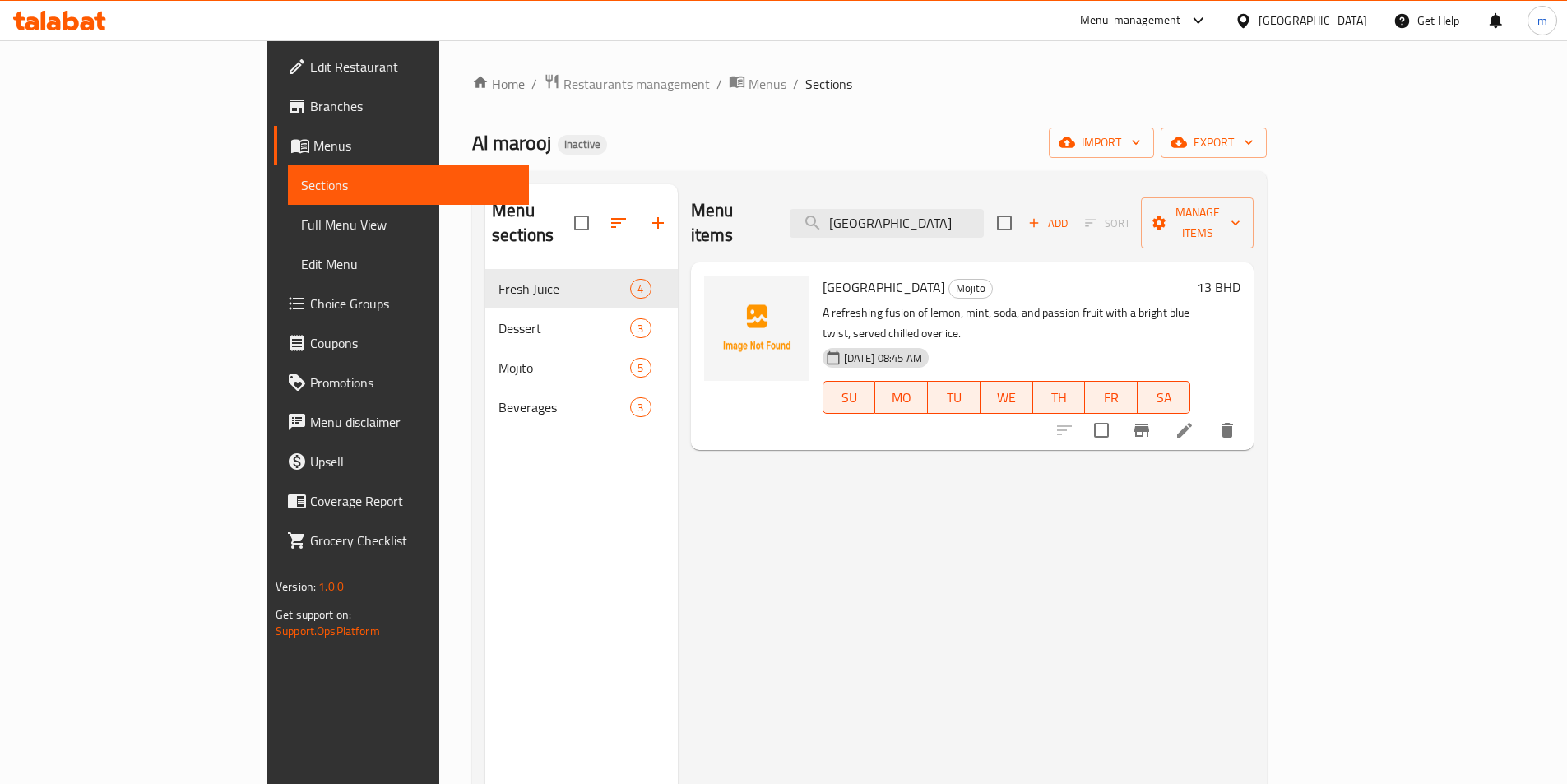
type input "[GEOGRAPHIC_DATA]"
click at [1195, 421] on icon at bounding box center [1185, 430] width 20 height 20
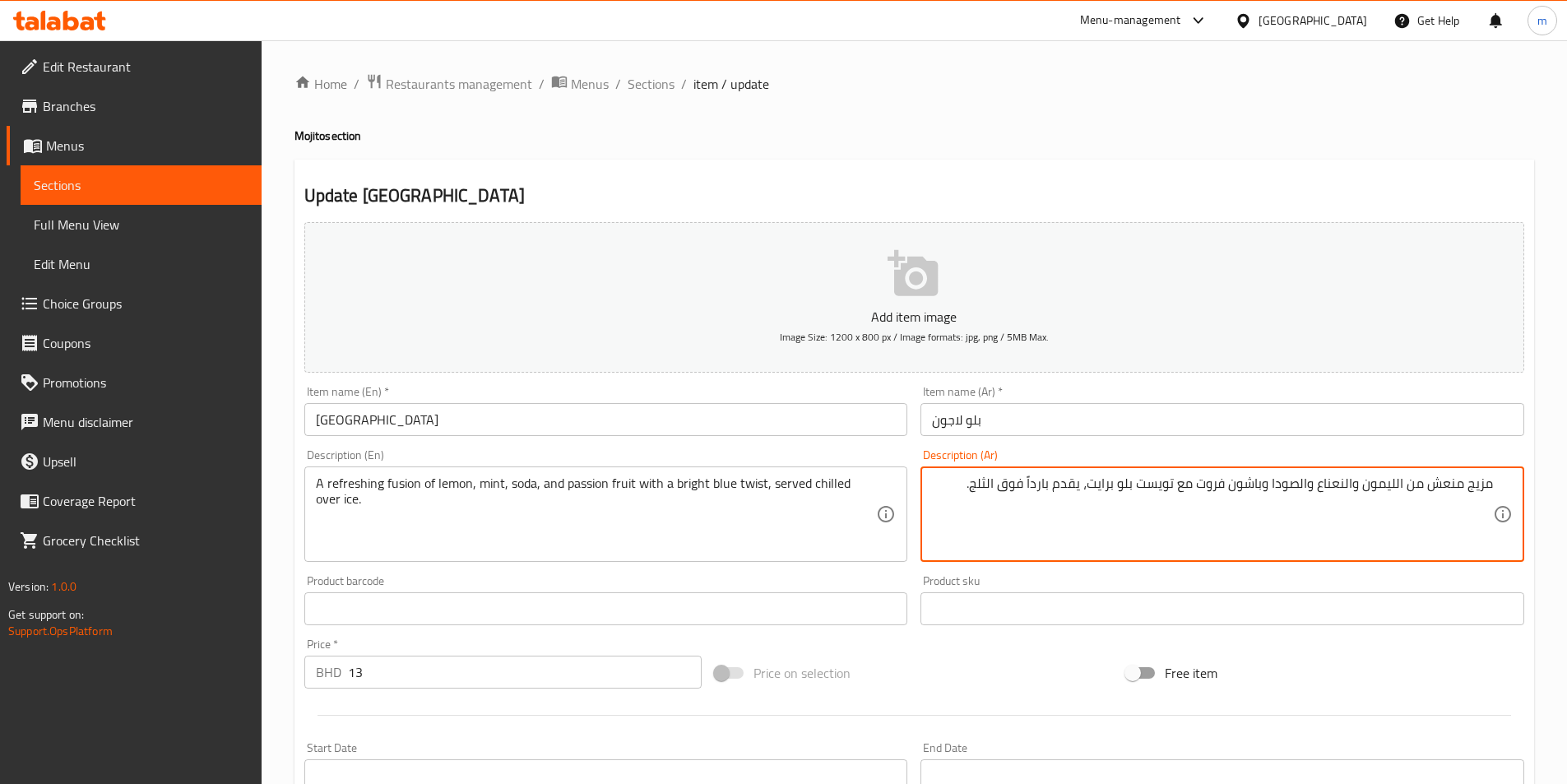
drag, startPoint x: 1466, startPoint y: 482, endPoint x: 1505, endPoint y: 488, distance: 39.5
click at [1505, 488] on div "مزيج منعش من الليمون والنعناع والصودا وباشون فروت مع تويست بلو برايت، يقدم بارد…" at bounding box center [1222, 514] width 604 height 96
type textarea "فيوجن منعش من الليمون والنعناع والصودا وباشون فروت مع تويست بلو برايت، يقدم بار…"
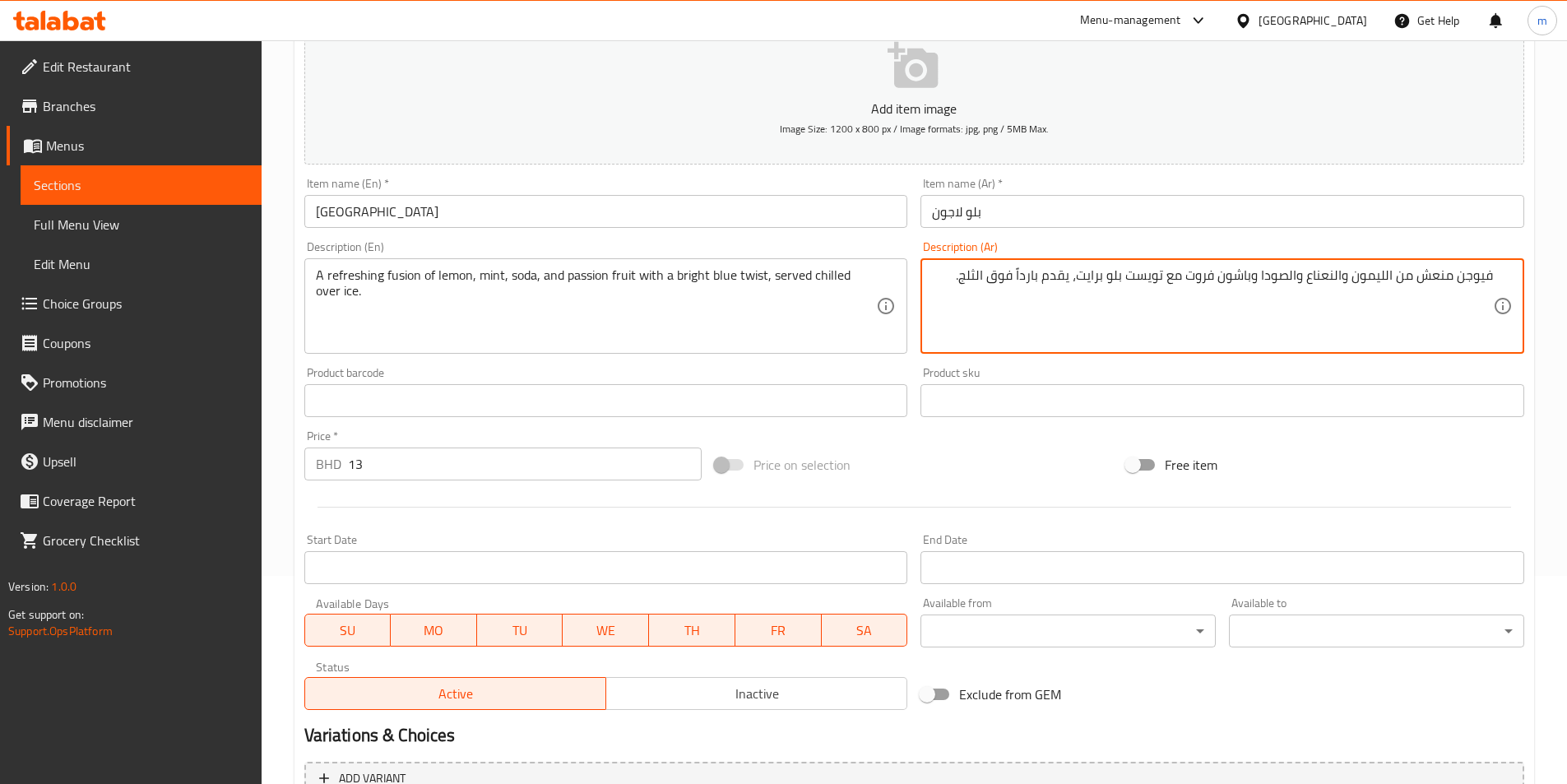
scroll to position [379, 0]
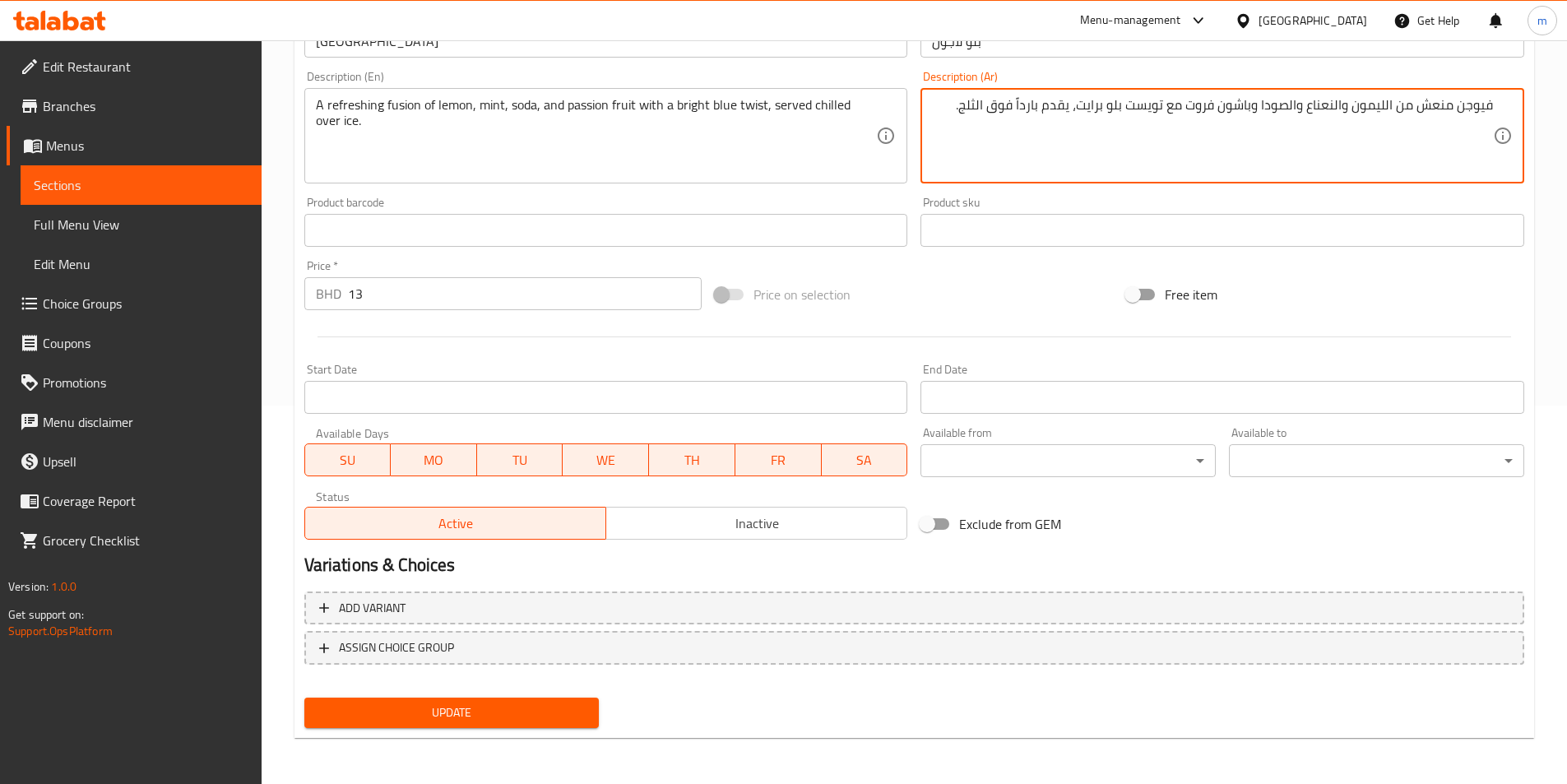
click at [577, 704] on span "Update" at bounding box center [452, 712] width 269 height 21
click at [1194, 113] on textarea "فيوجن منعش من الليمون والنعناع والصودا وباشون فروت مع تويست بلو برايت، يقدم بار…" at bounding box center [1212, 135] width 561 height 78
click at [1046, 125] on textarea "فيوجن منعش من الليمون والنعناع والصودا وباشون فروت مع تويست بلو برايت، يقدم بار…" at bounding box center [1212, 135] width 561 height 78
click at [392, 711] on span "Update" at bounding box center [452, 712] width 269 height 21
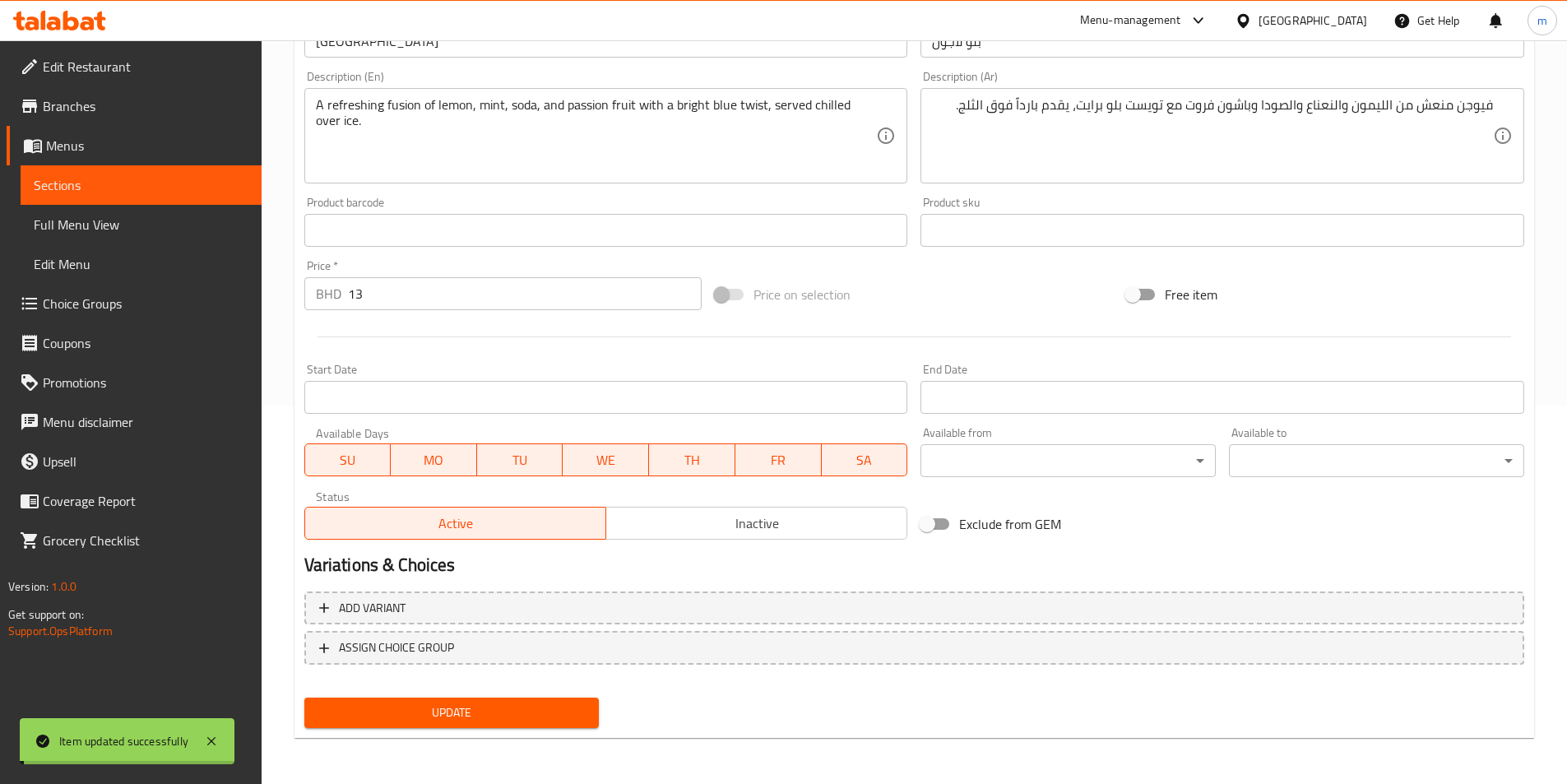
click at [56, 230] on span "Full Menu View" at bounding box center [141, 225] width 215 height 20
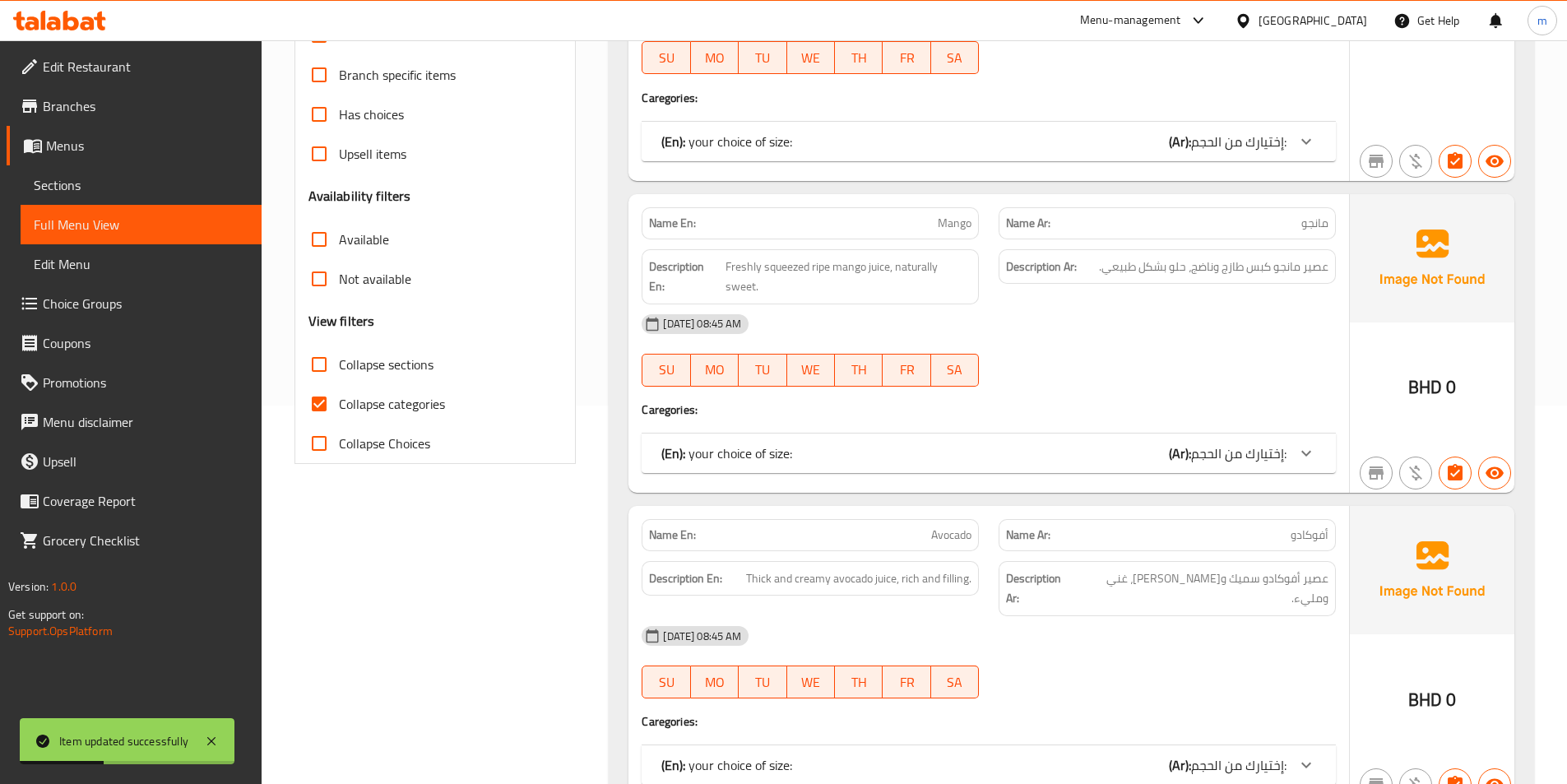
click at [317, 395] on input "Collapse categories" at bounding box center [319, 404] width 39 height 39
checkbox input "false"
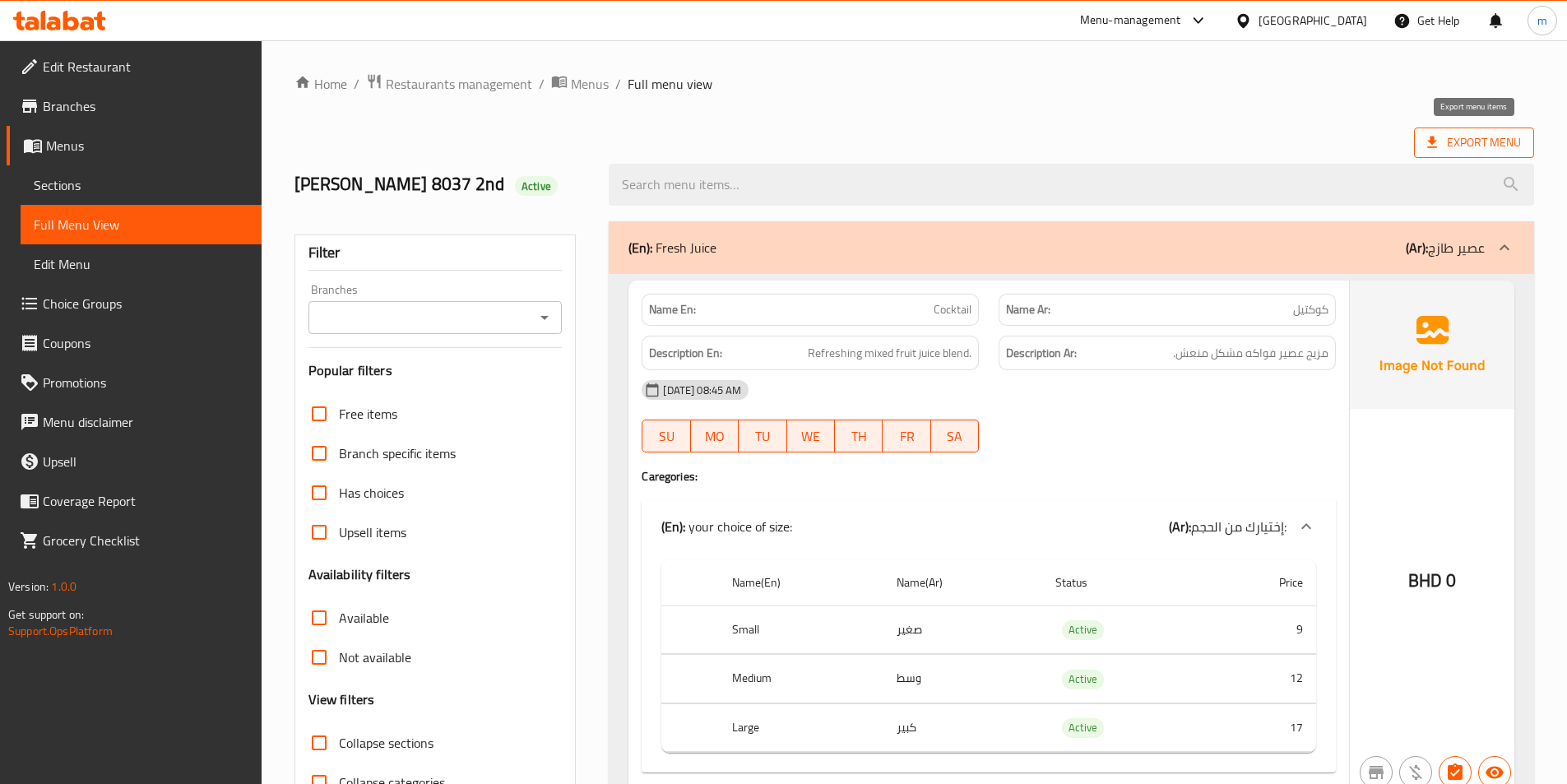
click at [1488, 155] on span "Export Menu" at bounding box center [1474, 142] width 120 height 30
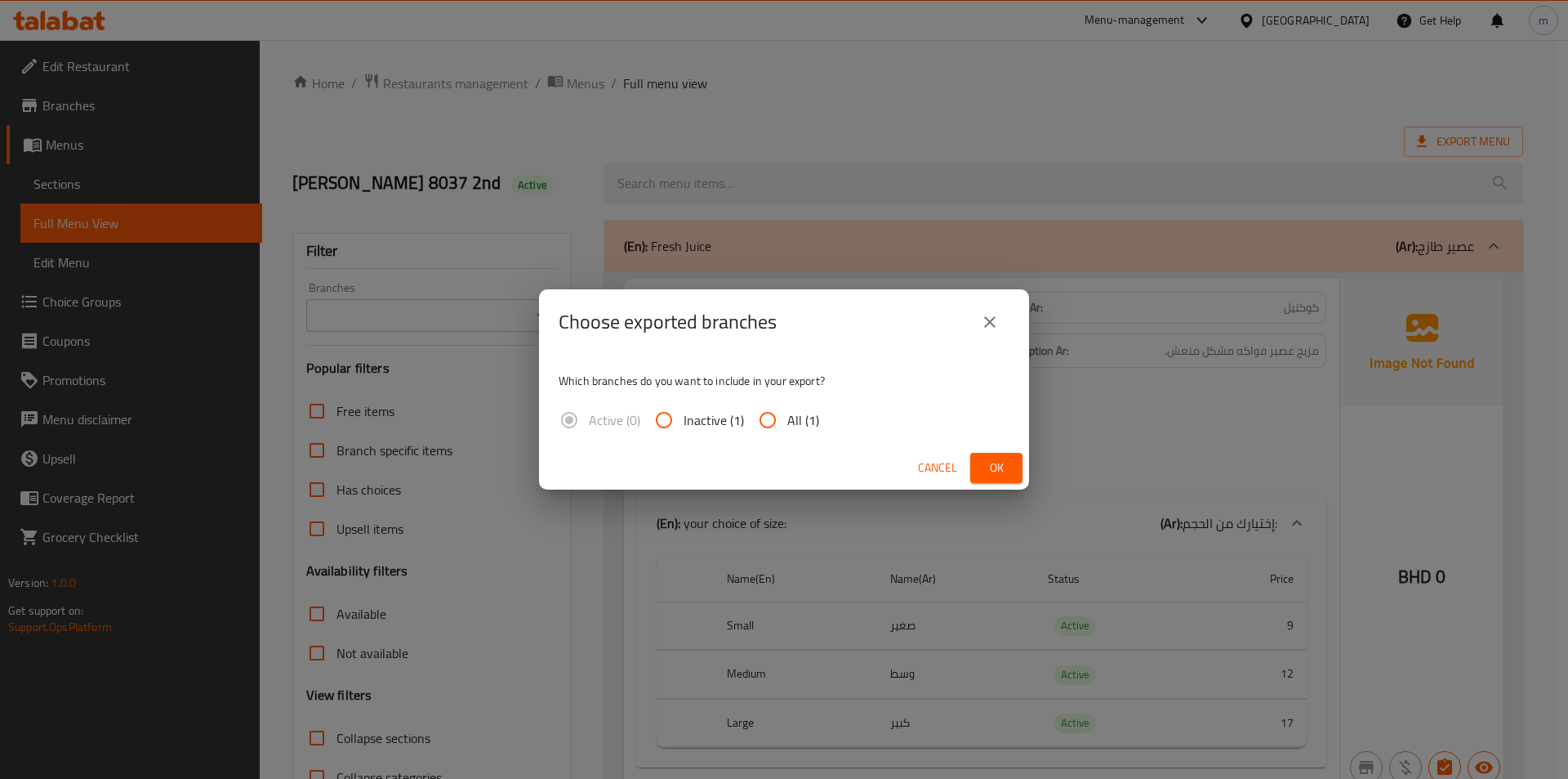
click at [781, 417] on input "All (1)" at bounding box center [768, 420] width 39 height 39
radio input "true"
click at [1001, 459] on span "Ok" at bounding box center [996, 468] width 26 height 20
